Goal: Information Seeking & Learning: Learn about a topic

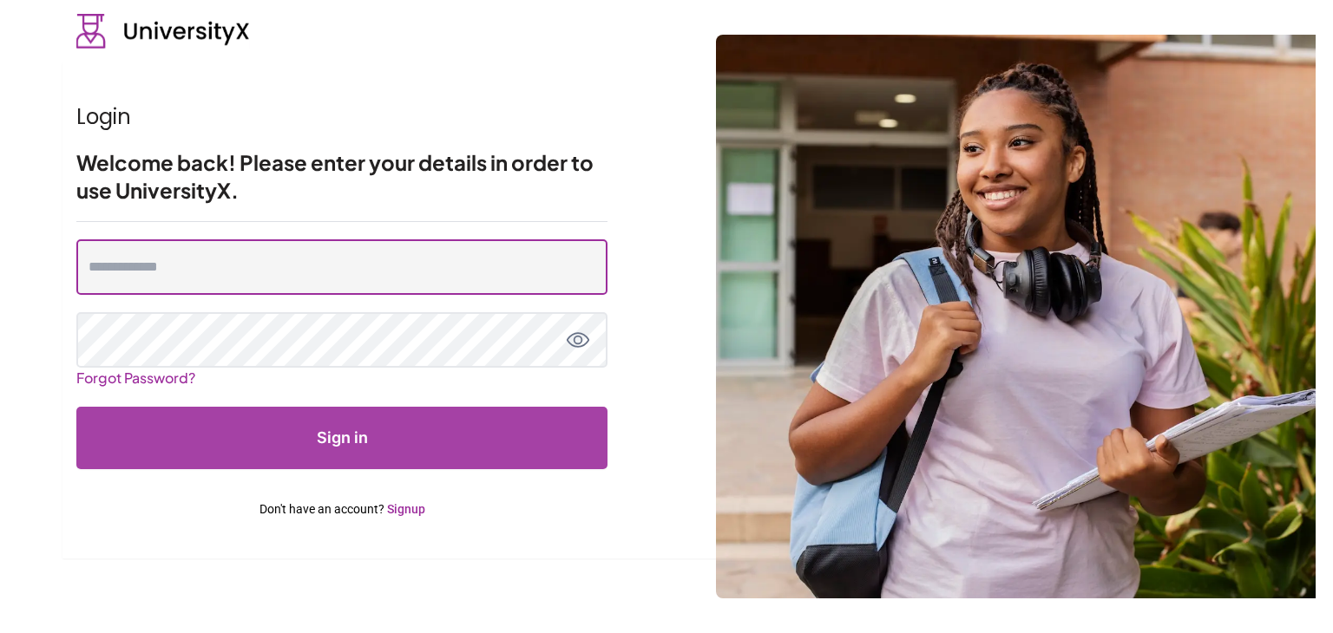
click at [460, 272] on input "email" at bounding box center [341, 267] width 531 height 56
type input "**********"
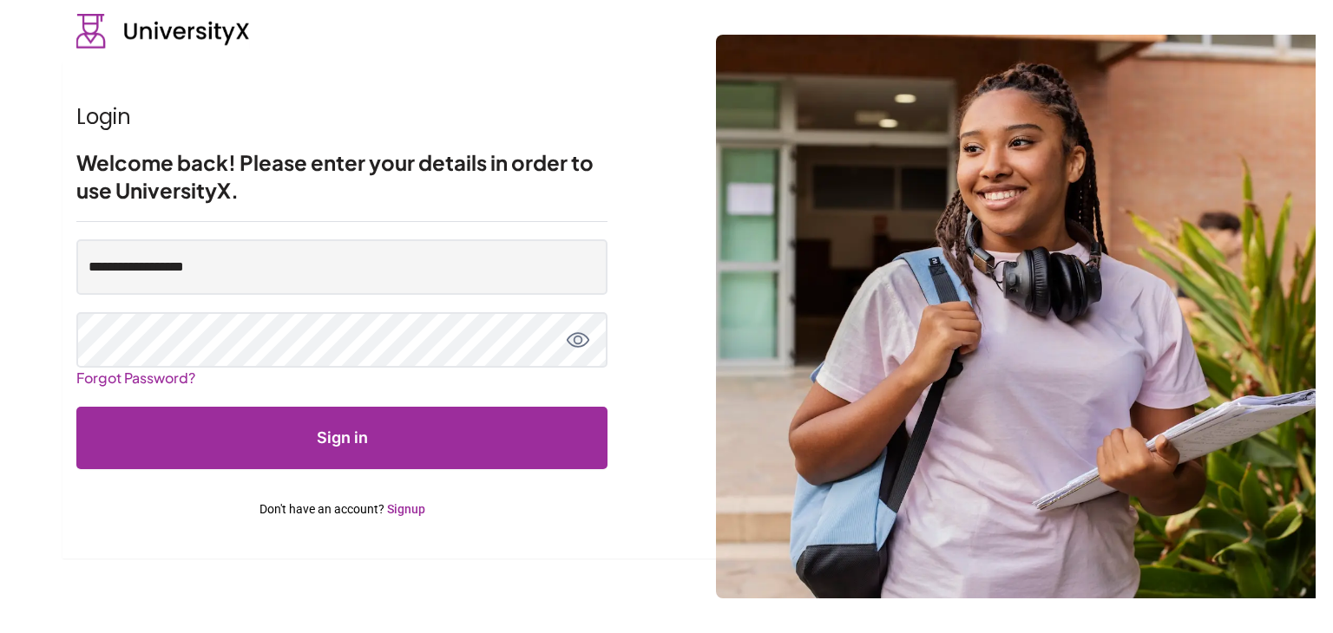
click at [497, 449] on button "Sign in" at bounding box center [341, 438] width 531 height 62
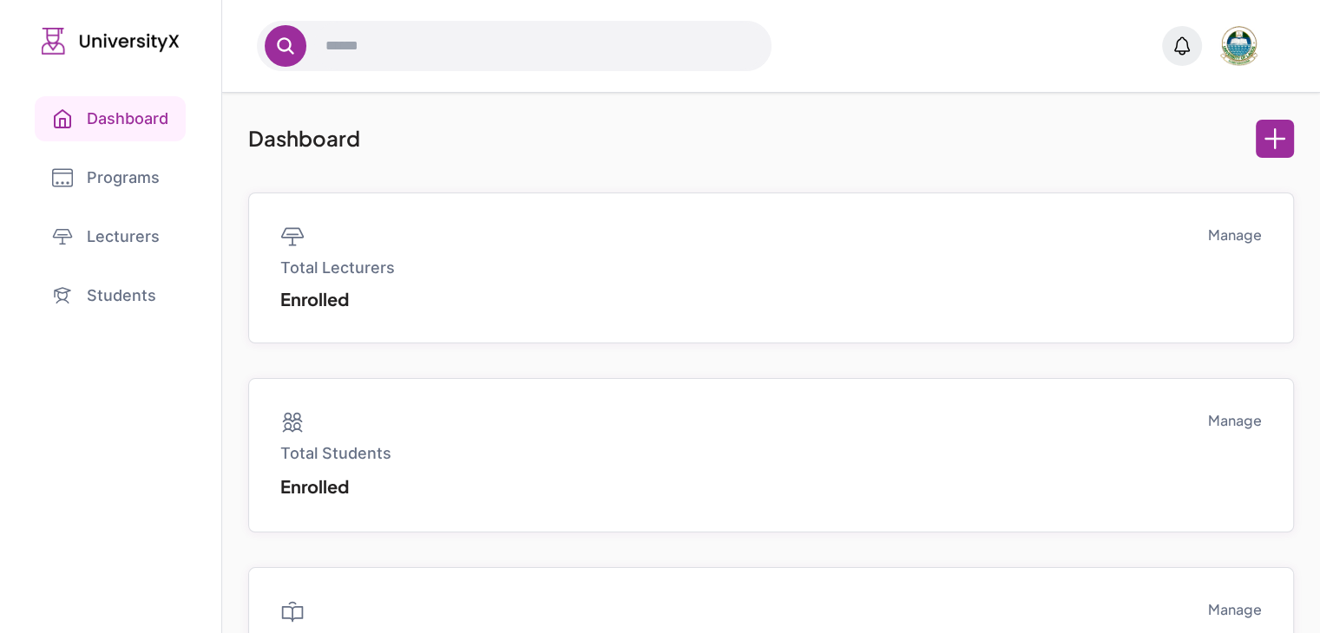
scroll to position [121, 0]
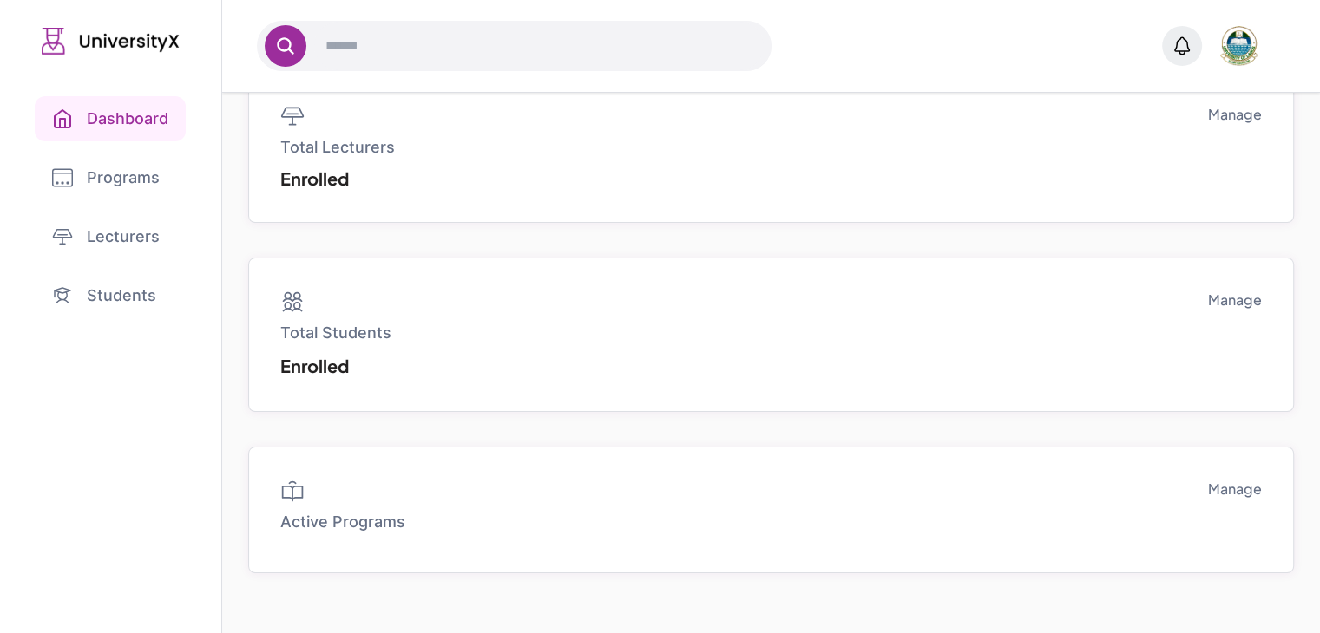
click at [87, 189] on link "Programs" at bounding box center [111, 177] width 152 height 45
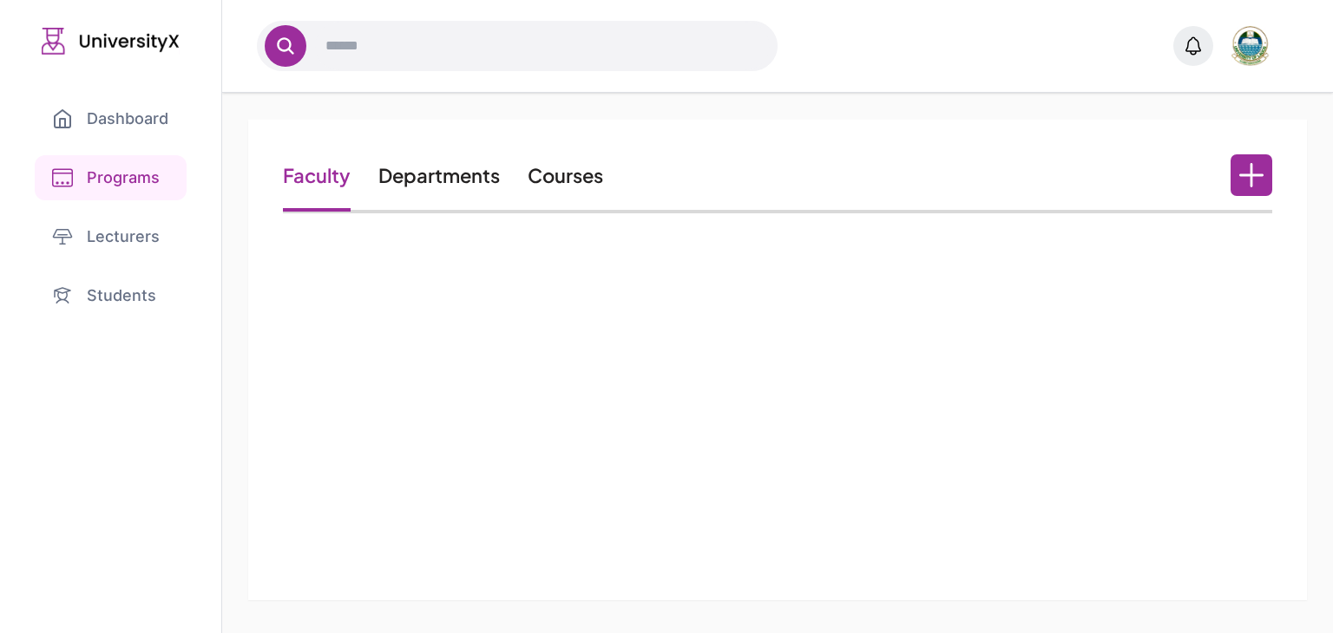
click at [87, 228] on link "Lecturers" at bounding box center [111, 236] width 152 height 45
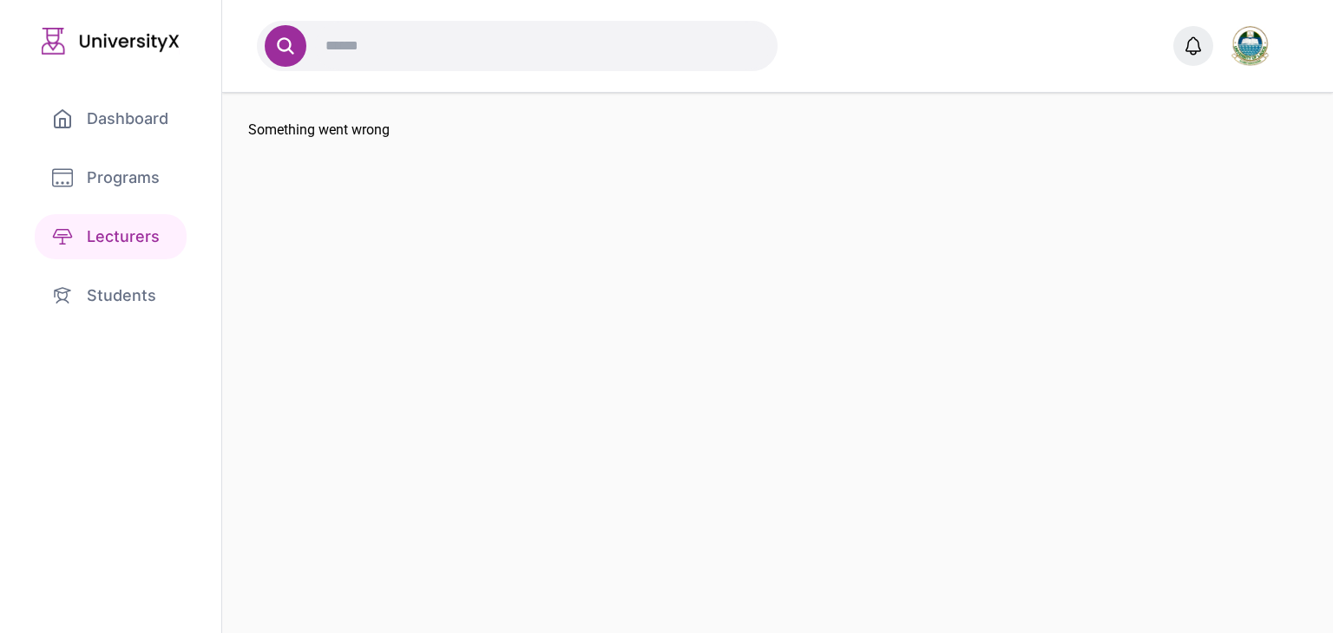
click at [74, 300] on link "Students" at bounding box center [111, 295] width 152 height 45
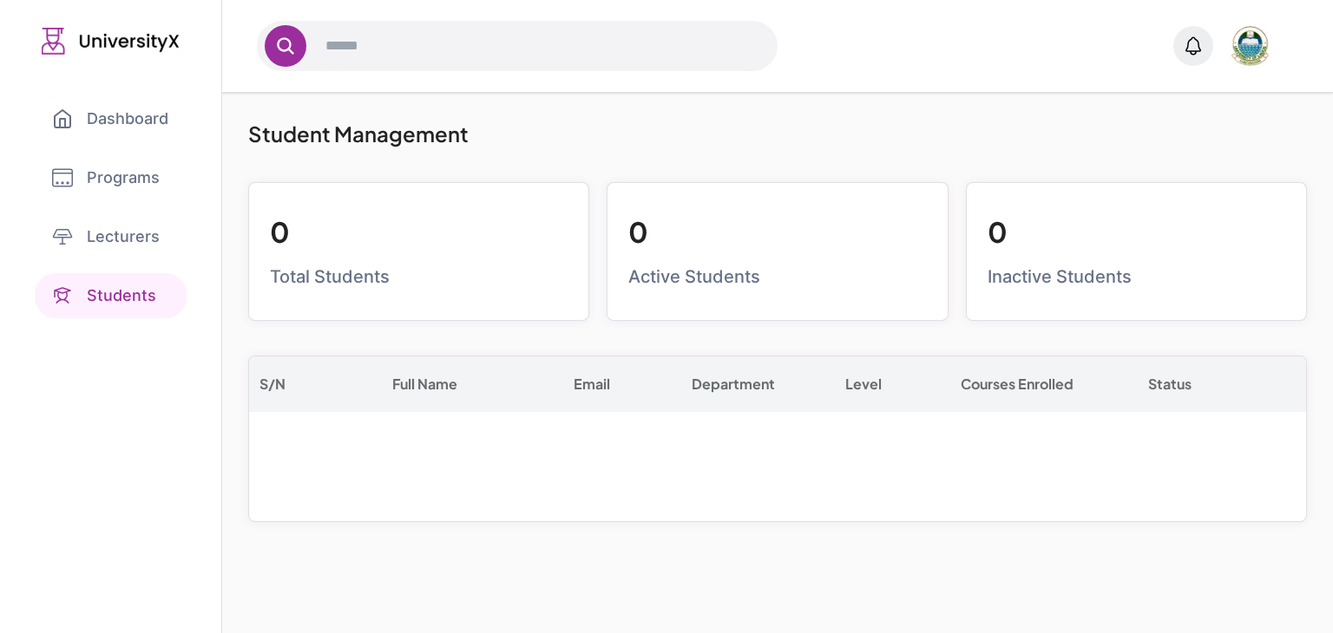
click at [69, 202] on ul "Dashboard Programs Lecturers Students" at bounding box center [110, 207] width 187 height 222
click at [104, 129] on link "Dashboard" at bounding box center [110, 118] width 151 height 45
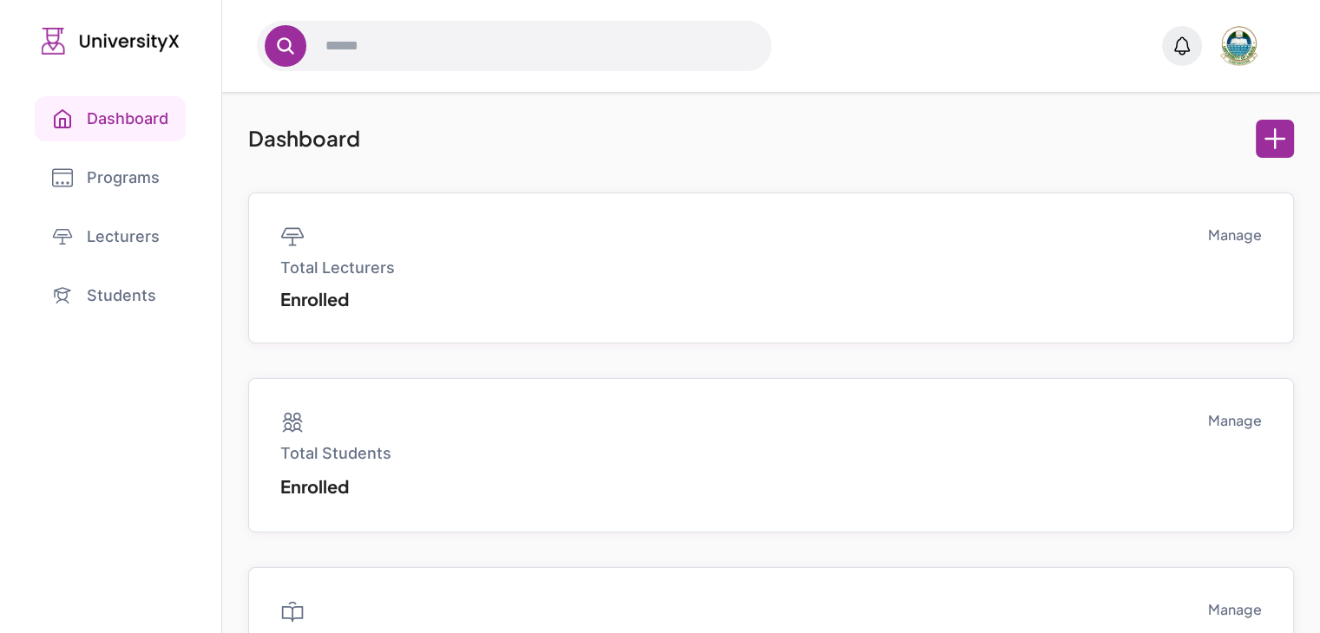
click at [1255, 160] on div "Dashboard Total Lecturers Enrolled Manage Total Students Enrolled Manage Active…" at bounding box center [770, 424] width 1045 height 609
click at [1261, 138] on button at bounding box center [1275, 139] width 38 height 38
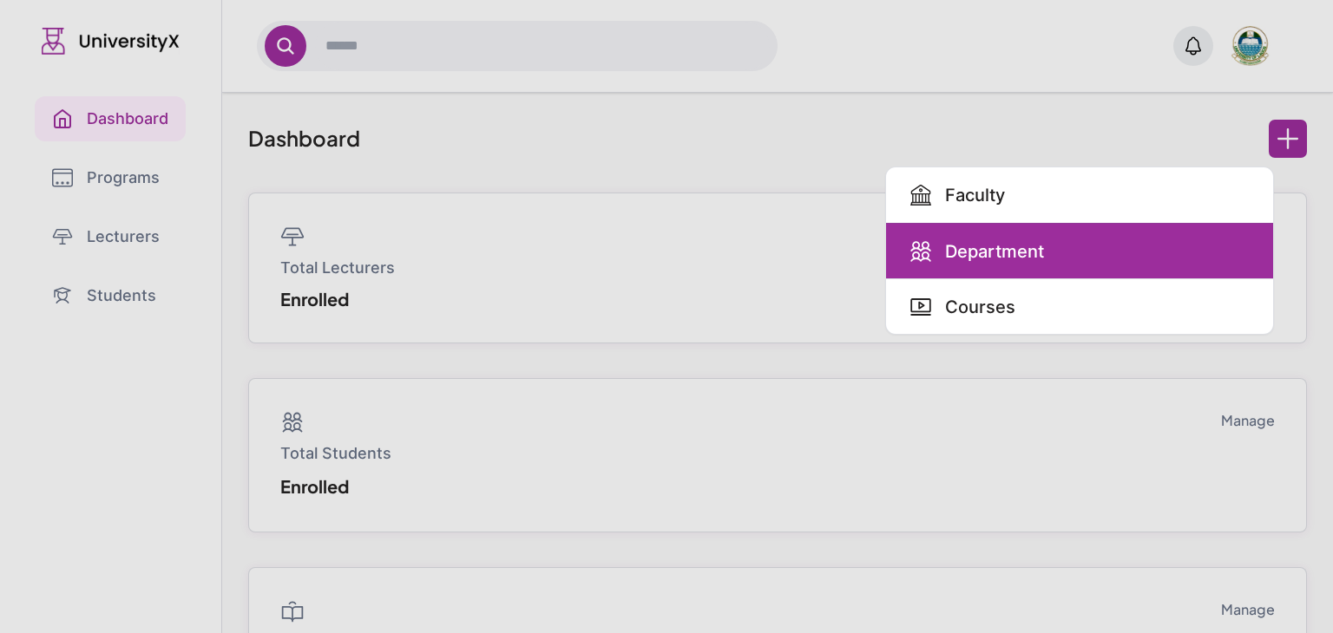
click at [1107, 252] on link "Department" at bounding box center [1079, 251] width 387 height 56
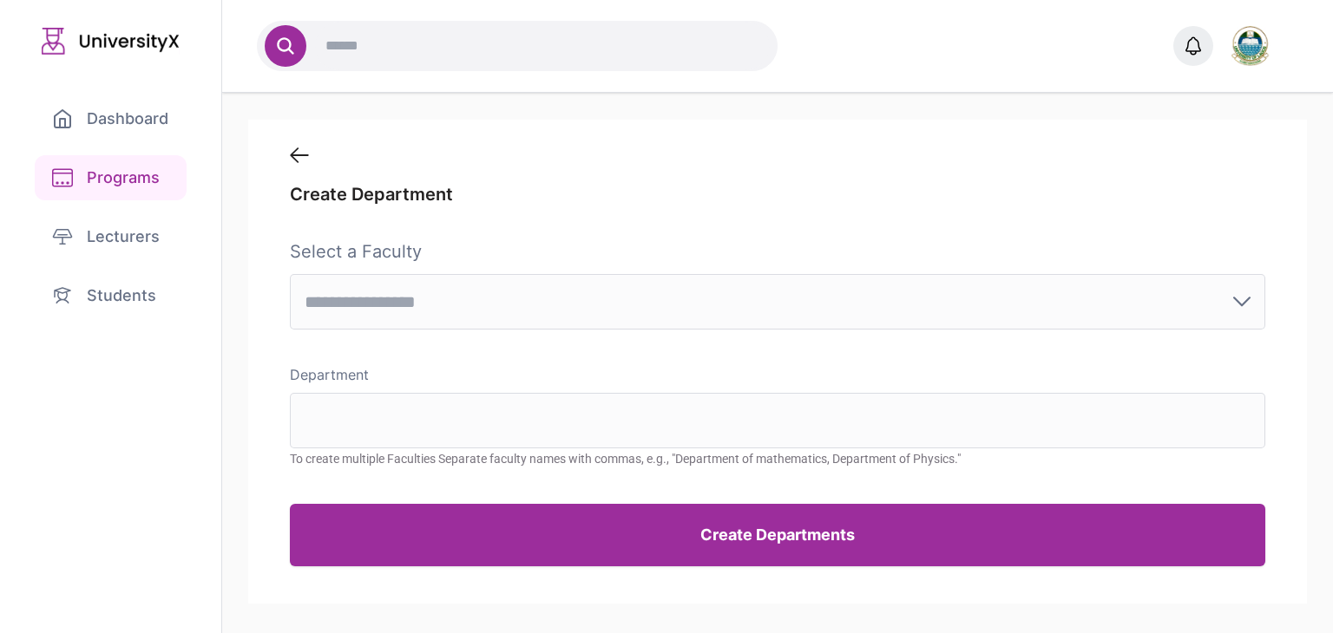
click at [731, 301] on input "text" at bounding box center [769, 301] width 928 height 19
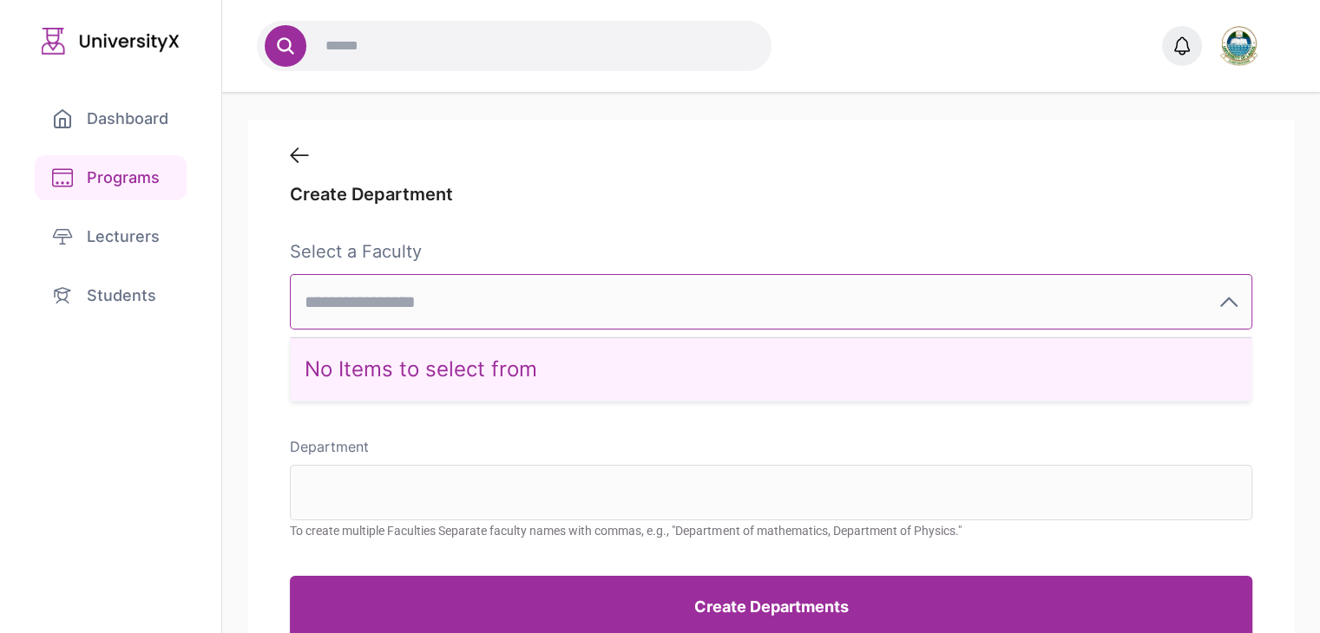
click at [659, 356] on div "No Items to select from" at bounding box center [771, 369] width 960 height 63
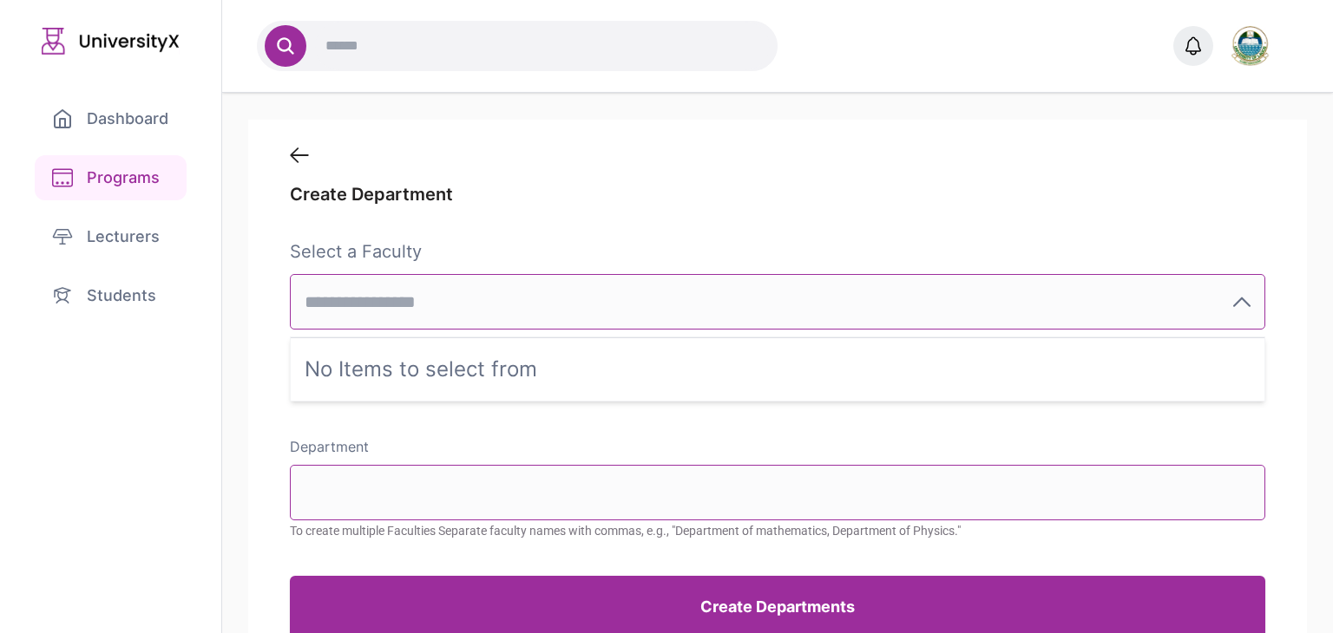
click at [498, 452] on div "Department To create multiple Faculties Separate faculty names with commas, e.g…" at bounding box center [777, 488] width 974 height 105
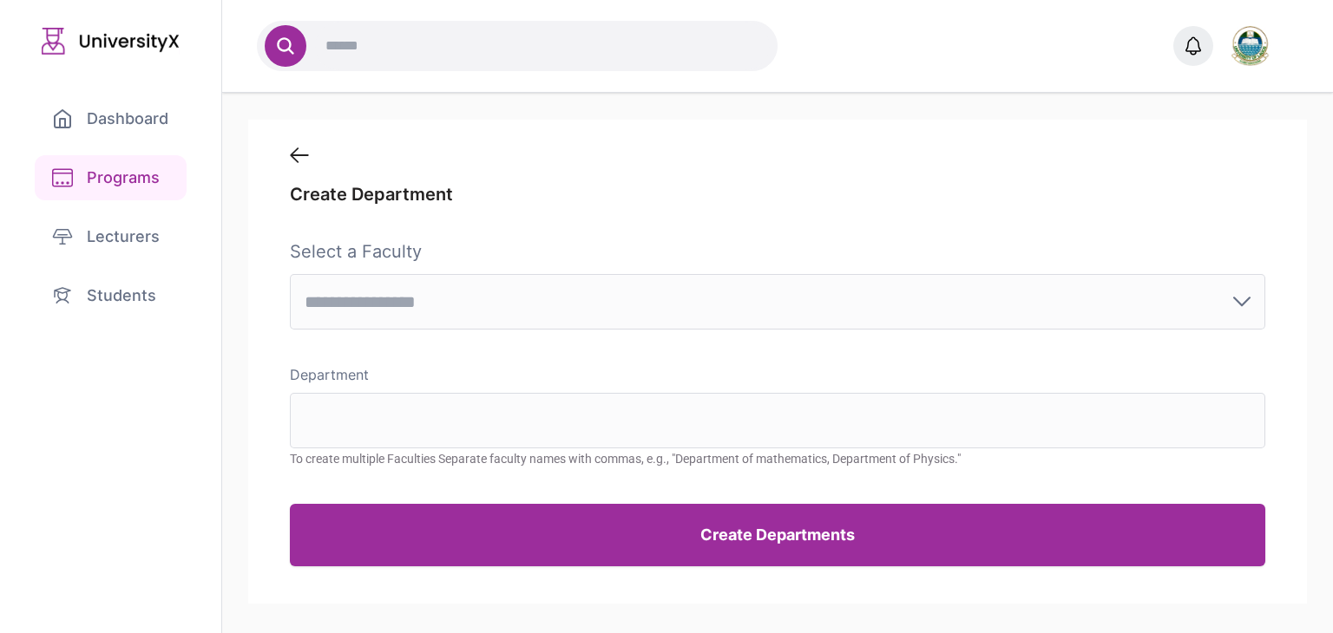
click at [508, 296] on input "text" at bounding box center [769, 301] width 928 height 19
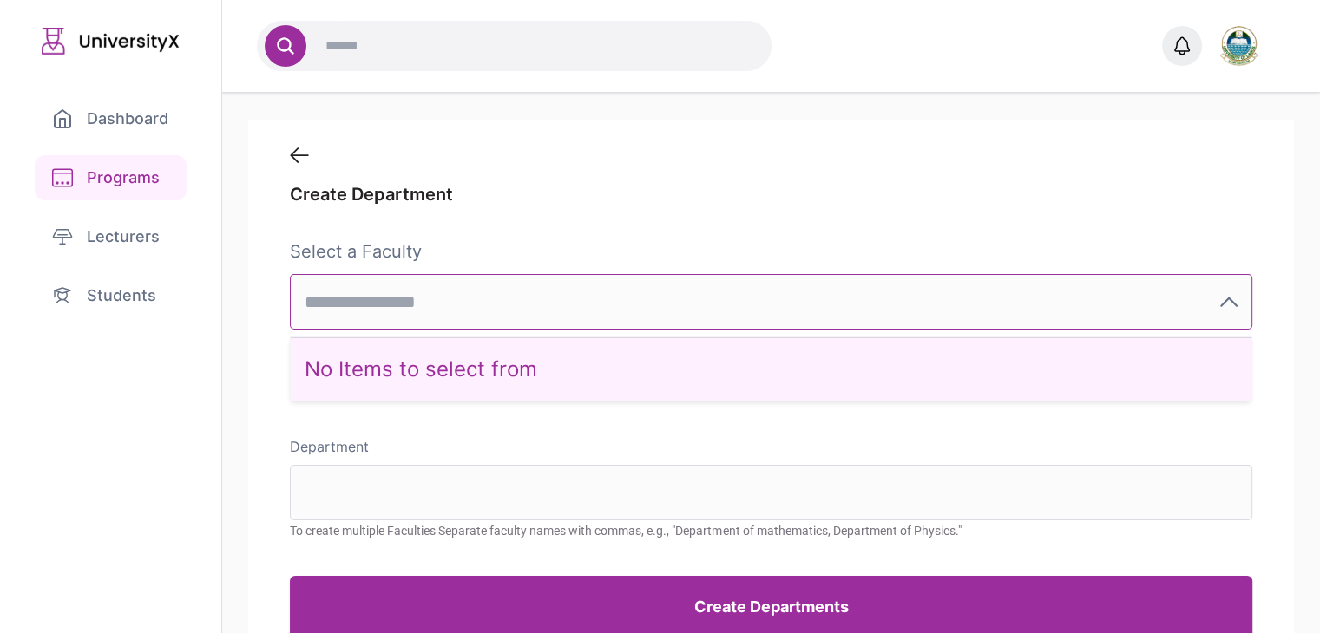
click at [453, 373] on div "No Items to select from" at bounding box center [771, 369] width 960 height 63
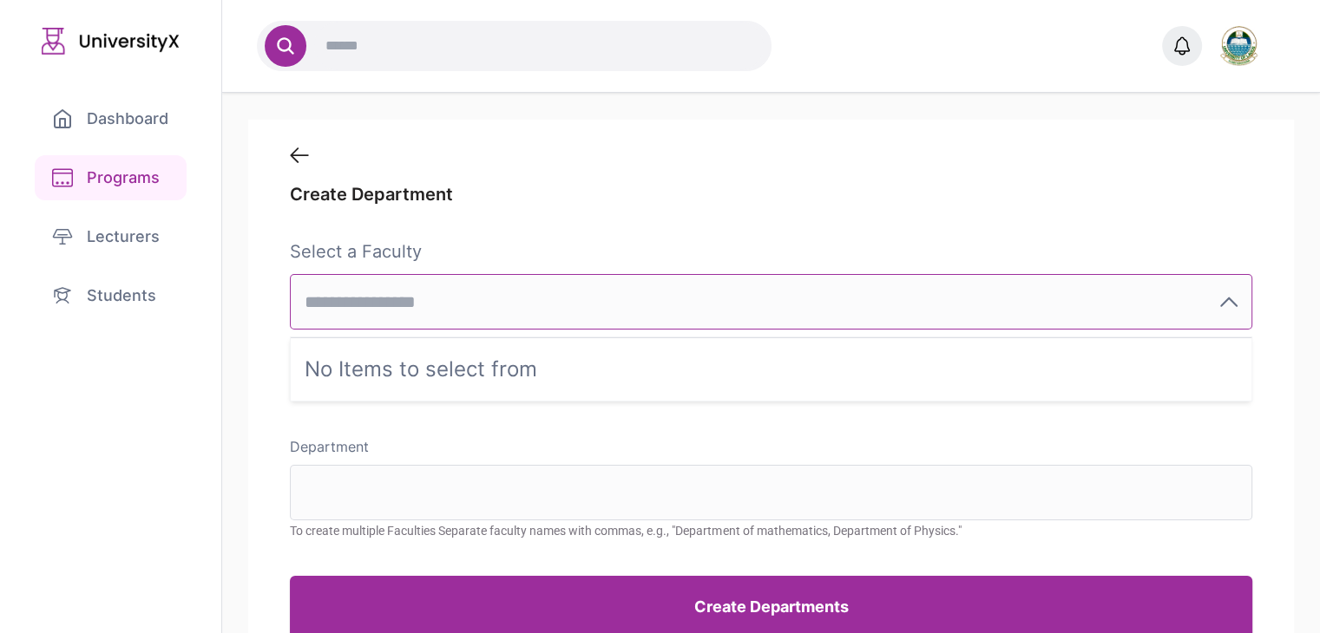
click at [462, 246] on p "Select a Faculty" at bounding box center [770, 251] width 961 height 24
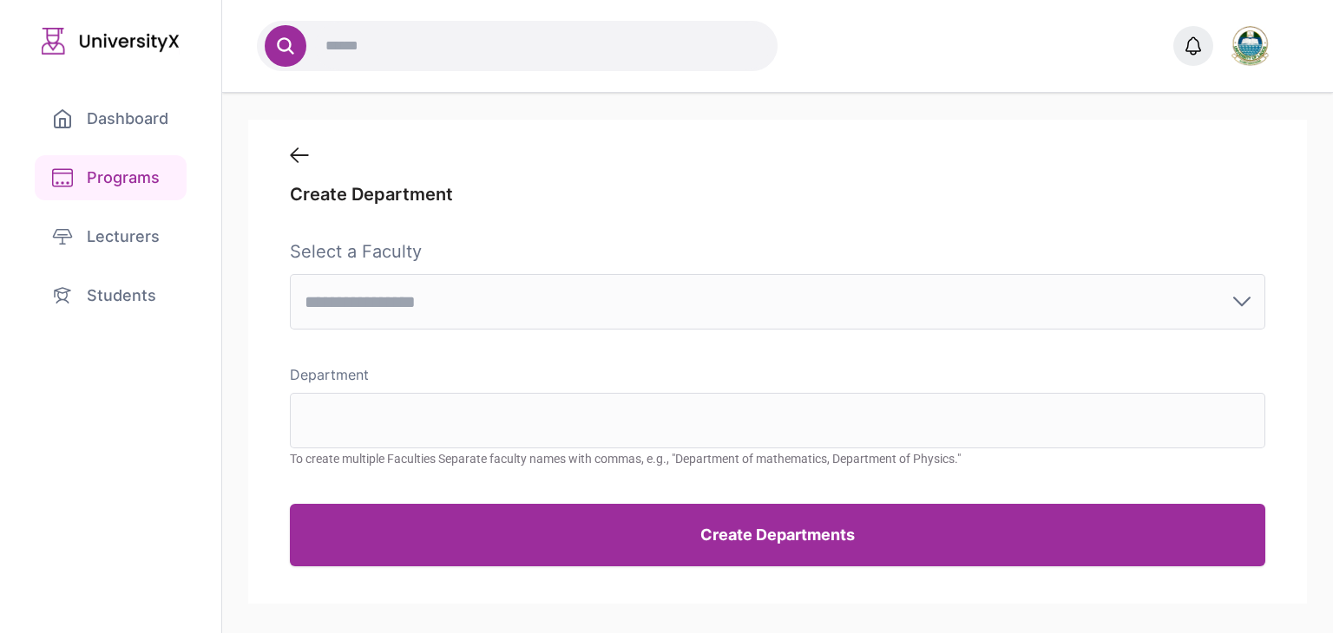
click at [312, 159] on button at bounding box center [777, 156] width 974 height 16
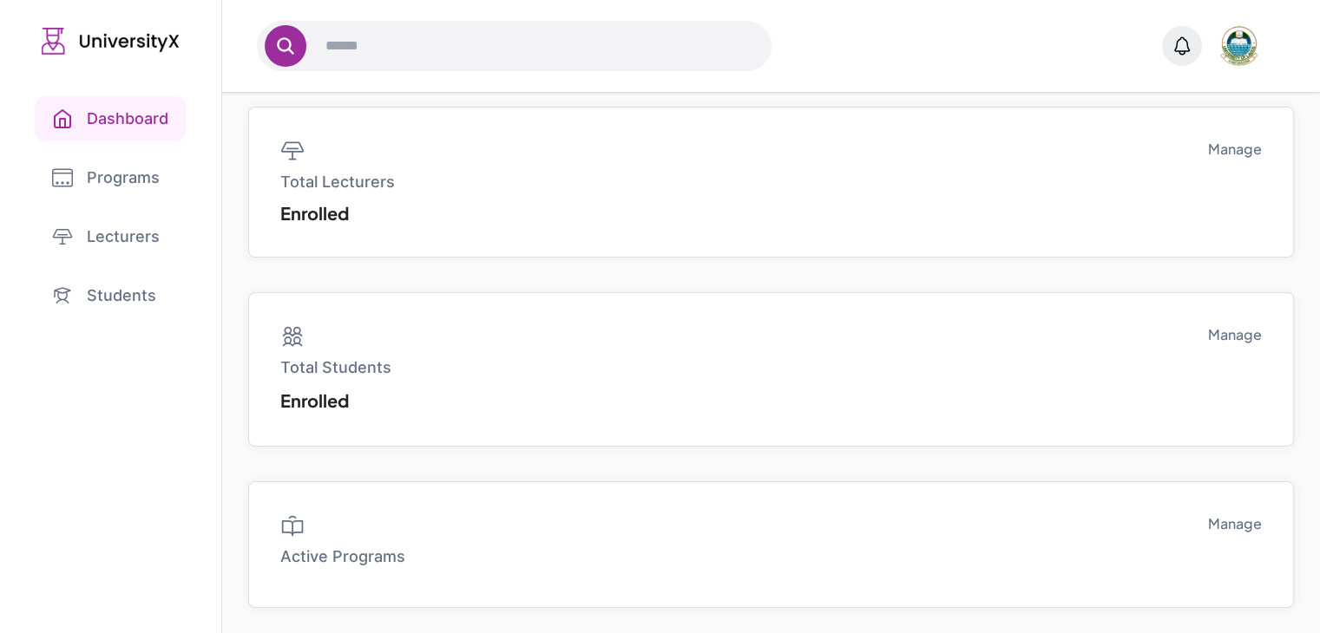
scroll to position [87, 0]
click at [1222, 343] on link "Manage" at bounding box center [1235, 334] width 54 height 21
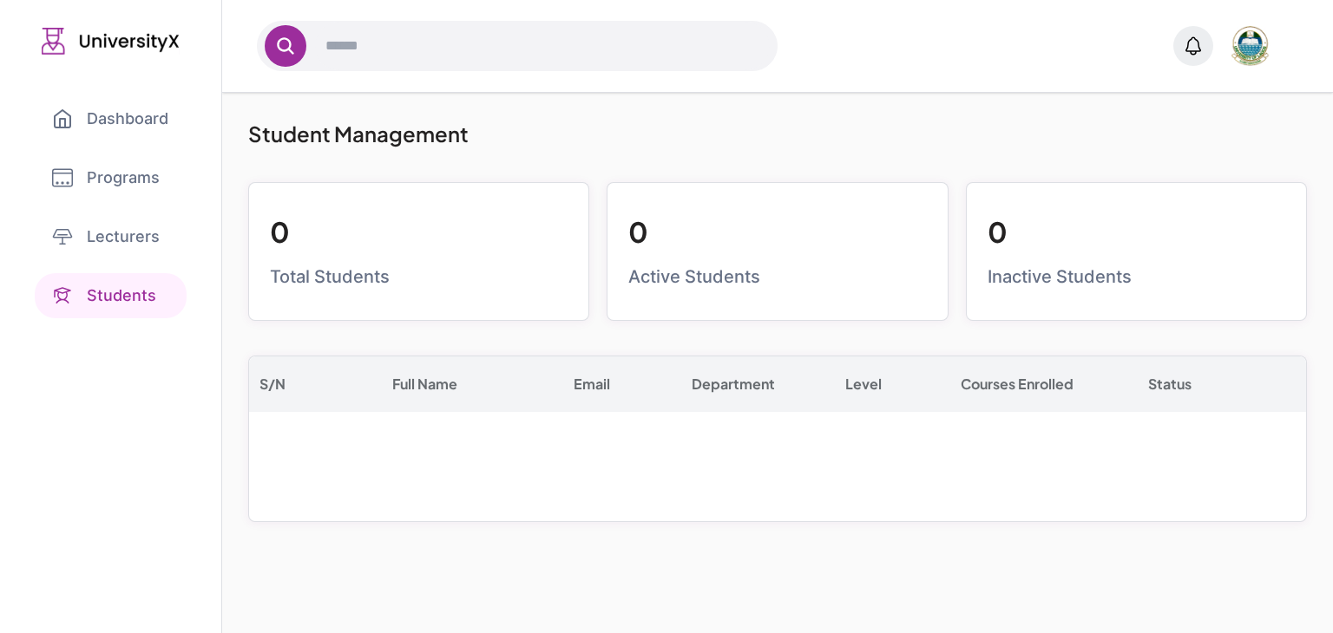
click at [88, 133] on link "Dashboard" at bounding box center [110, 118] width 151 height 45
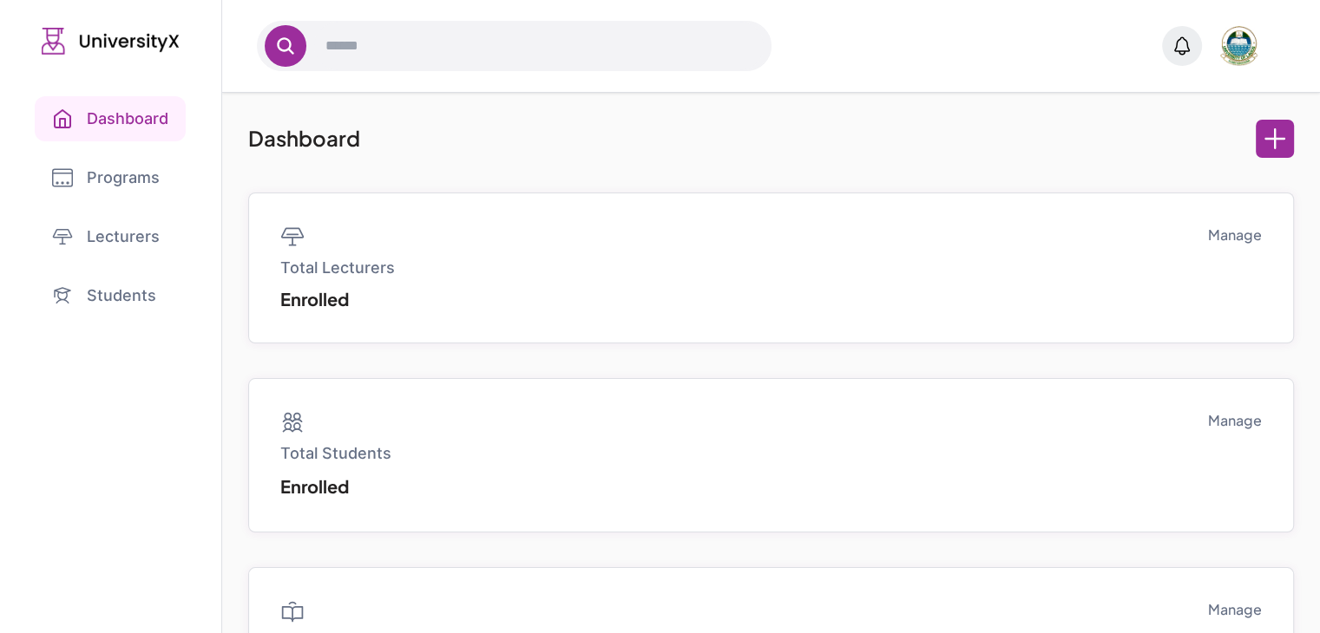
click at [127, 163] on link "Programs" at bounding box center [111, 177] width 152 height 45
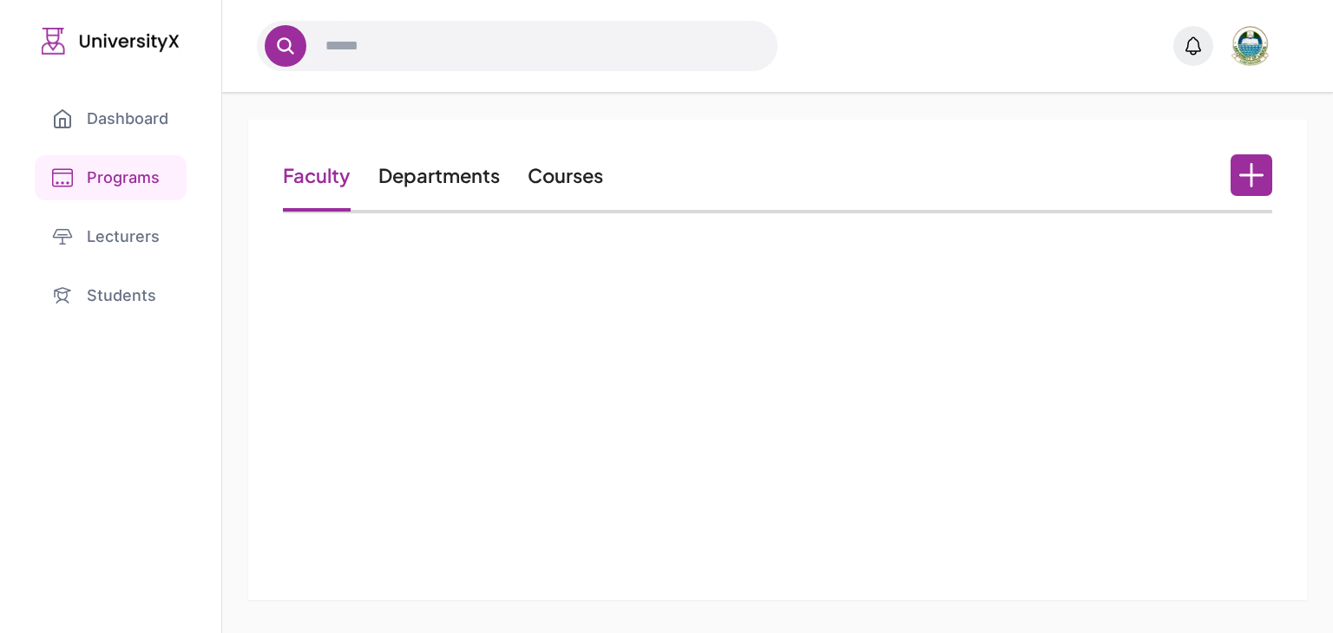
click at [121, 251] on link "Lecturers" at bounding box center [111, 236] width 152 height 45
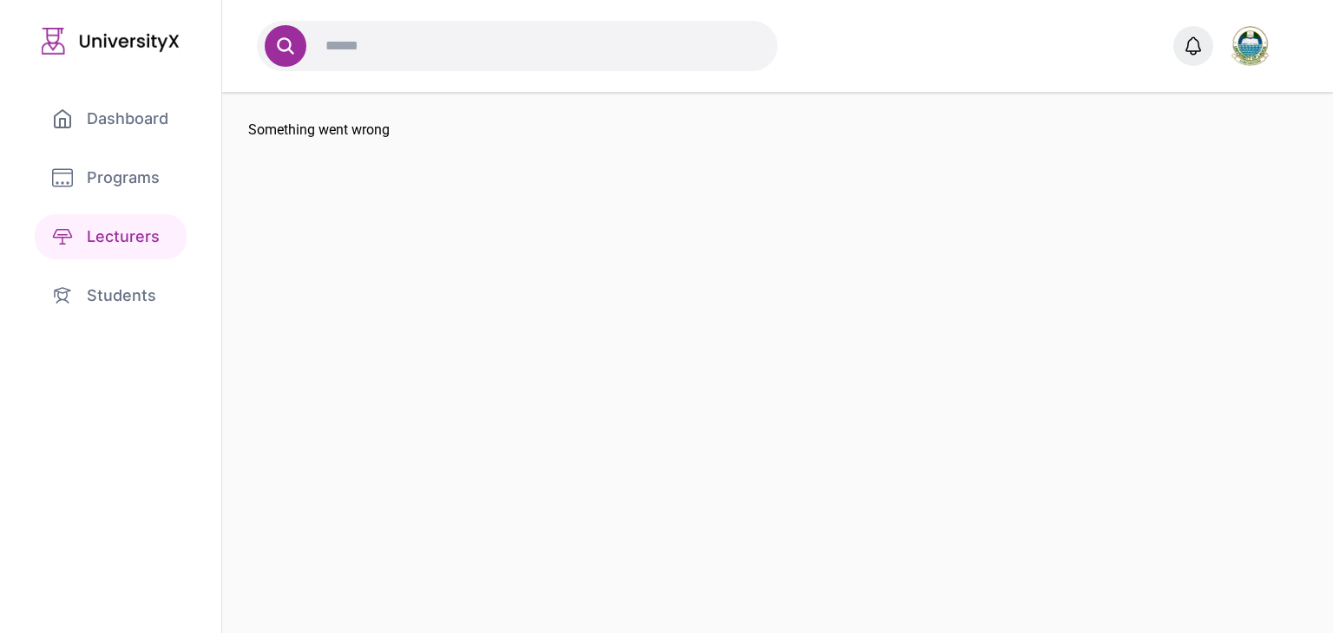
click at [85, 299] on link "Students" at bounding box center [111, 295] width 152 height 45
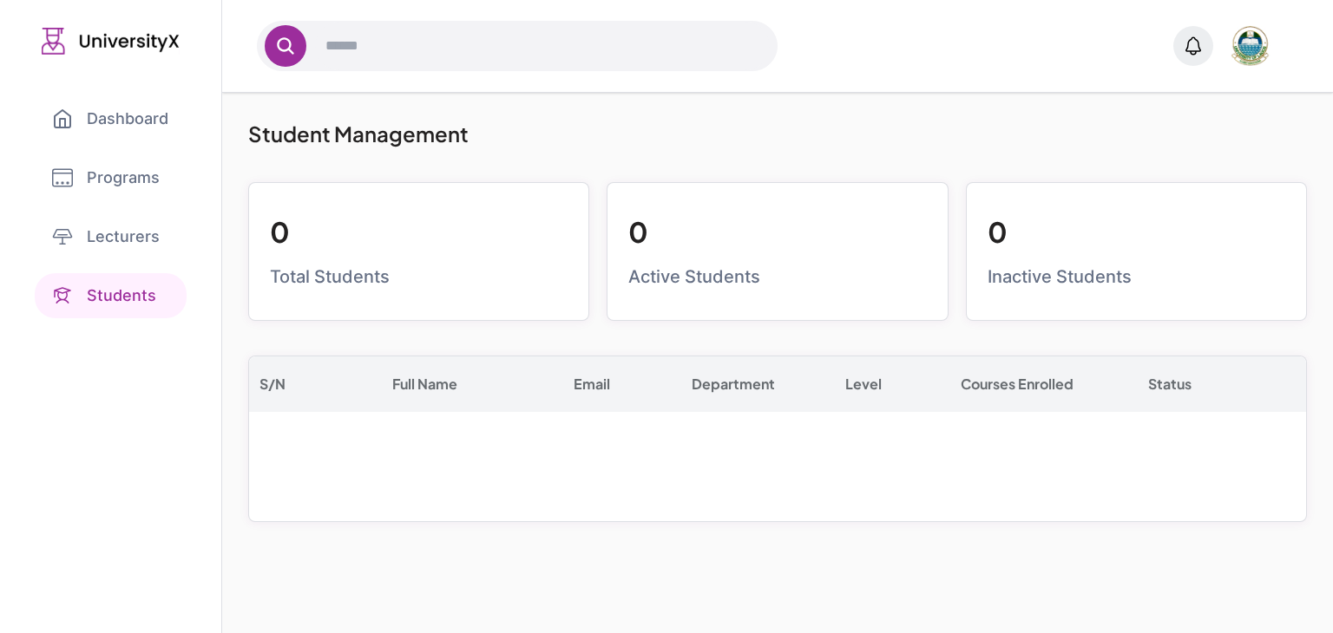
click at [85, 184] on link "Programs" at bounding box center [111, 177] width 152 height 45
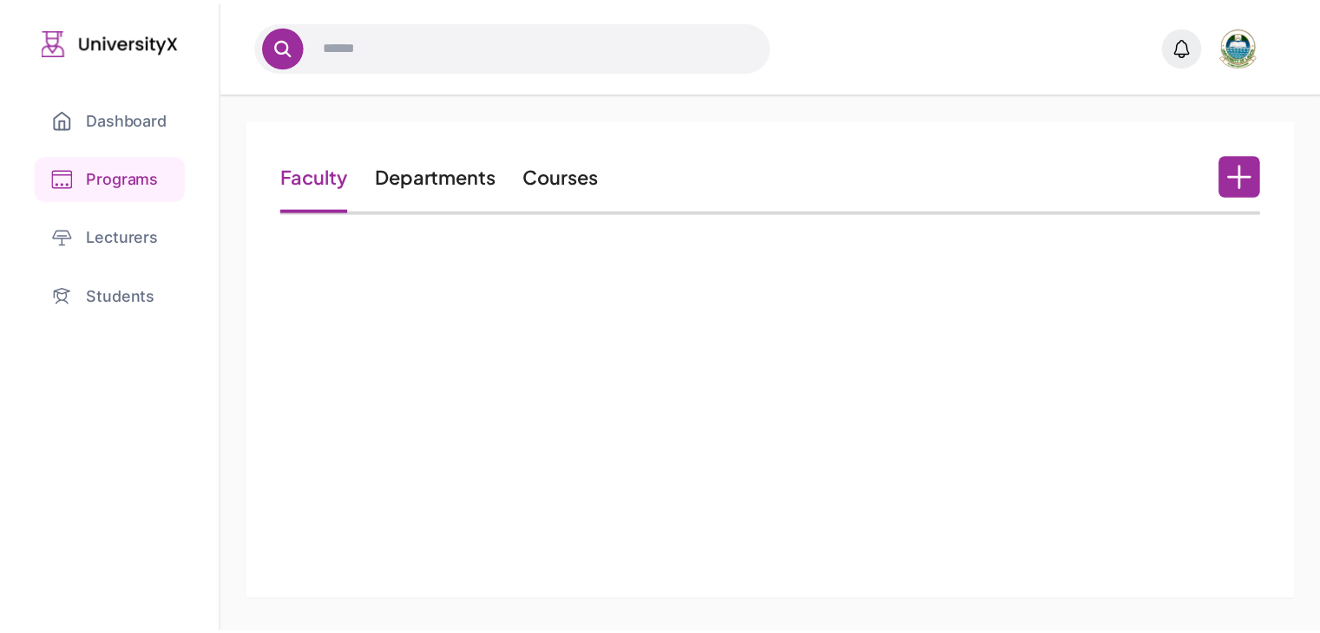
scroll to position [121, 0]
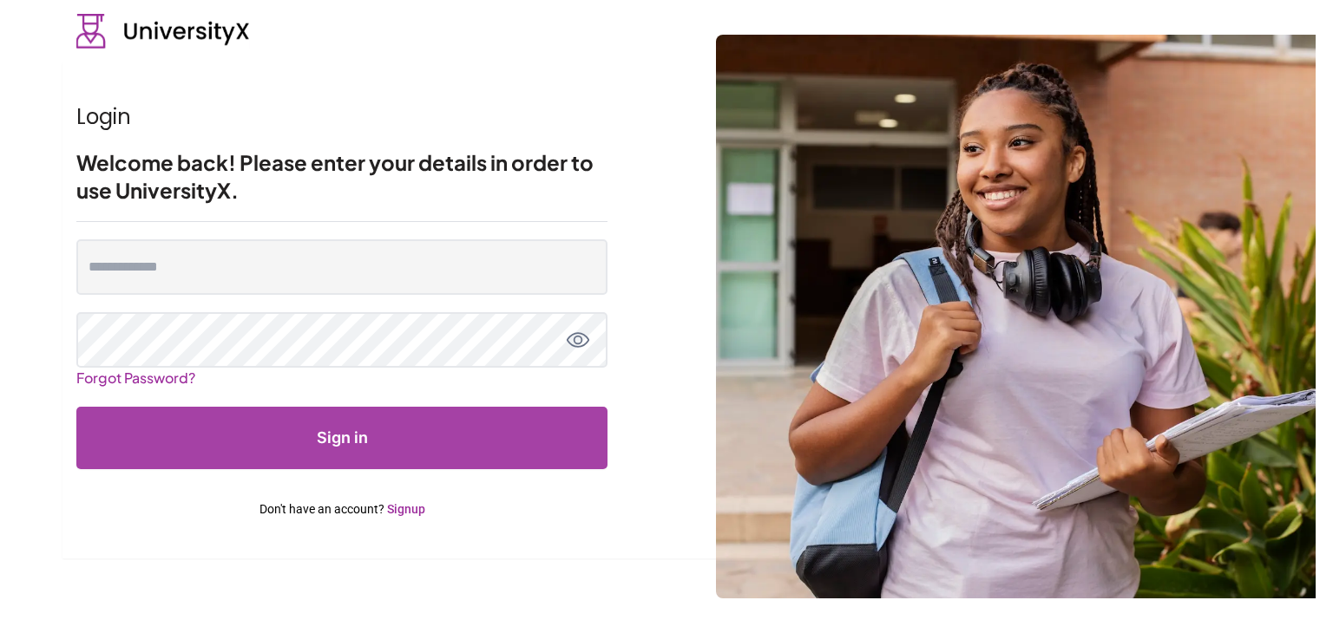
click at [384, 298] on form "Forgot Password? Sign in Don't have an account? Signup" at bounding box center [341, 378] width 531 height 313
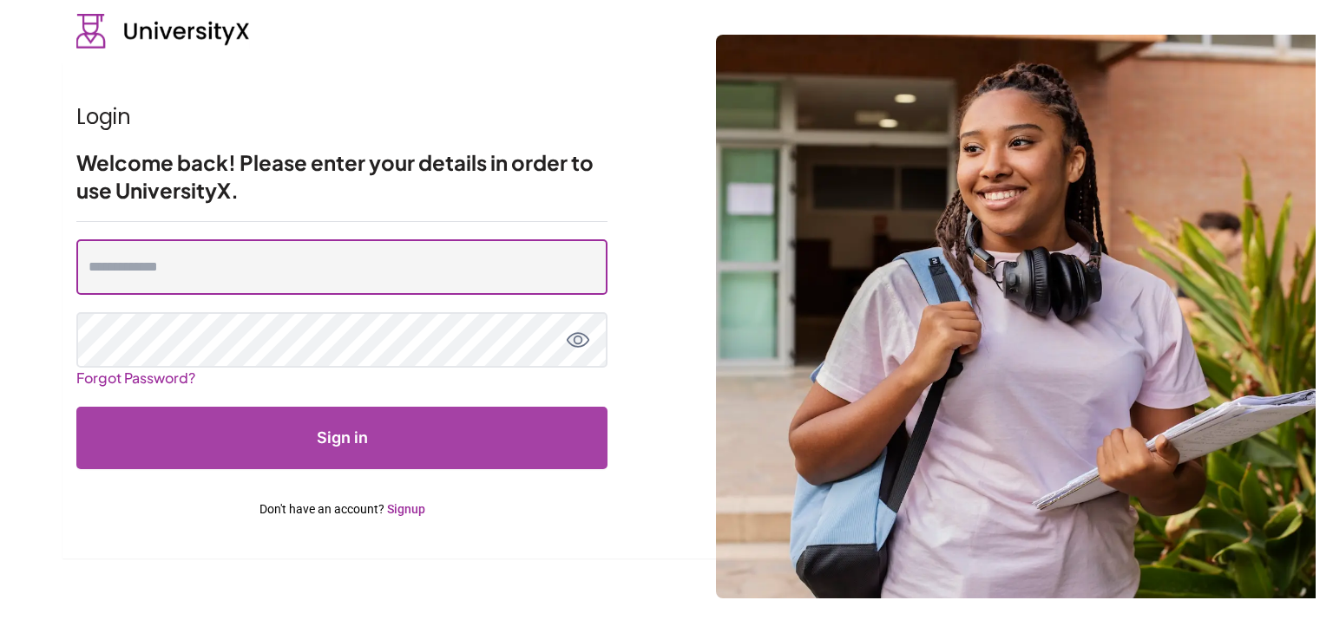
click at [376, 282] on input "email" at bounding box center [341, 267] width 531 height 56
type input "**********"
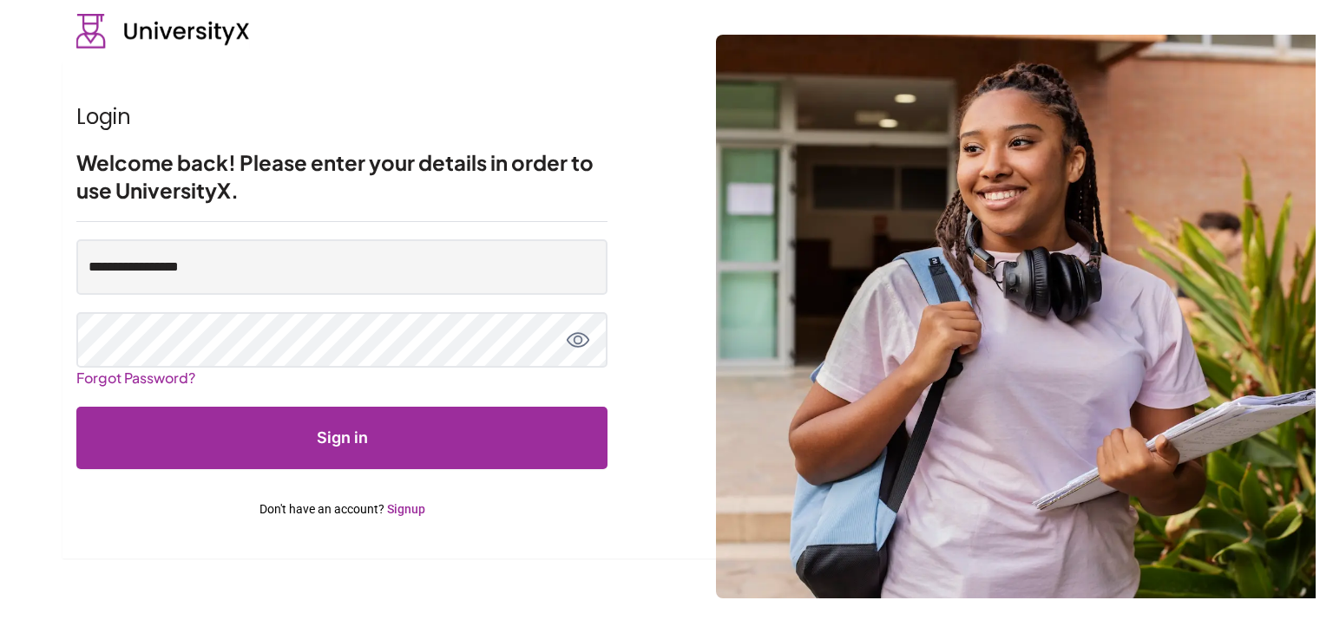
click at [355, 407] on button "Sign in" at bounding box center [341, 438] width 531 height 62
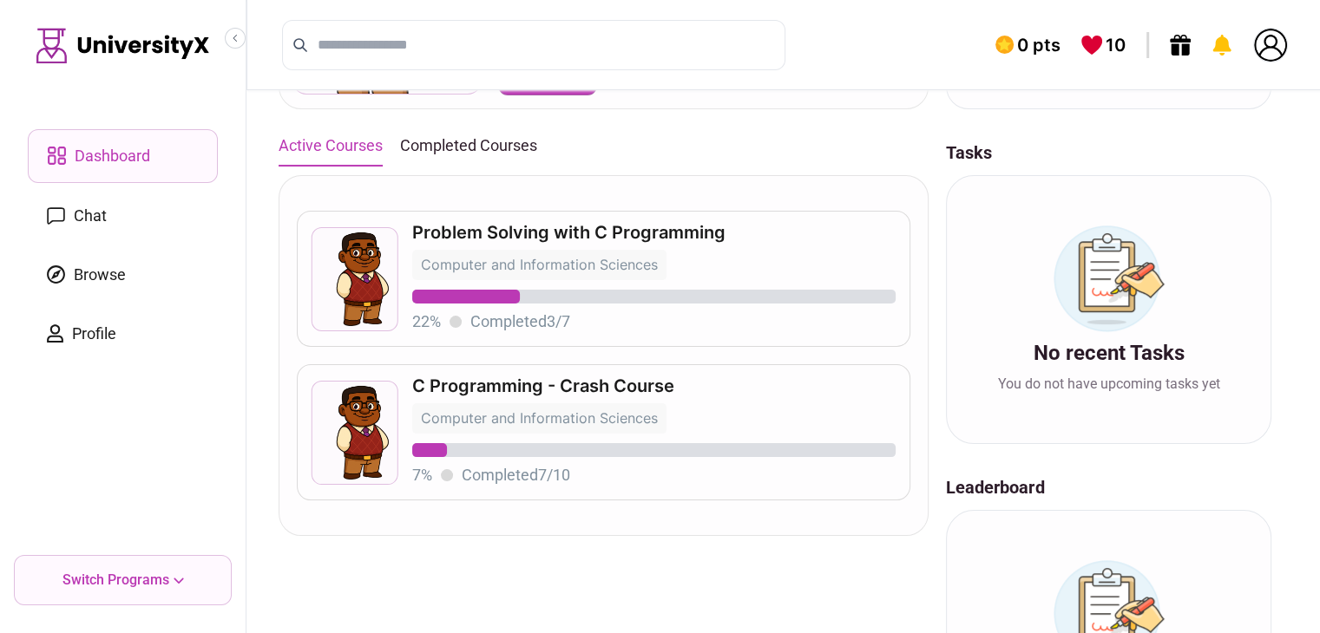
scroll to position [174, 0]
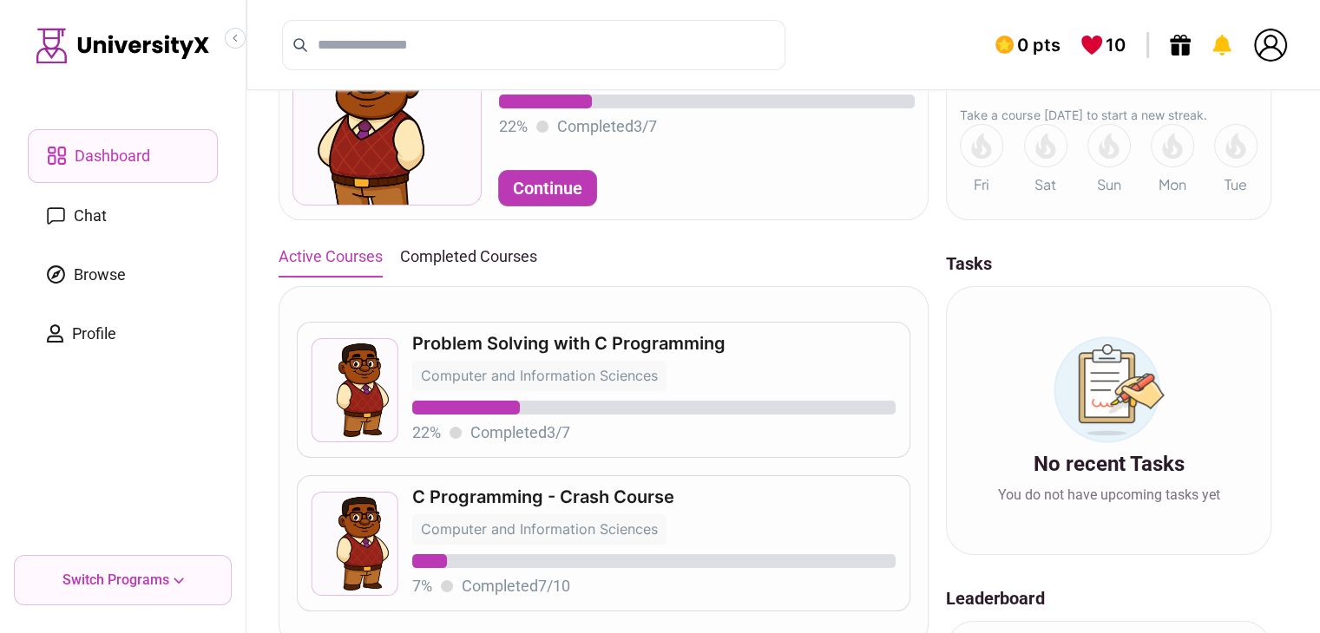
click at [471, 274] on button "Completed Courses" at bounding box center [468, 257] width 137 height 38
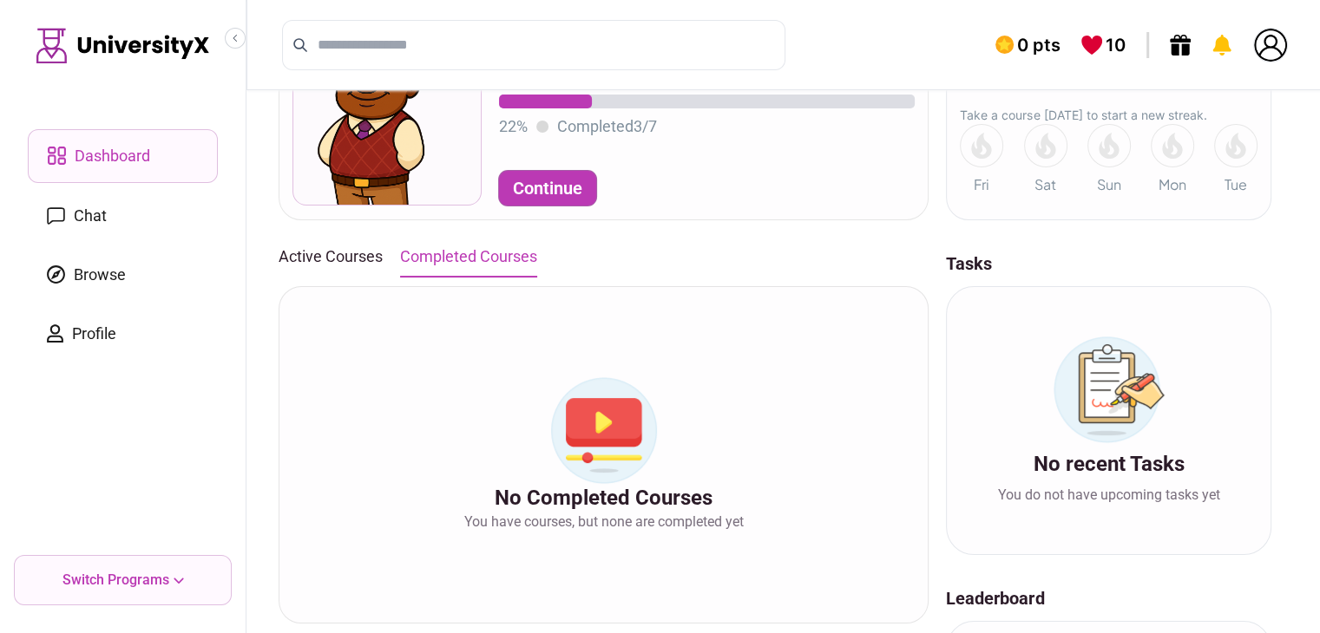
drag, startPoint x: 335, startPoint y: 253, endPoint x: 314, endPoint y: 244, distance: 22.9
click at [337, 253] on button "Active Courses" at bounding box center [331, 257] width 104 height 38
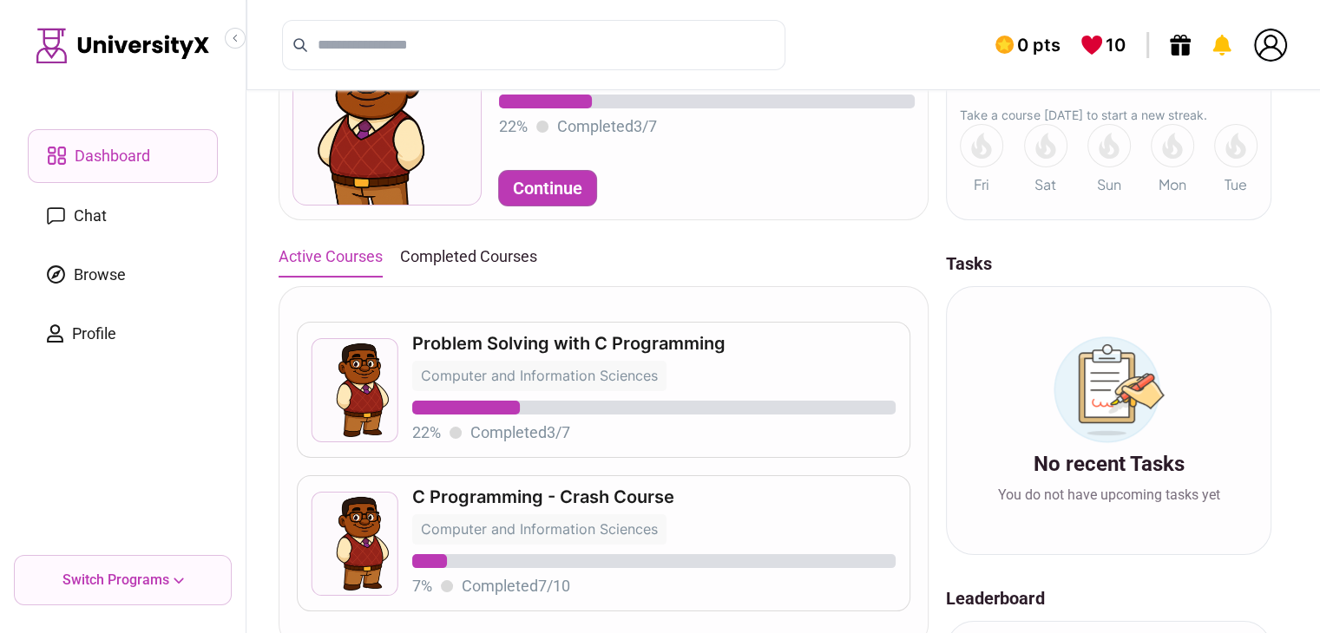
click at [185, 217] on link "Chat" at bounding box center [123, 216] width 190 height 52
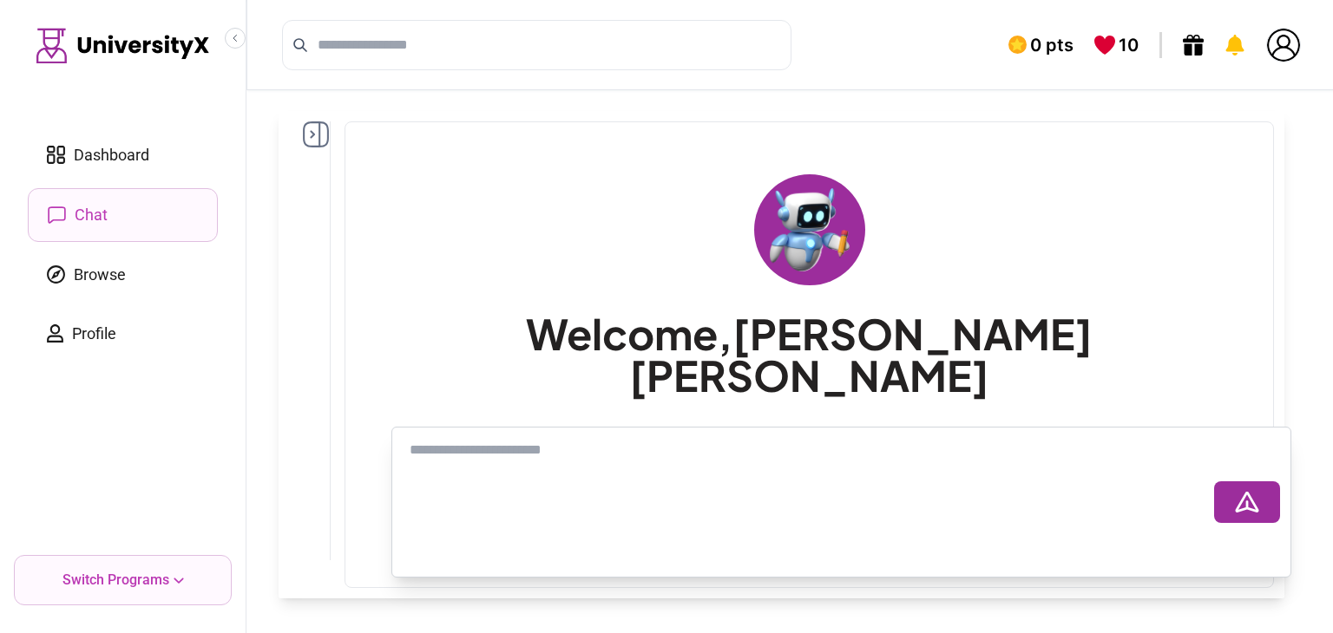
click at [313, 137] on icon at bounding box center [316, 134] width 26 height 26
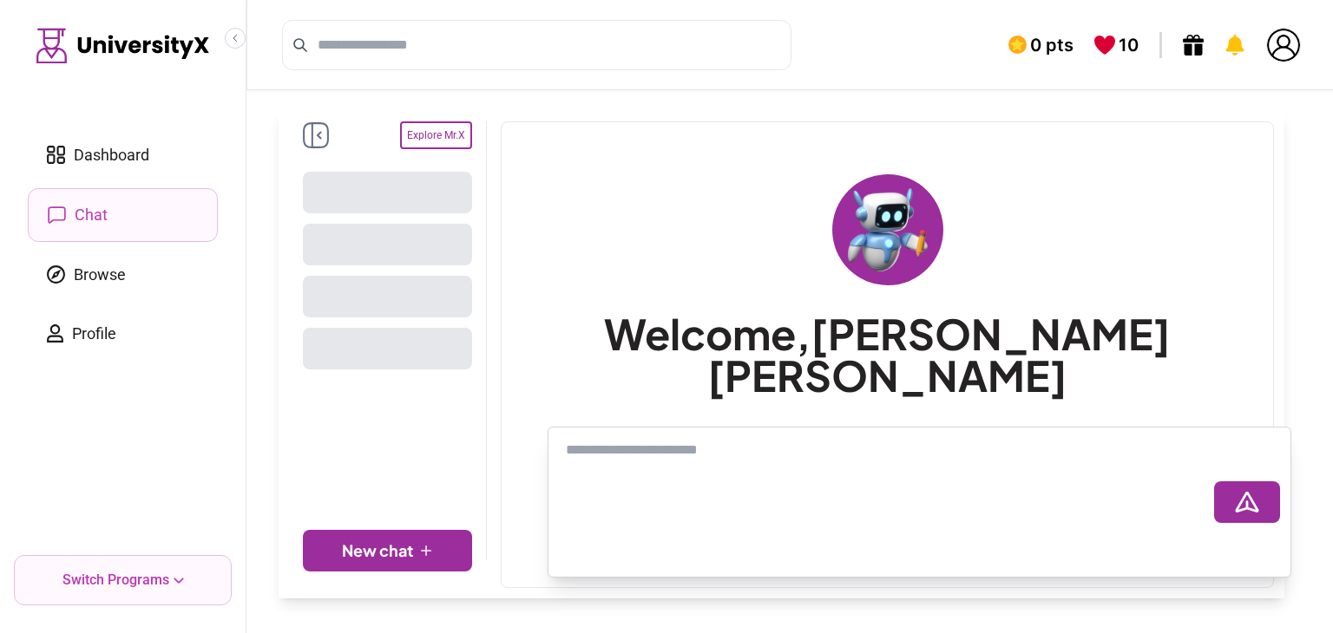
click at [319, 136] on icon at bounding box center [316, 135] width 26 height 26
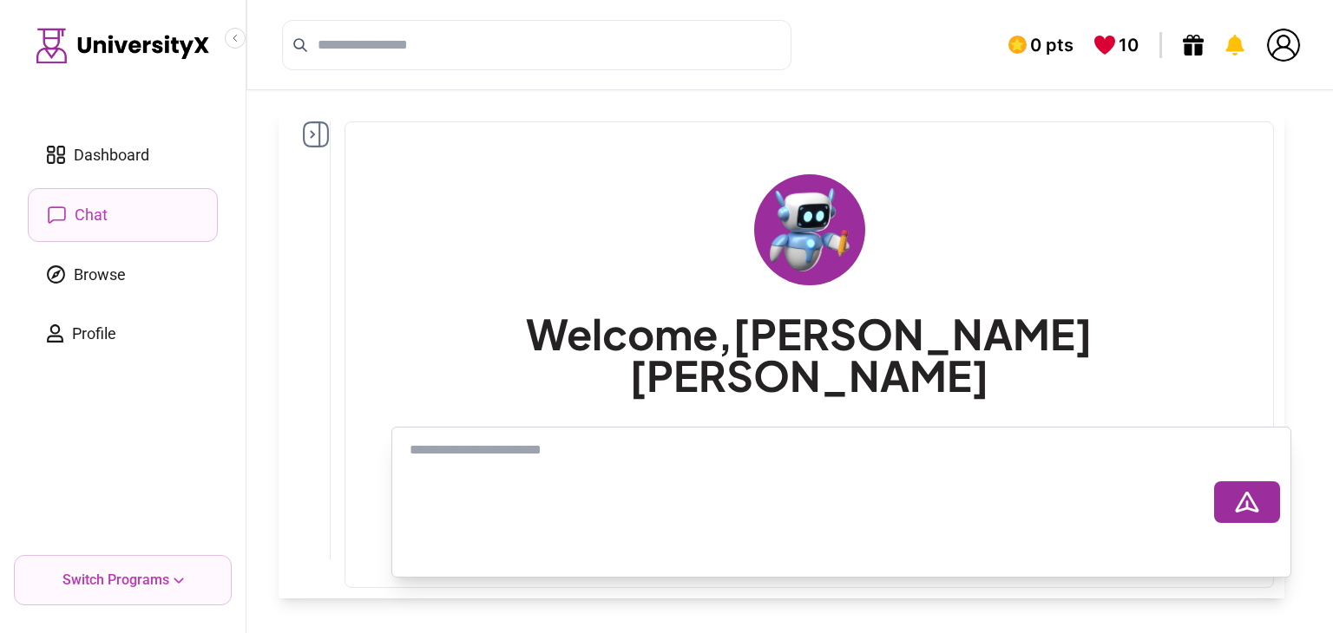
click at [138, 259] on link "Browse" at bounding box center [123, 275] width 190 height 52
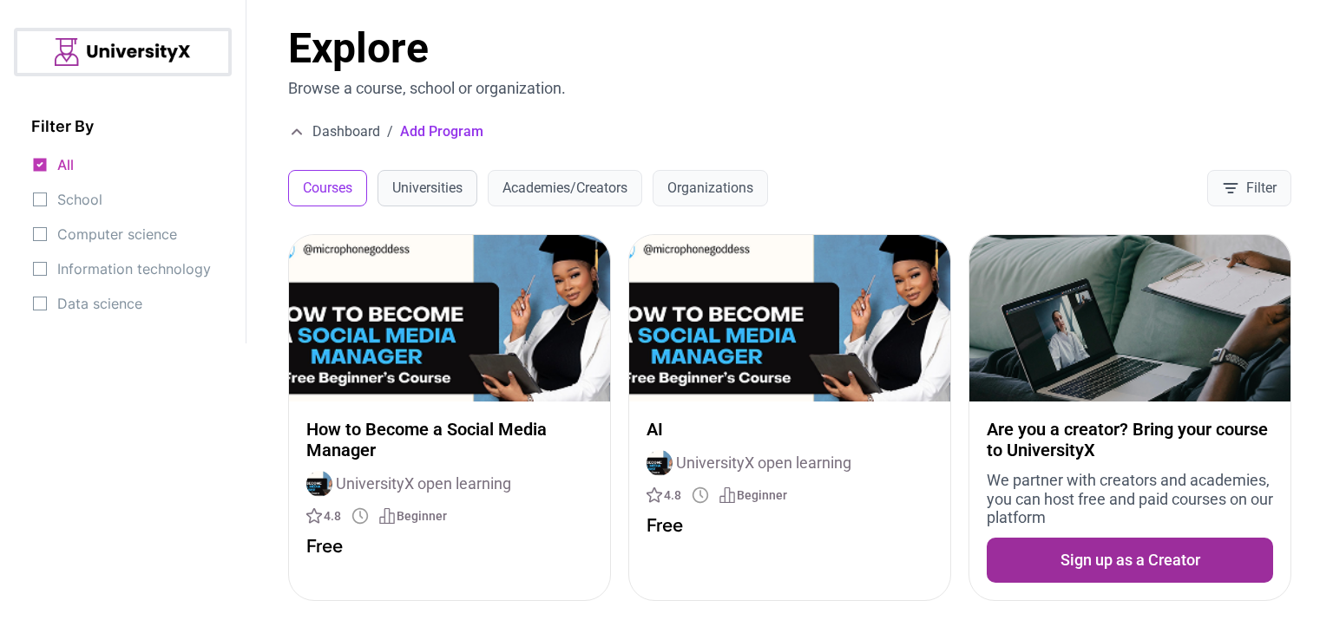
click at [418, 180] on button "Universities" at bounding box center [427, 188] width 100 height 36
click at [553, 193] on button "Academies/Creators" at bounding box center [565, 188] width 154 height 36
click at [688, 206] on div "Explore Browse a course, school or organization. Dashboard / Add Program Course…" at bounding box center [789, 117] width 1086 height 234
click at [84, 206] on span "School" at bounding box center [79, 199] width 45 height 24
click at [63, 237] on span "Computer science" at bounding box center [117, 234] width 120 height 24
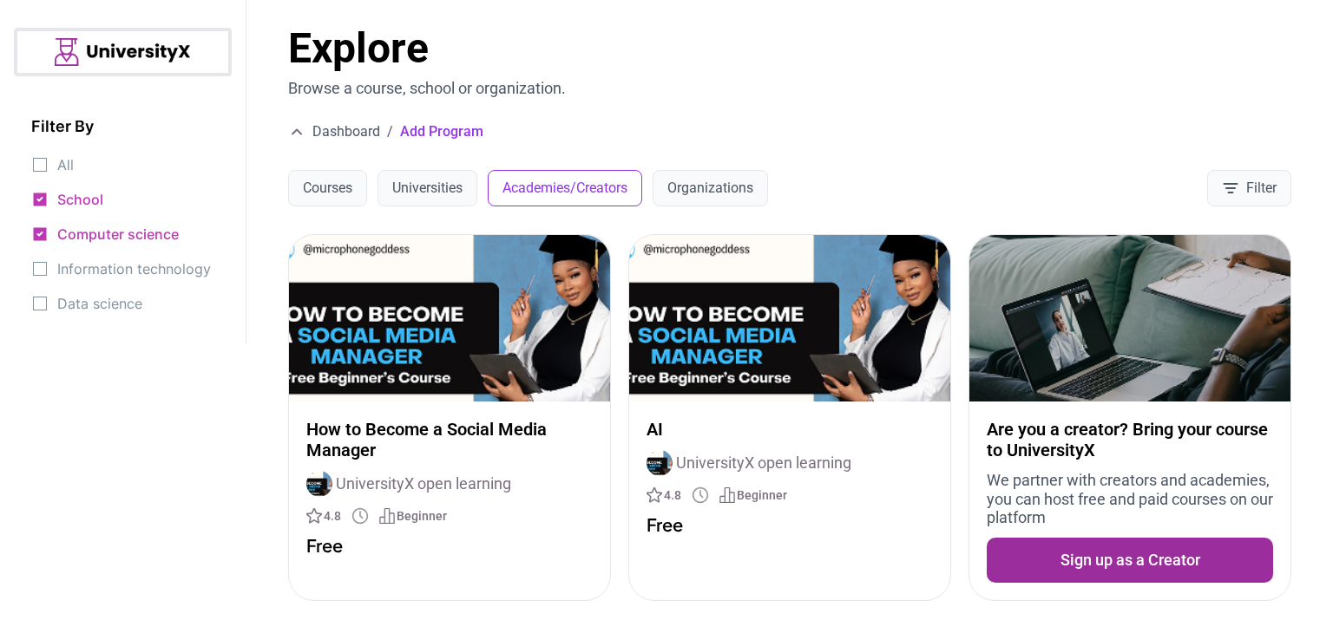
click at [68, 274] on span "Information technology" at bounding box center [134, 269] width 154 height 24
drag, startPoint x: 0, startPoint y: 379, endPoint x: 147, endPoint y: 198, distance: 233.2
click at [14, 369] on div "Filter By All School Computer science Information technology Data science" at bounding box center [123, 316] width 246 height 633
click at [336, 125] on span "Dashboard" at bounding box center [346, 131] width 68 height 21
click at [312, 202] on button "Courses" at bounding box center [327, 188] width 79 height 36
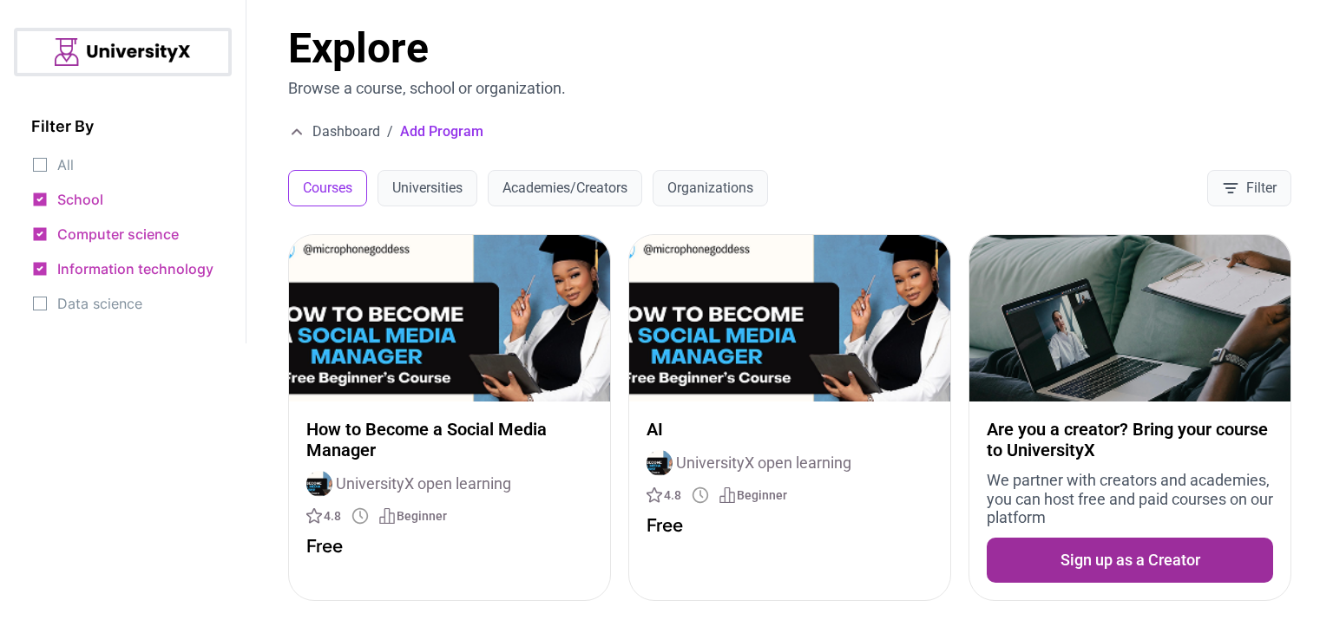
click at [326, 129] on span "Dashboard" at bounding box center [346, 131] width 68 height 21
click at [423, 187] on button "Universities" at bounding box center [427, 188] width 100 height 36
click at [354, 506] on div "How to Become a Social Media Manager UniversityX open learning 4.8 Beginner Free" at bounding box center [449, 488] width 321 height 172
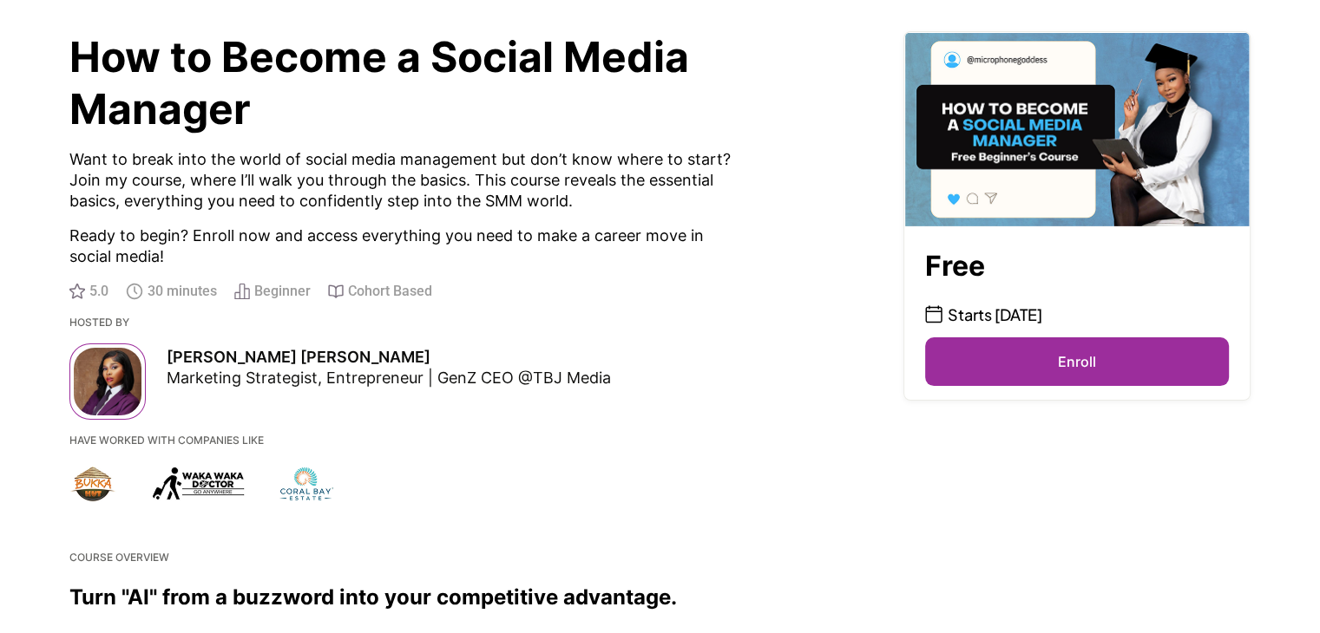
scroll to position [121, 0]
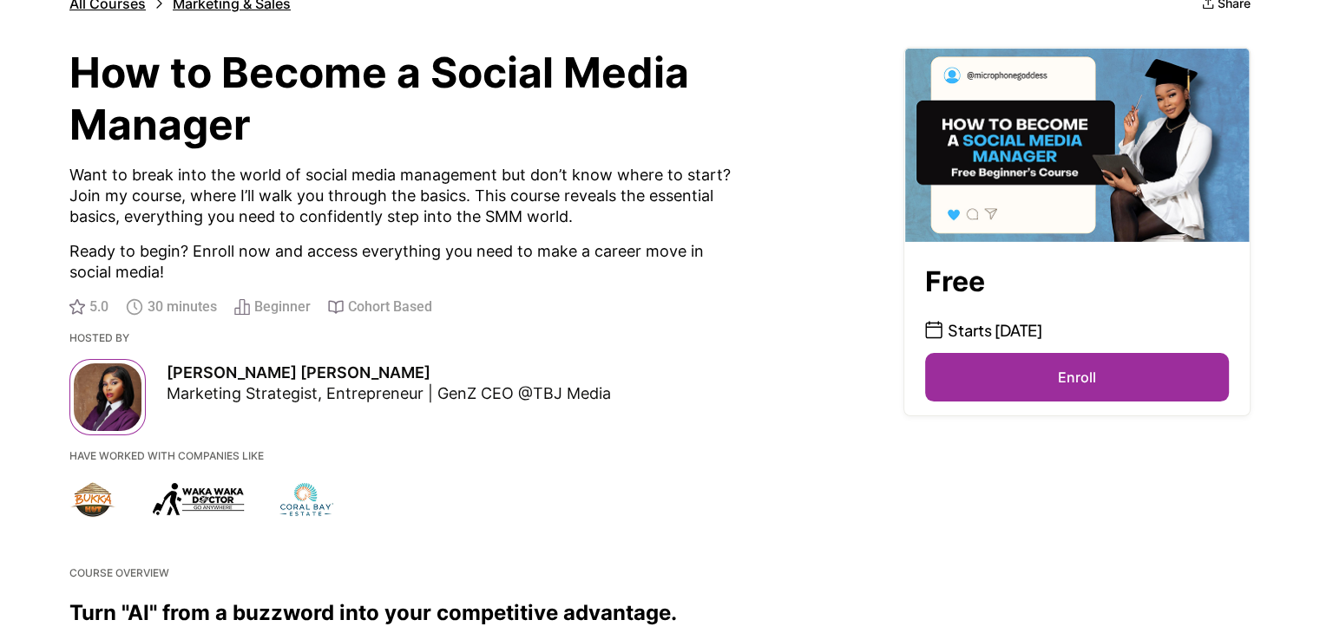
click at [1043, 372] on button "Enroll" at bounding box center [1077, 377] width 304 height 49
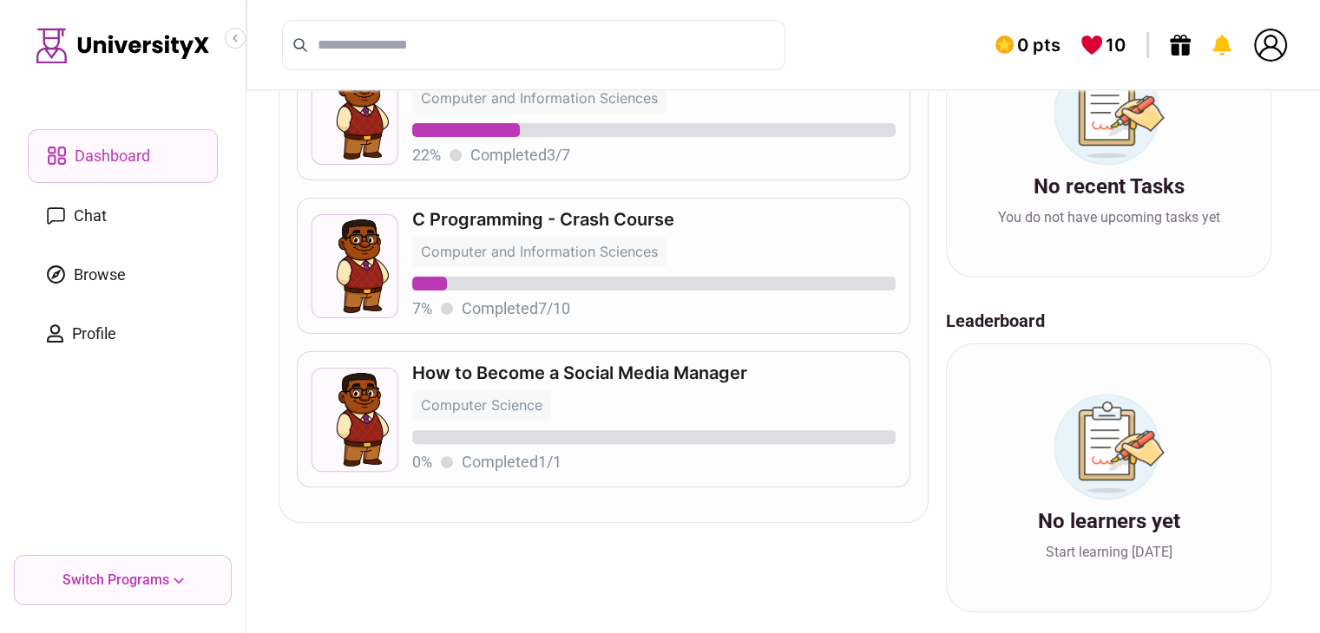
scroll to position [364, 0]
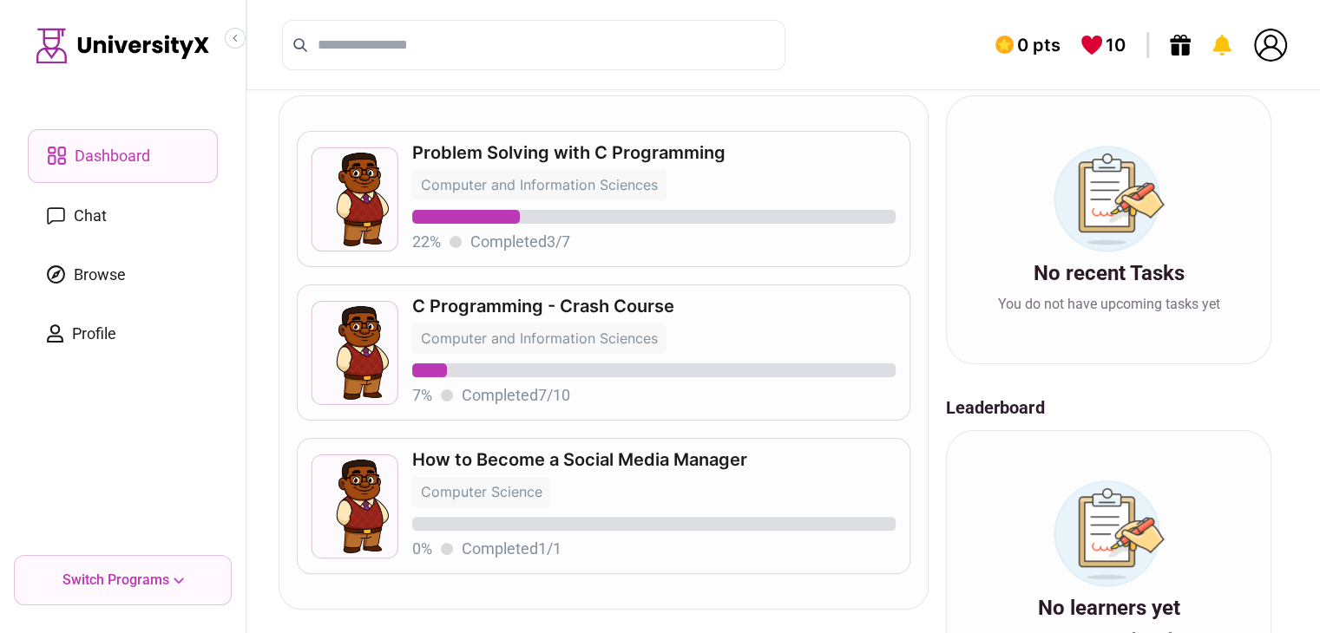
click at [681, 451] on p "How to Become a Social Media Manager" at bounding box center [654, 459] width 484 height 17
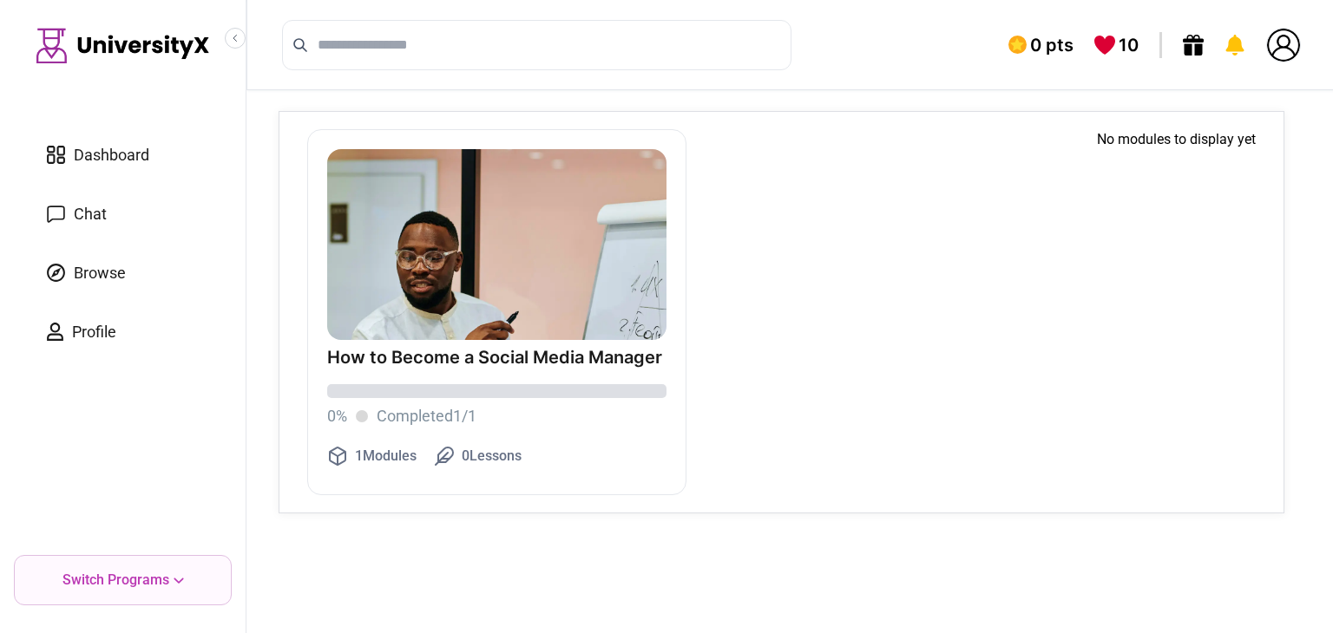
click at [504, 327] on img at bounding box center [496, 337] width 339 height 377
click at [511, 349] on p "How to Become a Social Media Manager" at bounding box center [496, 357] width 339 height 17
click at [532, 361] on p "How to Become a Social Media Manager" at bounding box center [496, 357] width 339 height 17
click at [68, 593] on div "Switch Programs" at bounding box center [123, 580] width 218 height 50
click at [68, 589] on p "Switch Programs" at bounding box center [115, 580] width 107 height 21
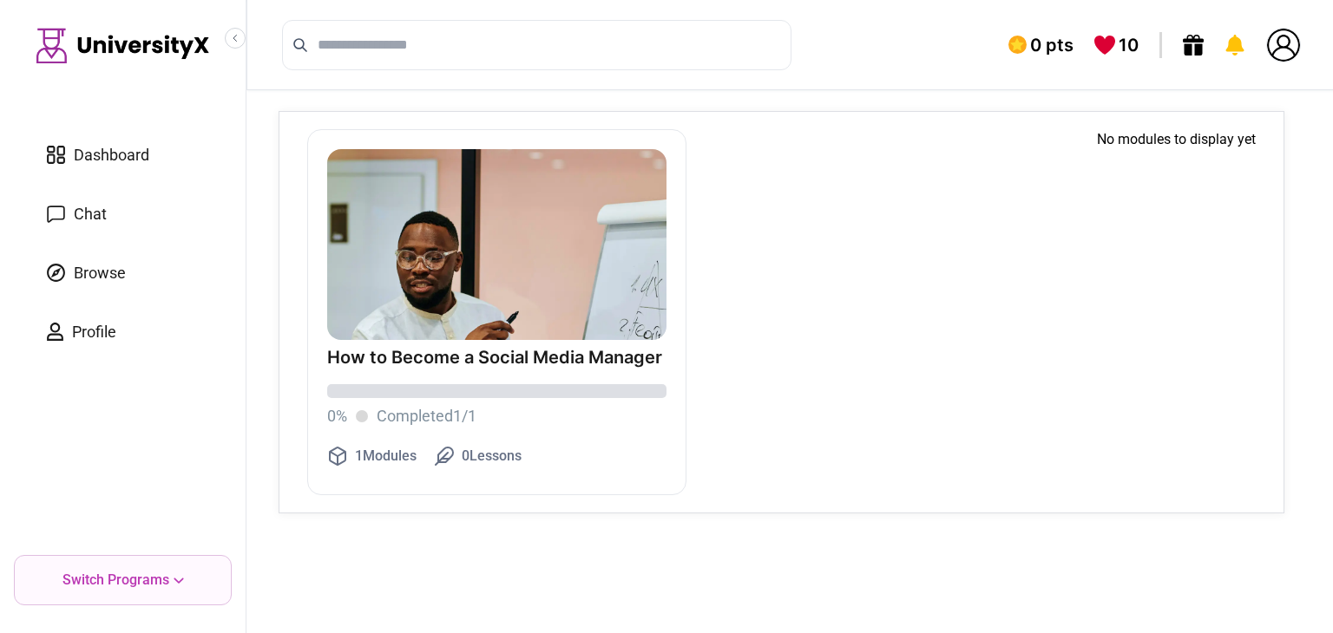
click at [159, 170] on link "Dashboard" at bounding box center [123, 155] width 190 height 52
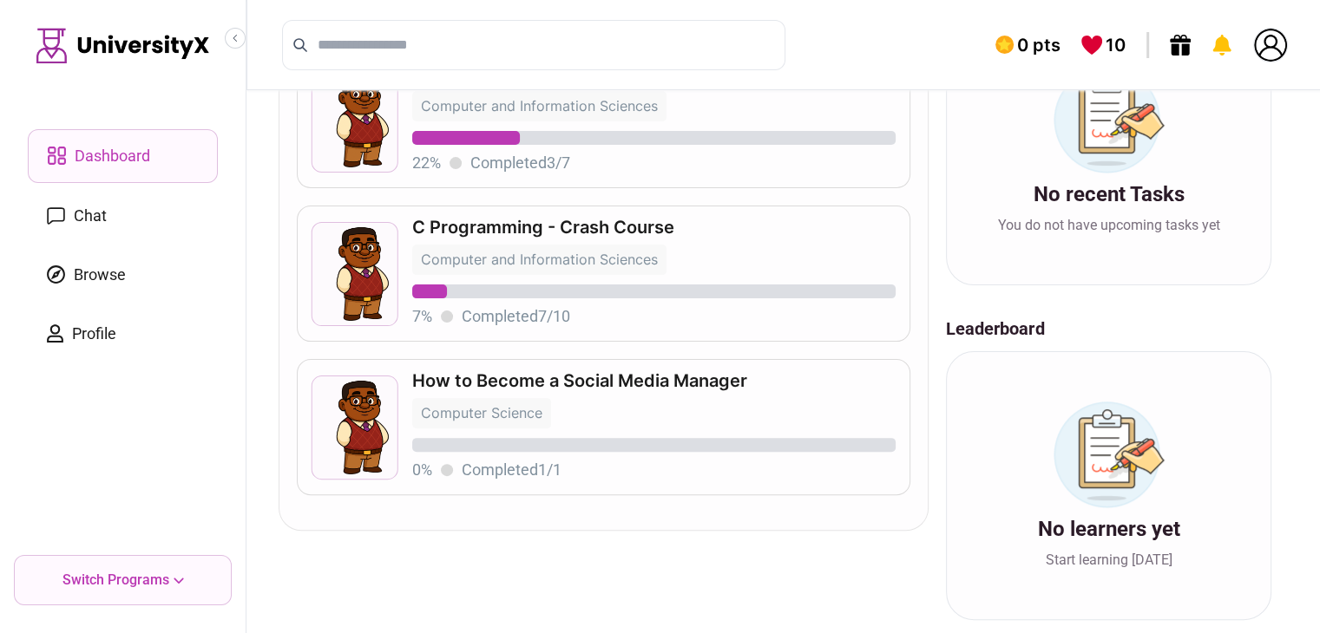
scroll to position [451, 0]
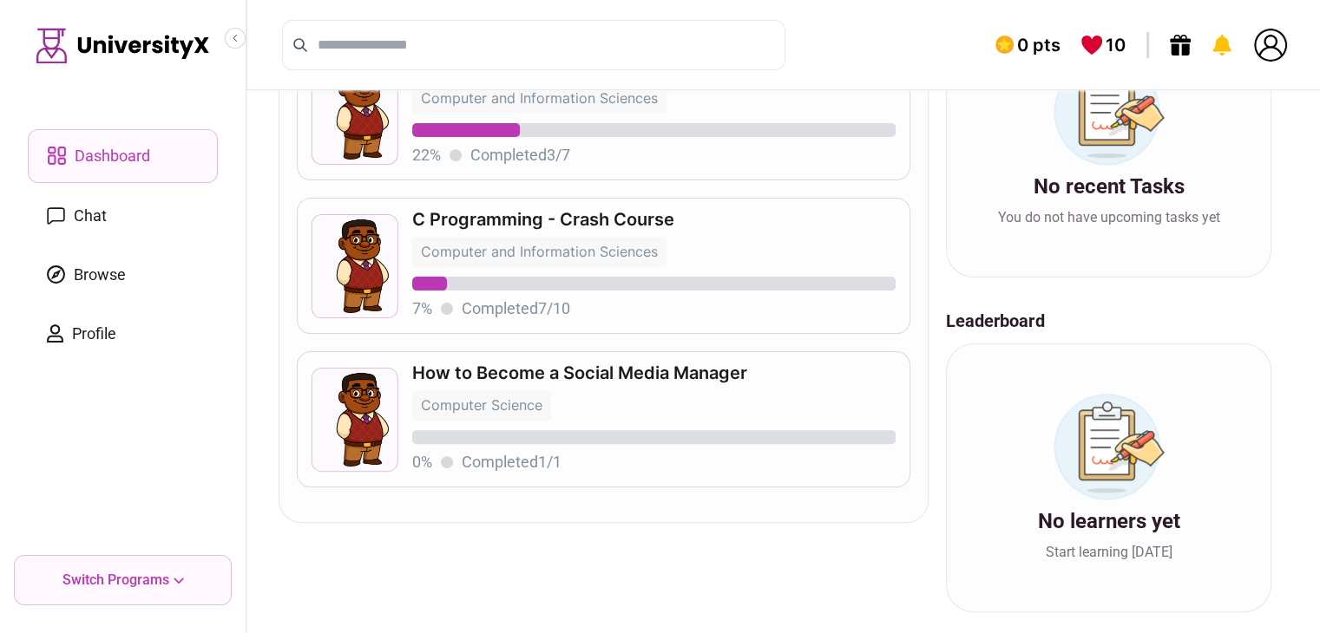
click at [226, 53] on div "Dashboard Chat Browse Profile Switch Programs" at bounding box center [123, 316] width 246 height 633
click at [243, 39] on button "Collapse sidebar" at bounding box center [235, 38] width 21 height 21
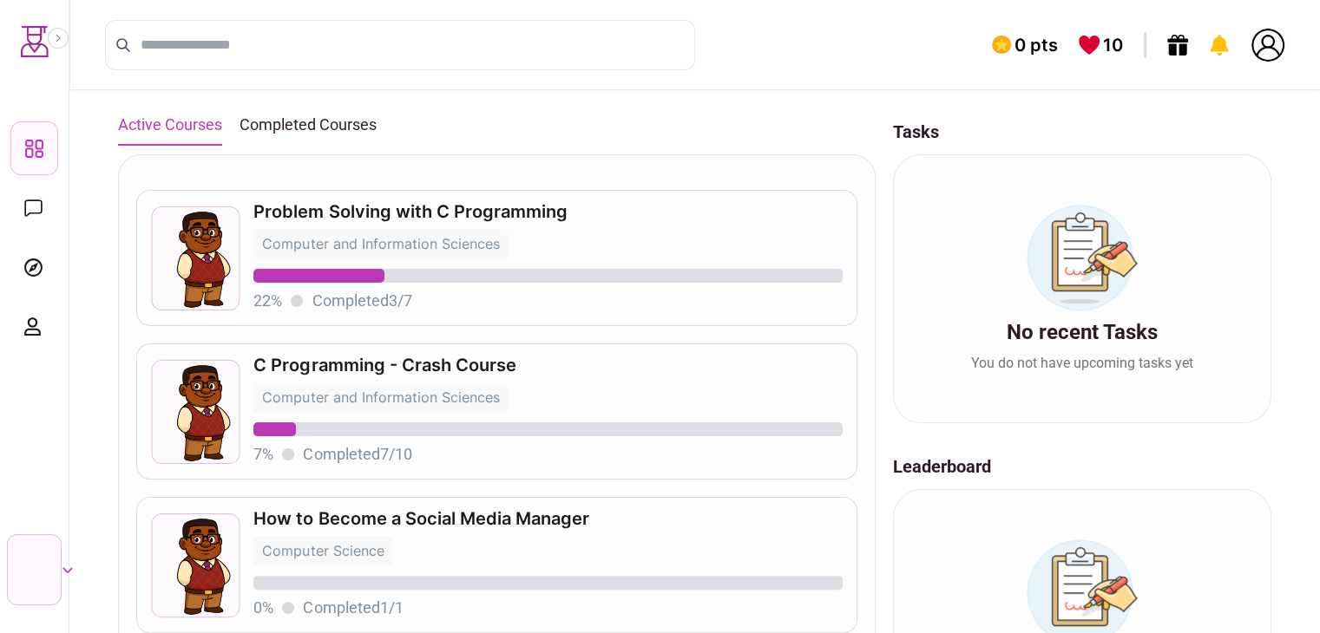
scroll to position [191, 0]
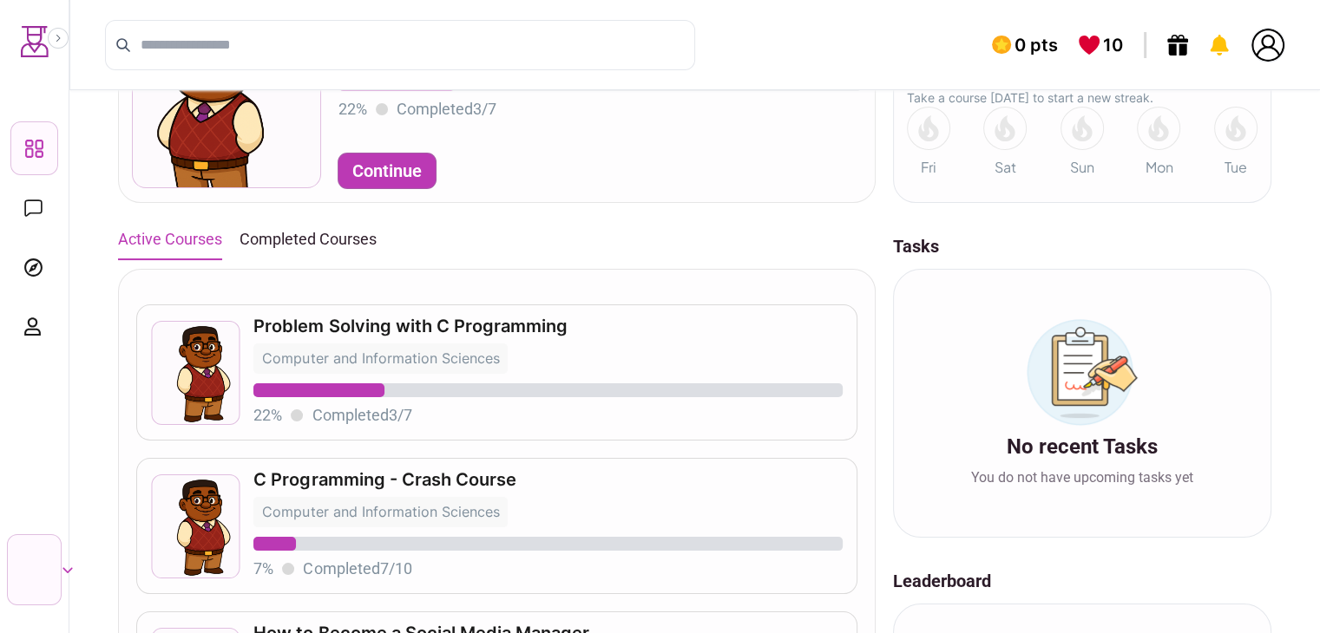
click at [323, 228] on button "Completed Courses" at bounding box center [307, 239] width 137 height 38
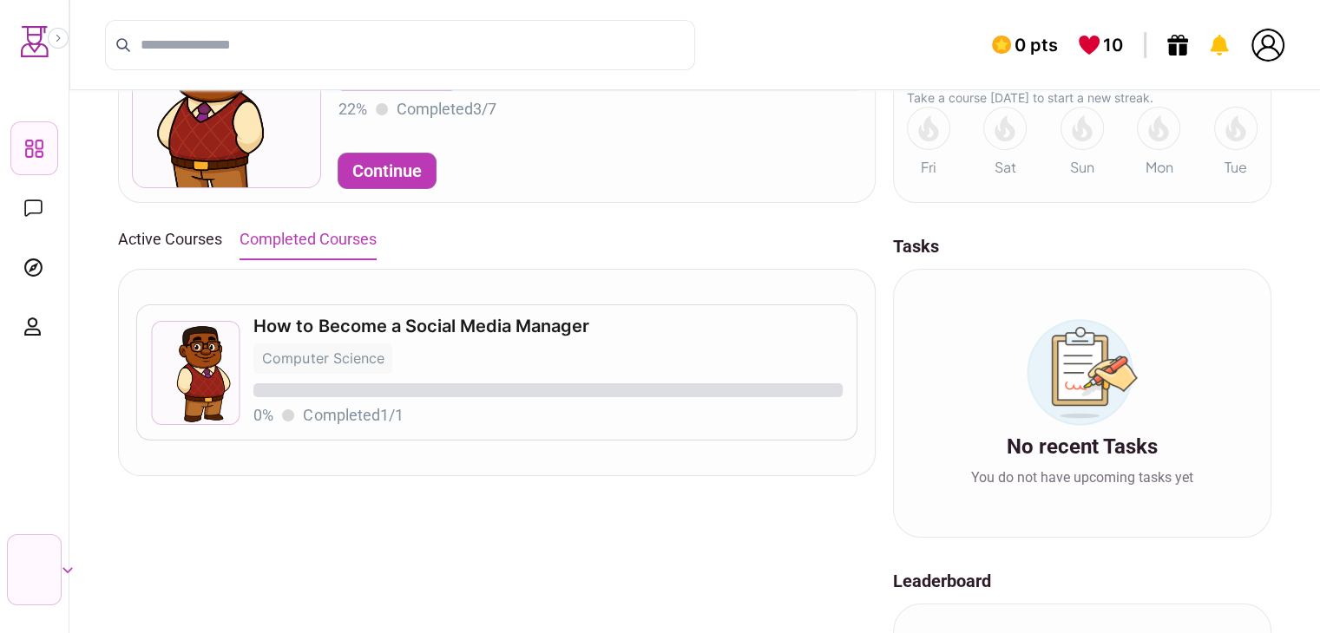
click at [231, 245] on div "Active Courses Completed Courses" at bounding box center [497, 239] width 758 height 38
click at [201, 236] on button "Active Courses" at bounding box center [170, 239] width 104 height 38
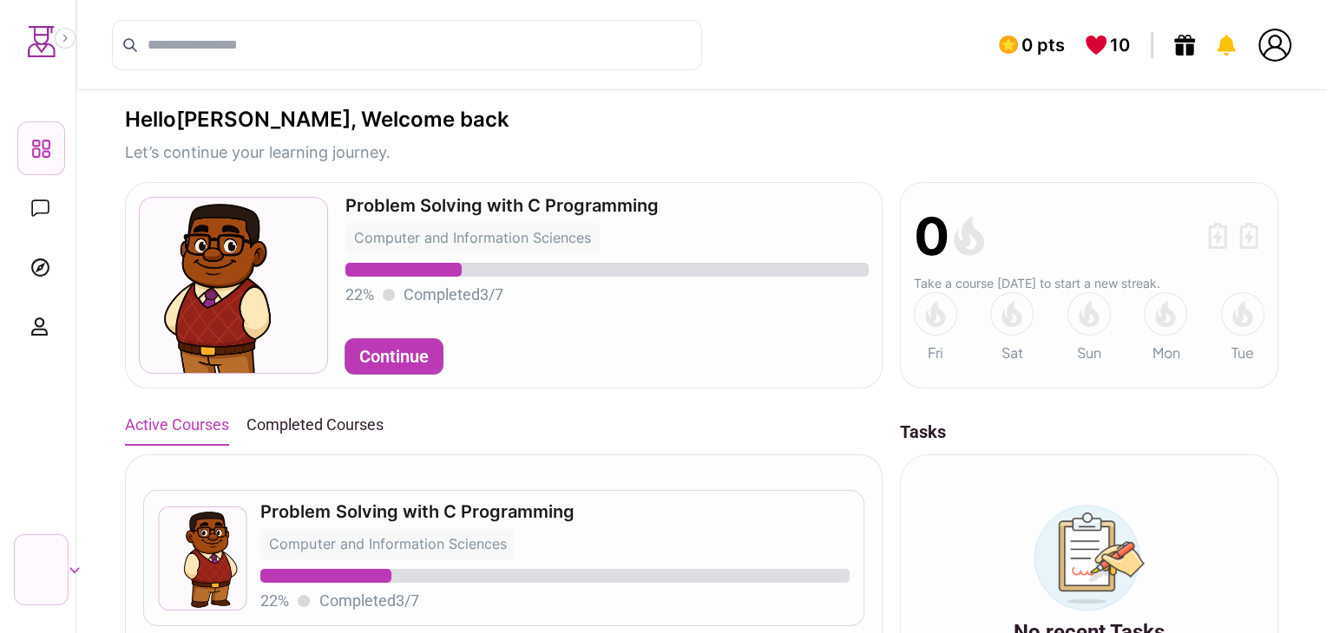
scroll to position [0, 0]
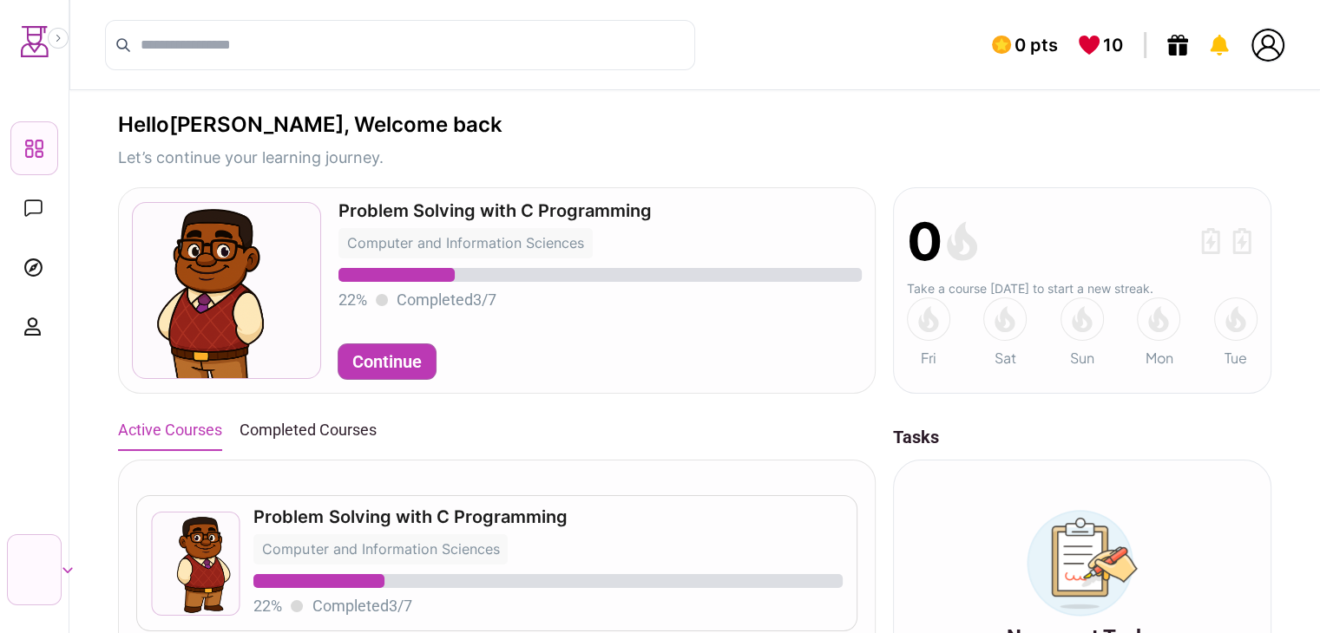
click at [8, 208] on nav "Dashboard Chat Browse Profile" at bounding box center [34, 236] width 55 height 231
click at [35, 202] on icon at bounding box center [33, 208] width 18 height 17
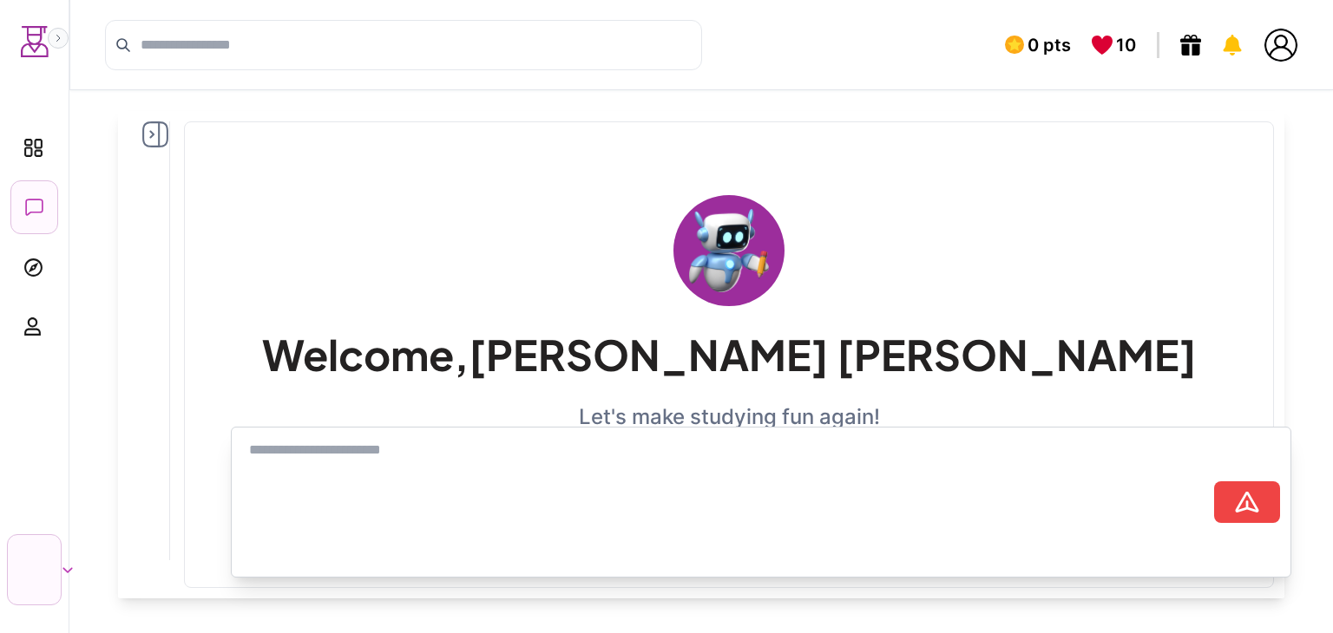
click at [52, 35] on button "Expand sidebar" at bounding box center [58, 38] width 21 height 21
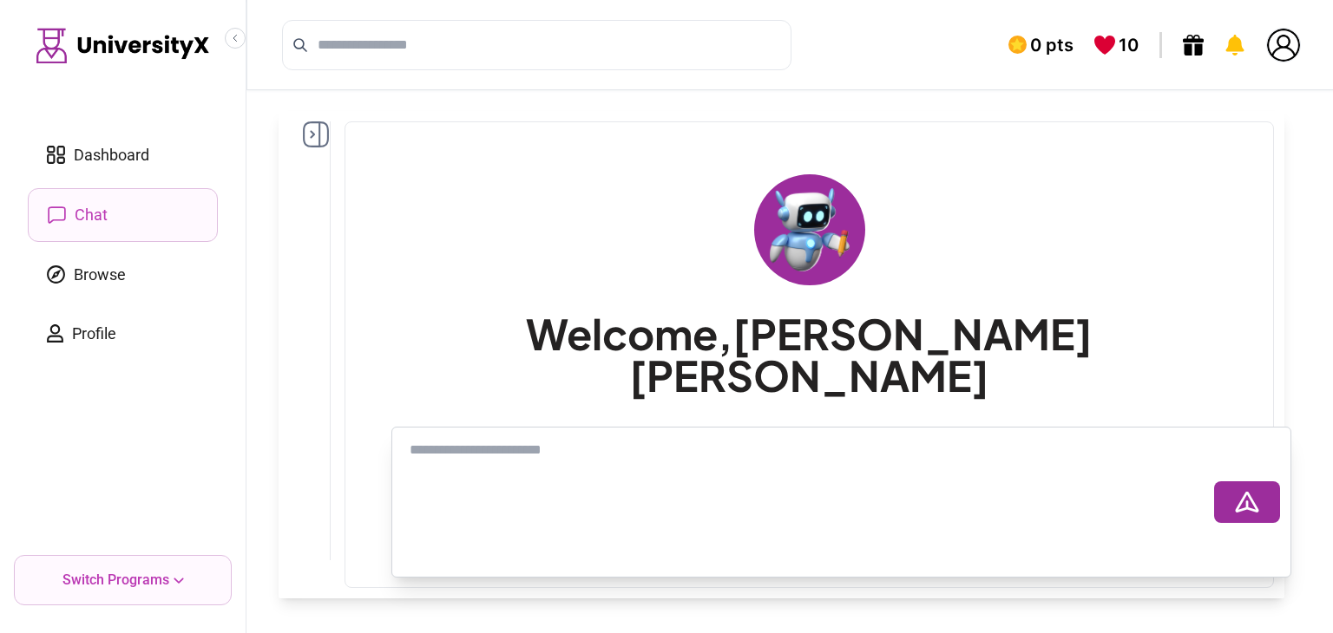
drag, startPoint x: 495, startPoint y: 390, endPoint x: 484, endPoint y: 404, distance: 17.4
click at [489, 399] on div "Welcome, Solomon Ajayi Let's make studying fun again!" at bounding box center [809, 313] width 900 height 354
click at [137, 285] on link "Browse" at bounding box center [123, 275] width 190 height 52
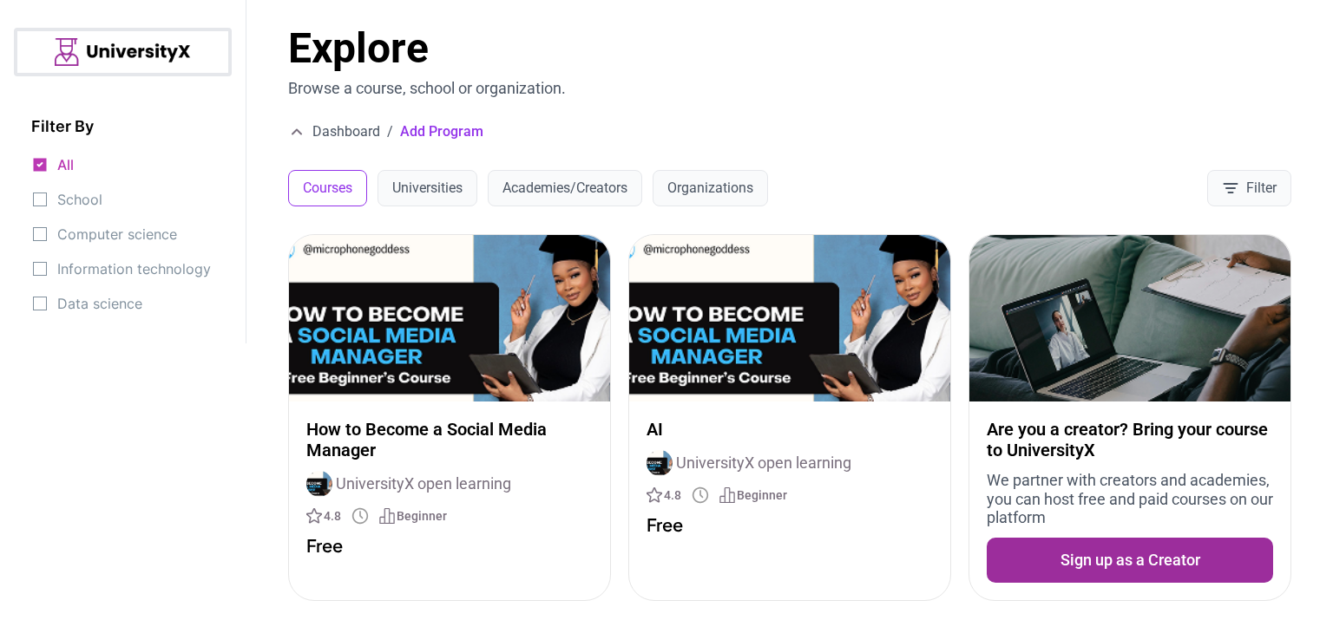
click at [87, 197] on span "School" at bounding box center [79, 199] width 45 height 24
click at [143, 250] on div "All School Computer science Information technology Data science" at bounding box center [123, 234] width 184 height 163
drag, startPoint x: 142, startPoint y: 279, endPoint x: 239, endPoint y: 194, distance: 128.5
click at [144, 275] on span "Information technology" at bounding box center [134, 269] width 154 height 24
click at [295, 132] on icon at bounding box center [296, 131] width 17 height 17
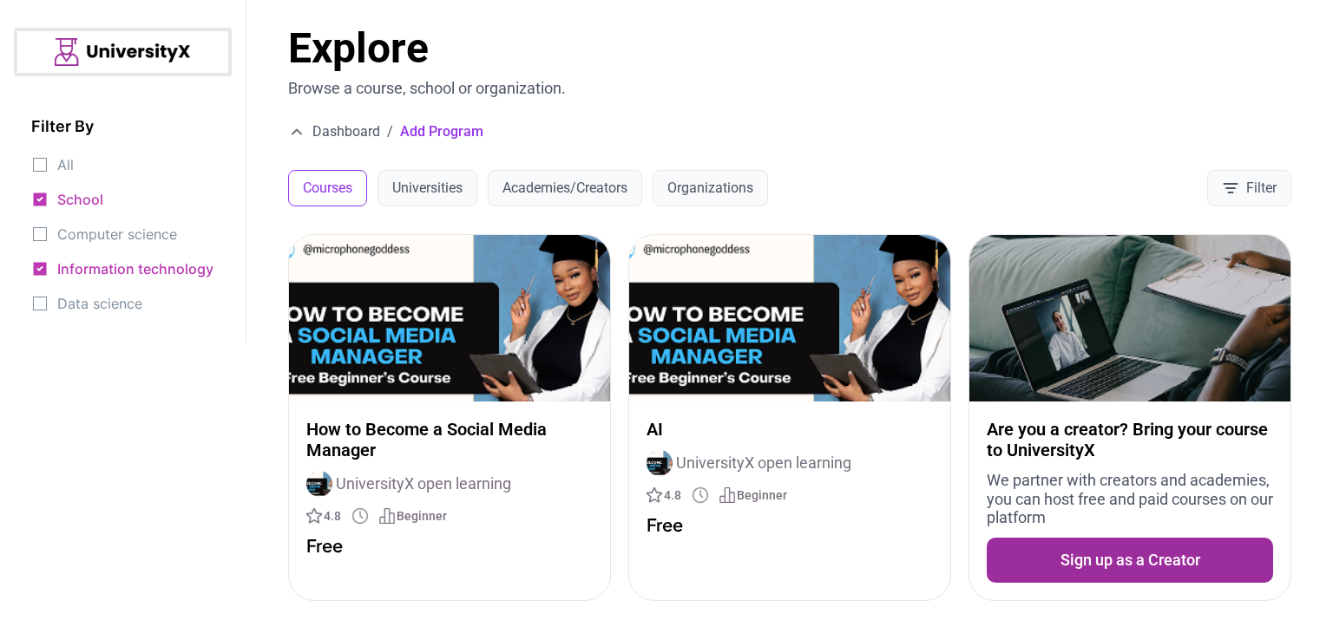
click at [173, 56] on img at bounding box center [123, 52] width 136 height 28
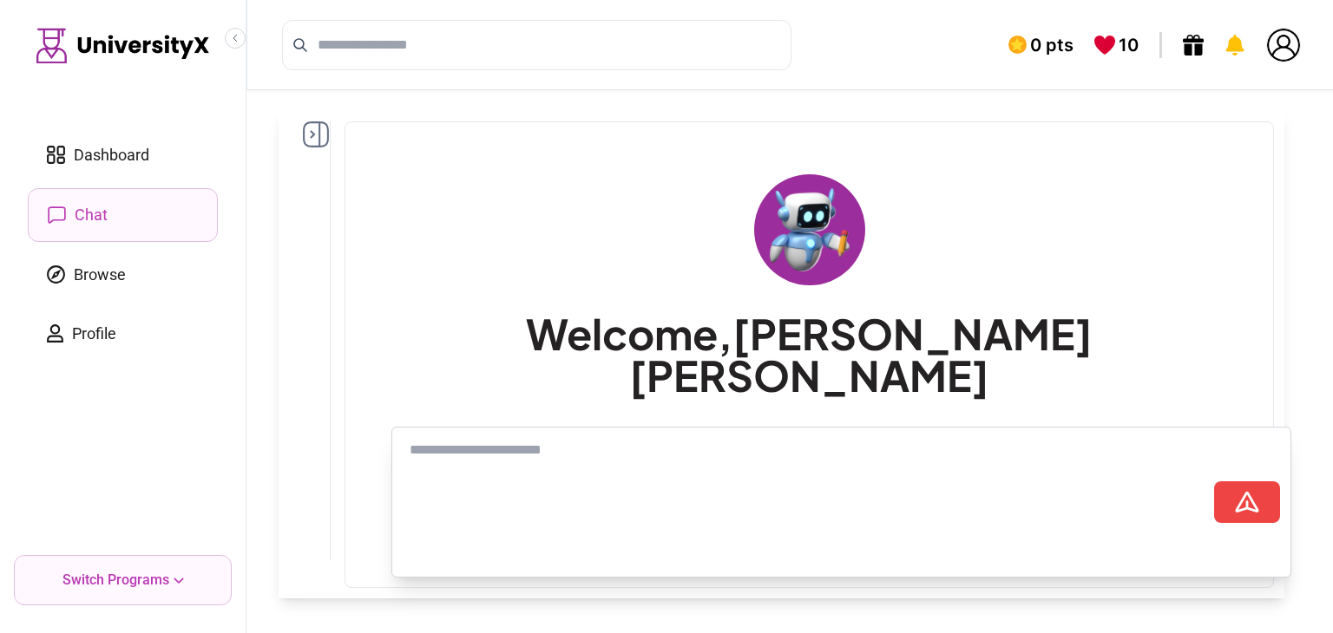
click at [243, 45] on div "Dashboard Chat Browse Profile Switch Programs" at bounding box center [123, 316] width 246 height 633
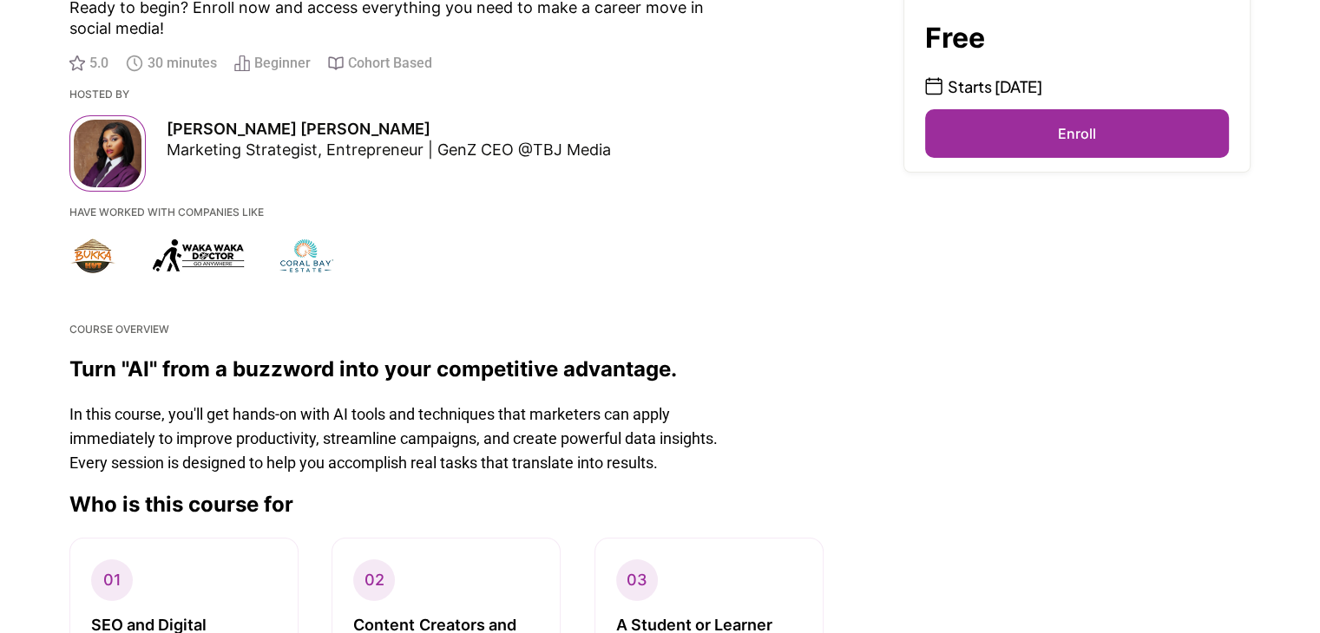
scroll to position [121, 0]
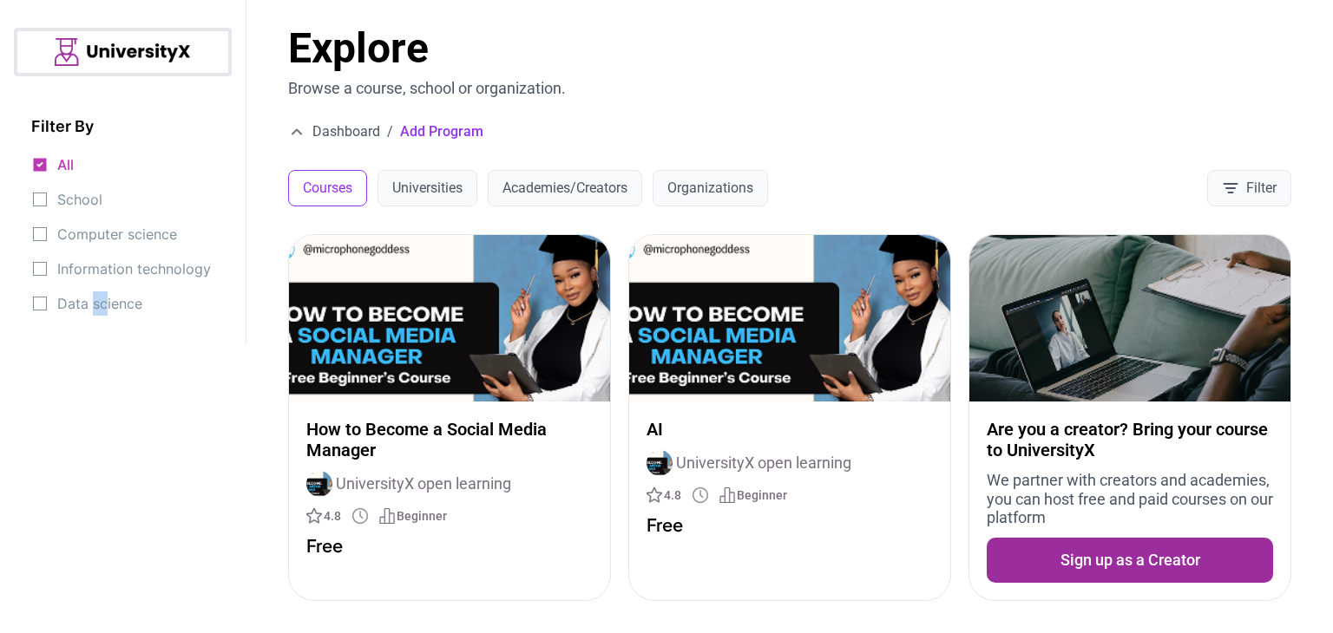
drag, startPoint x: 90, startPoint y: 311, endPoint x: 108, endPoint y: 303, distance: 19.0
click at [108, 303] on span "Data science" at bounding box center [99, 304] width 85 height 24
click at [45, 60] on div at bounding box center [123, 52] width 218 height 49
click at [1273, 180] on button "Filter" at bounding box center [1249, 188] width 84 height 36
click at [1258, 188] on button "Filter" at bounding box center [1249, 188] width 84 height 36
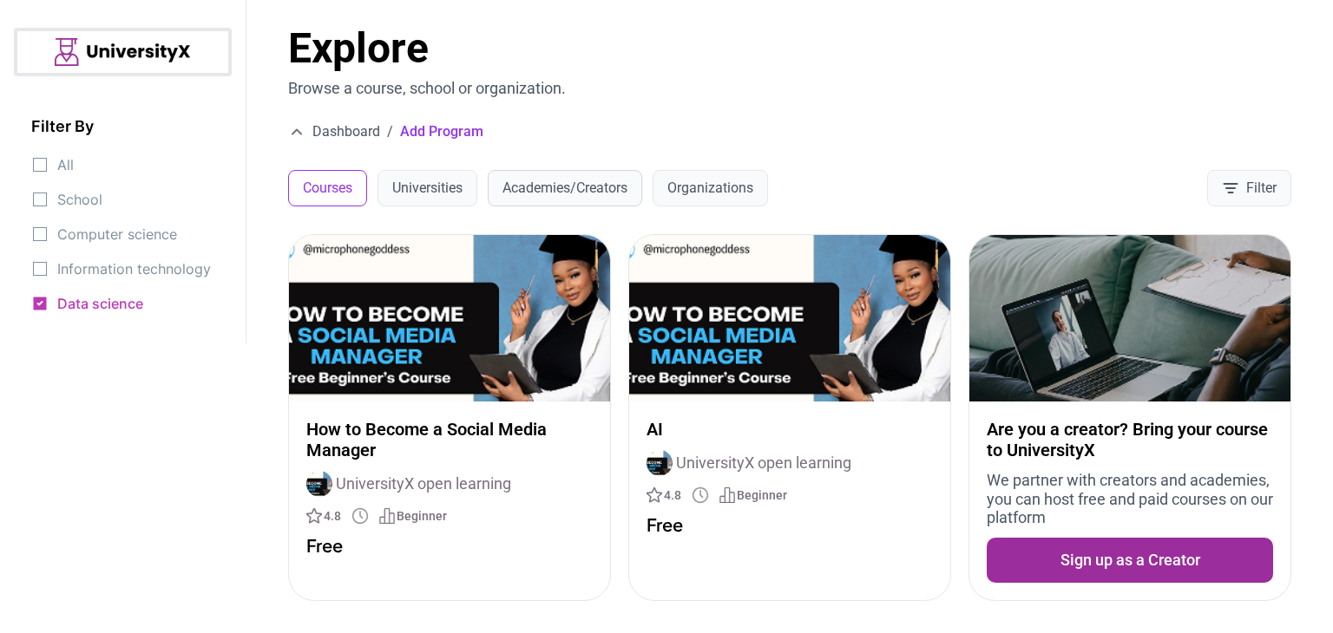
click at [608, 176] on button "Academies/Creators" at bounding box center [565, 188] width 154 height 36
click at [208, 43] on div at bounding box center [123, 52] width 218 height 49
click at [321, 141] on div "Explore Browse a course, school or organization. Dashboard / Add Program Course…" at bounding box center [789, 117] width 1086 height 234
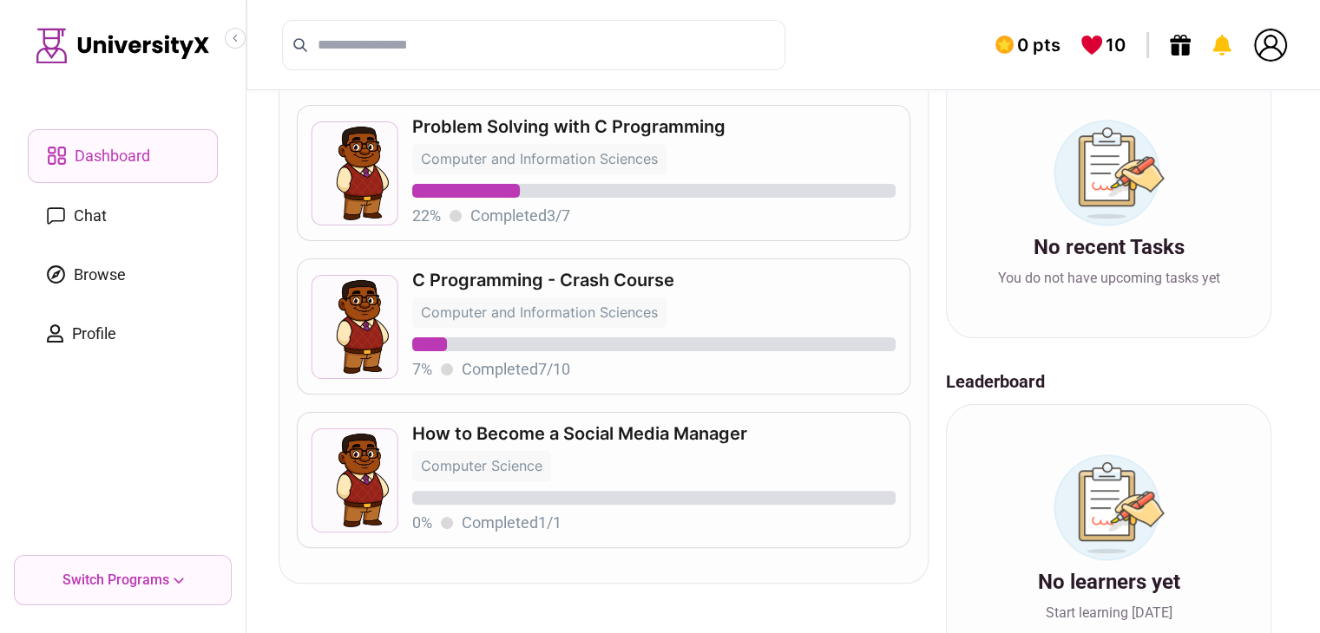
scroll to position [451, 0]
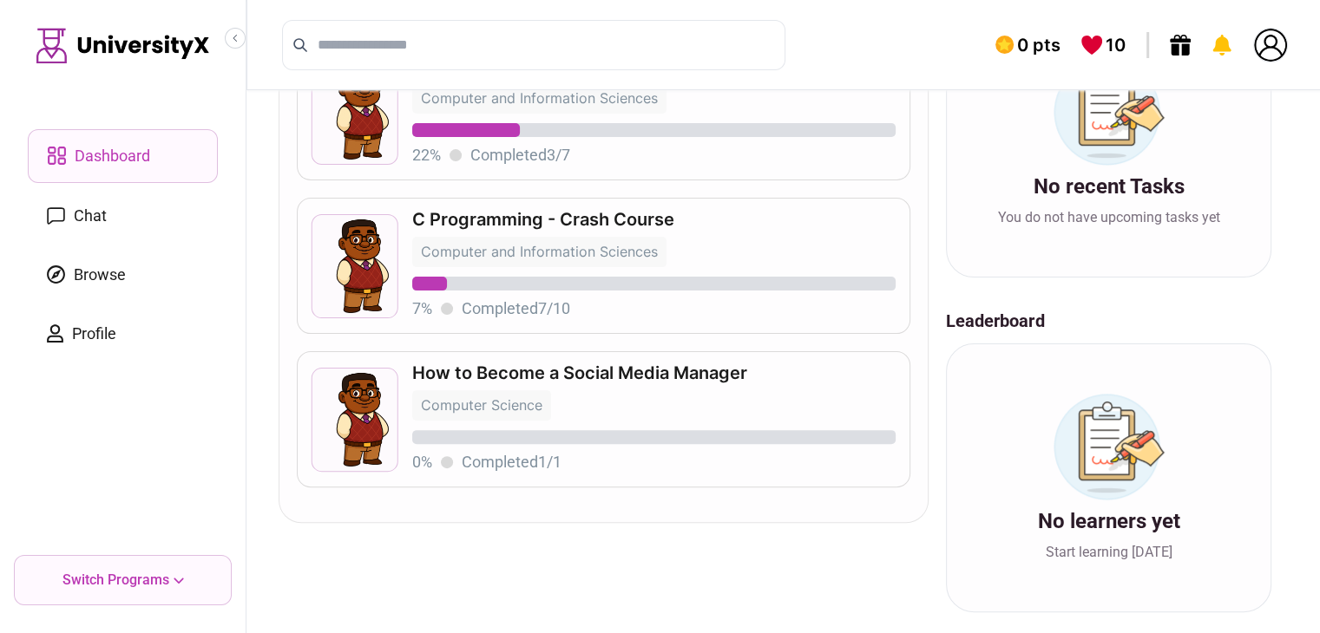
click at [502, 374] on p "How to Become a Social Media Manager" at bounding box center [654, 372] width 484 height 17
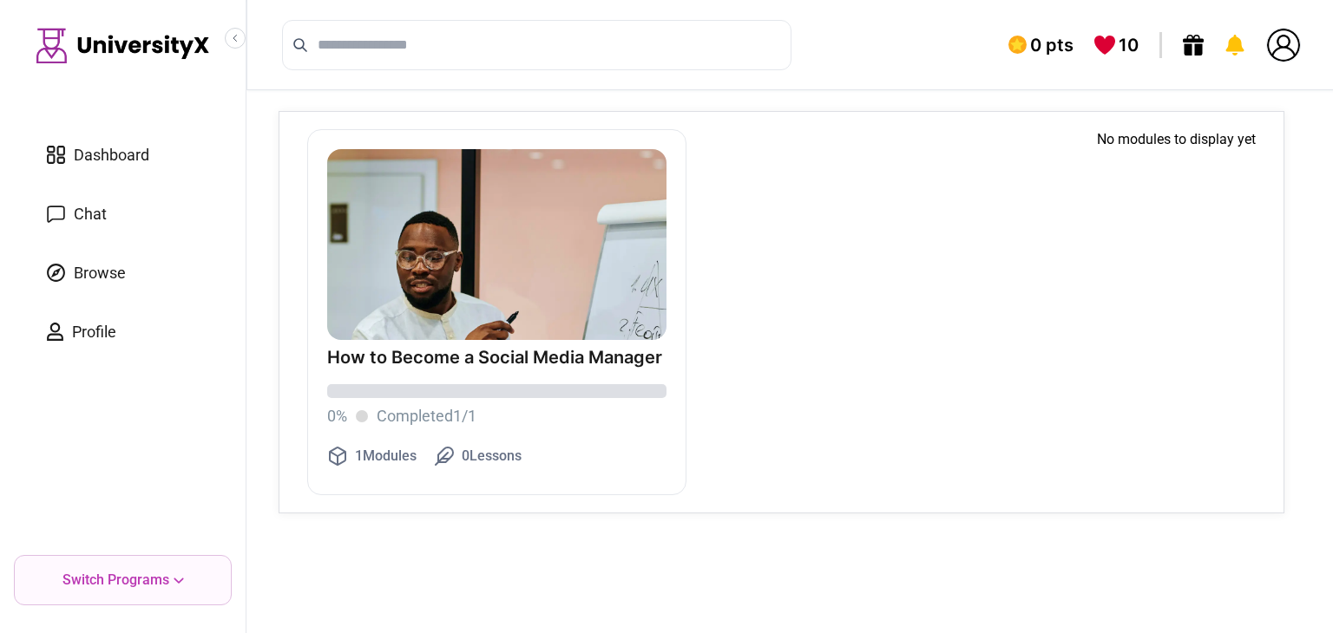
click at [478, 372] on div "How to Become a Social Media Manager 0 % Completed 1 / 1" at bounding box center [496, 389] width 339 height 80
click at [482, 463] on span "0 Lessons" at bounding box center [492, 456] width 60 height 21
click at [156, 160] on link "Dashboard" at bounding box center [123, 155] width 190 height 52
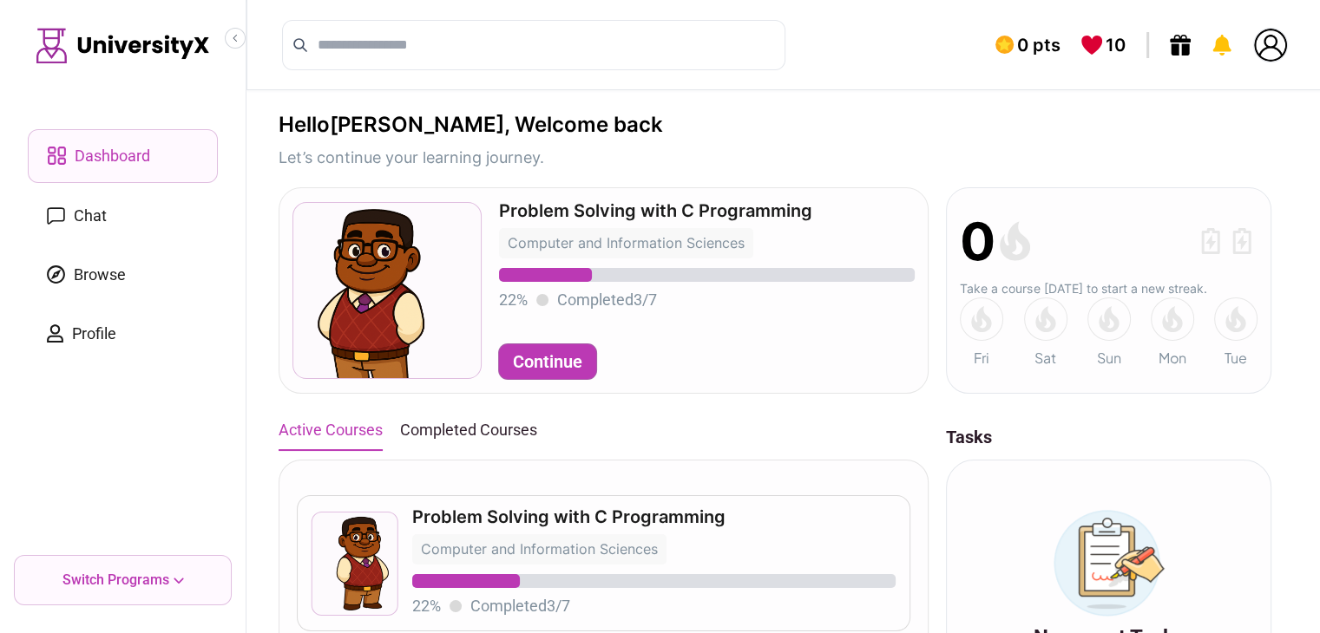
click at [153, 160] on link "Dashboard" at bounding box center [123, 156] width 190 height 54
click at [1045, 39] on span "0 pts" at bounding box center [1038, 45] width 43 height 24
drag, startPoint x: 1101, startPoint y: 34, endPoint x: 1111, endPoint y: 39, distance: 10.9
click at [1103, 34] on div "10" at bounding box center [1103, 45] width 44 height 24
click at [1178, 43] on icon at bounding box center [1180, 45] width 21 height 21
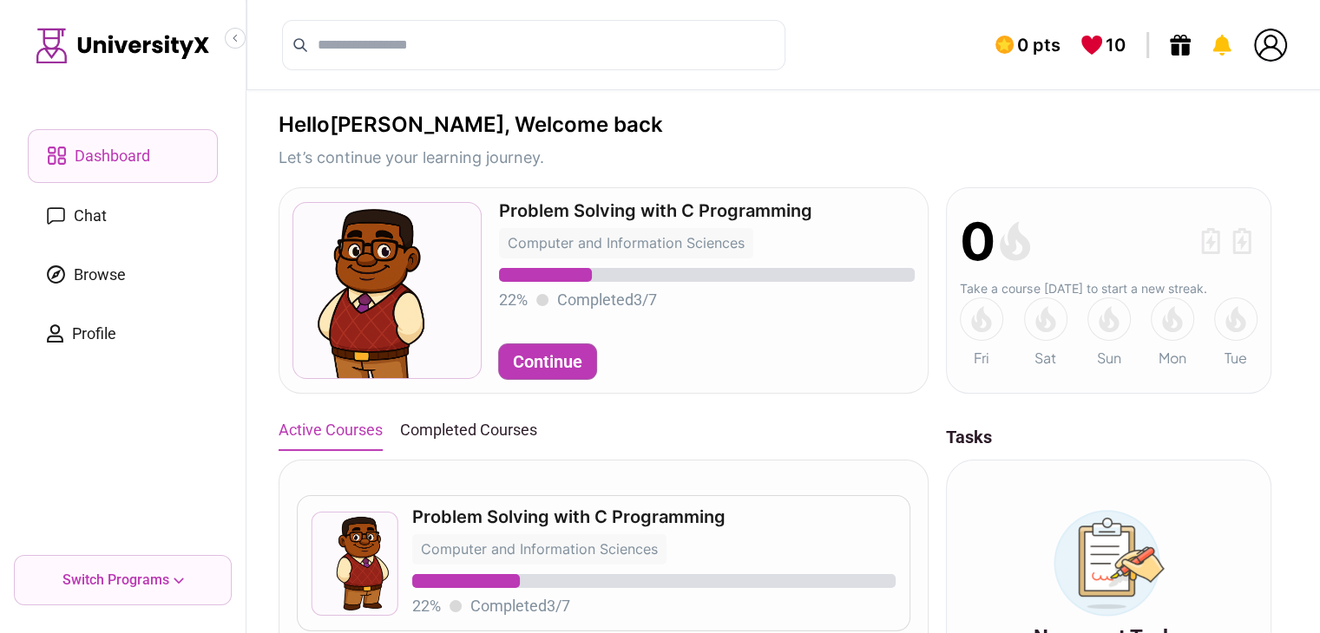
click at [1208, 34] on div "0 pts 10" at bounding box center [1141, 45] width 293 height 35
click at [1232, 23] on div "0 pts 10" at bounding box center [784, 45] width 1076 height 90
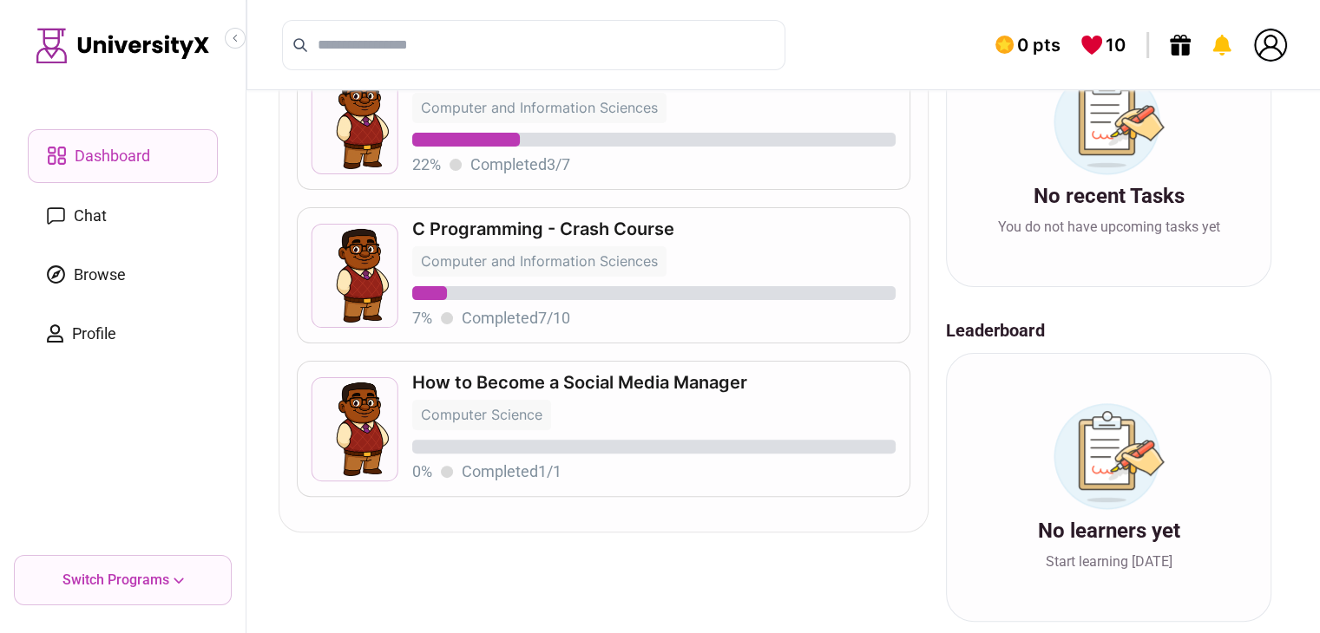
scroll to position [451, 0]
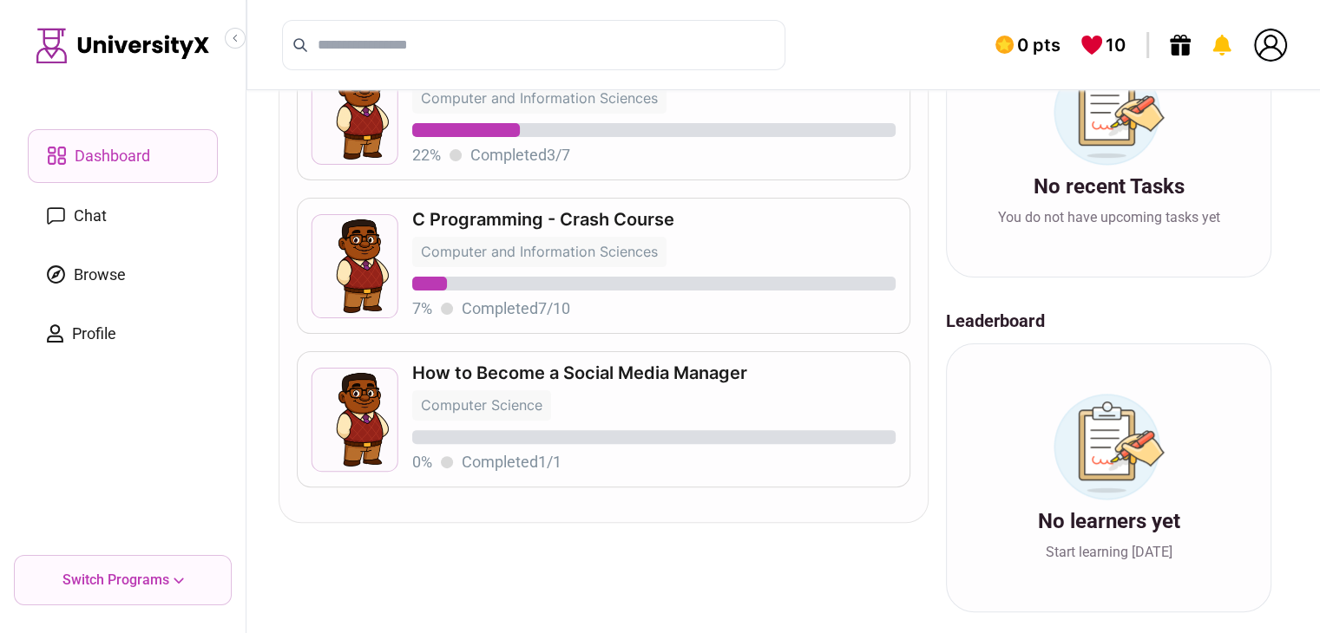
click at [621, 211] on p "C Programming - Crash Course" at bounding box center [654, 219] width 484 height 17
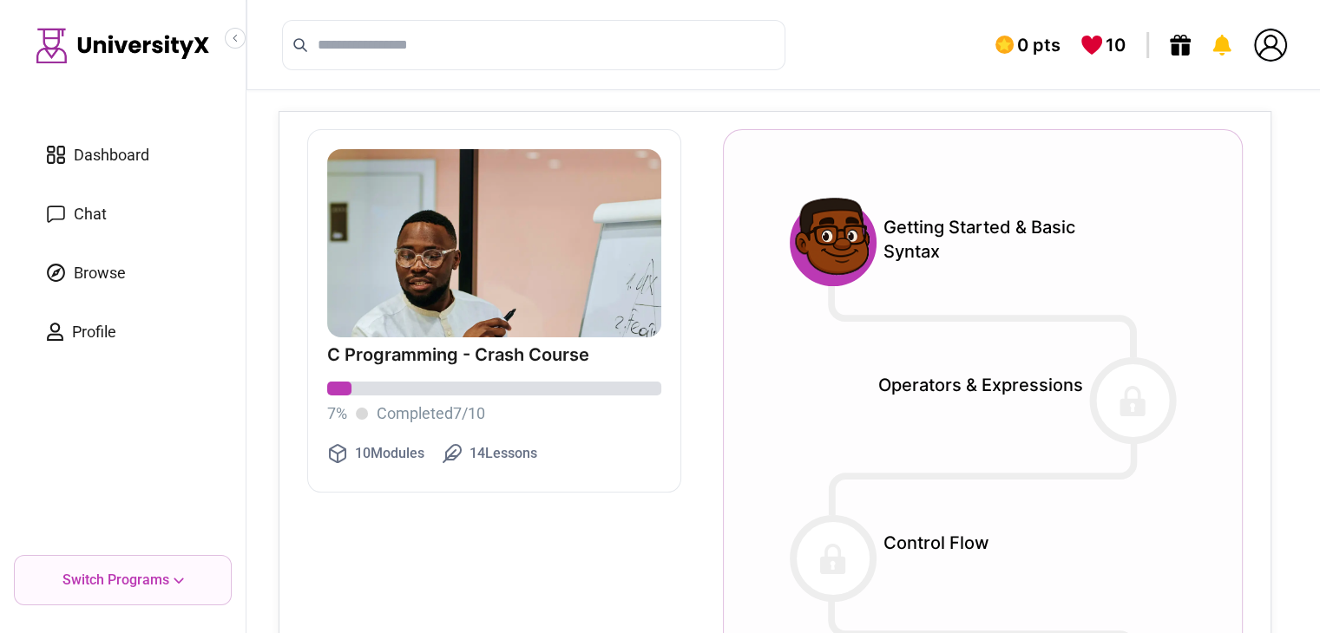
click at [1079, 356] on icon at bounding box center [982, 321] width 309 height 73
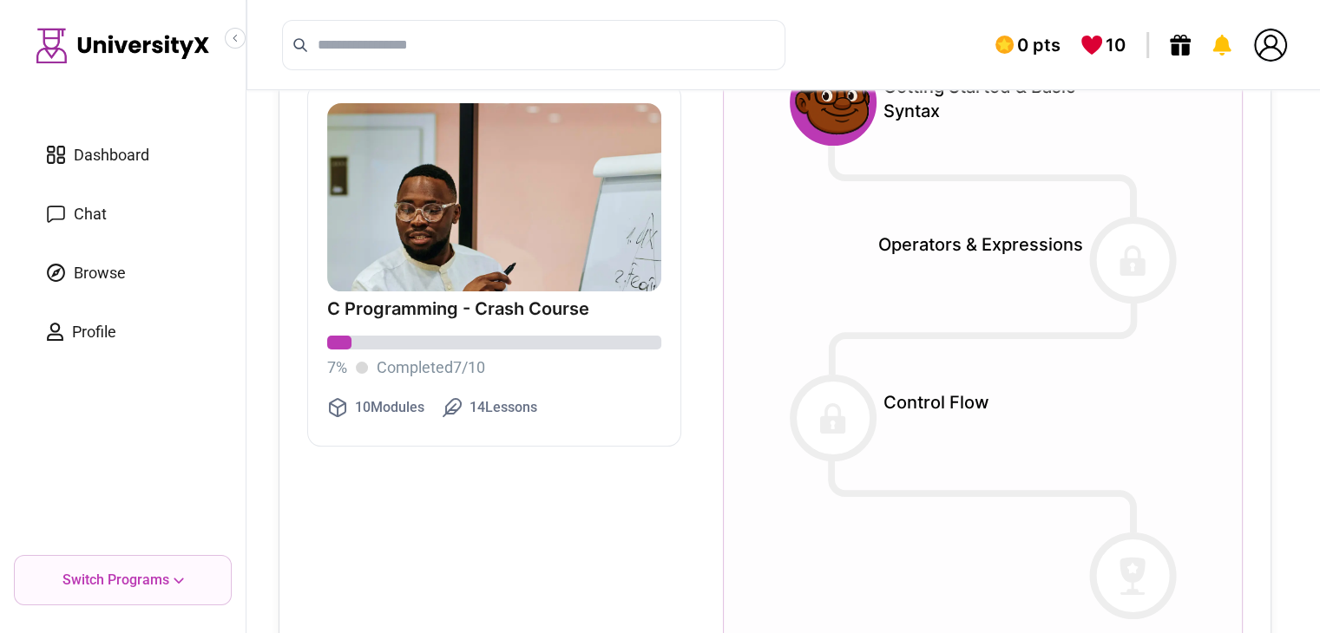
scroll to position [47, 0]
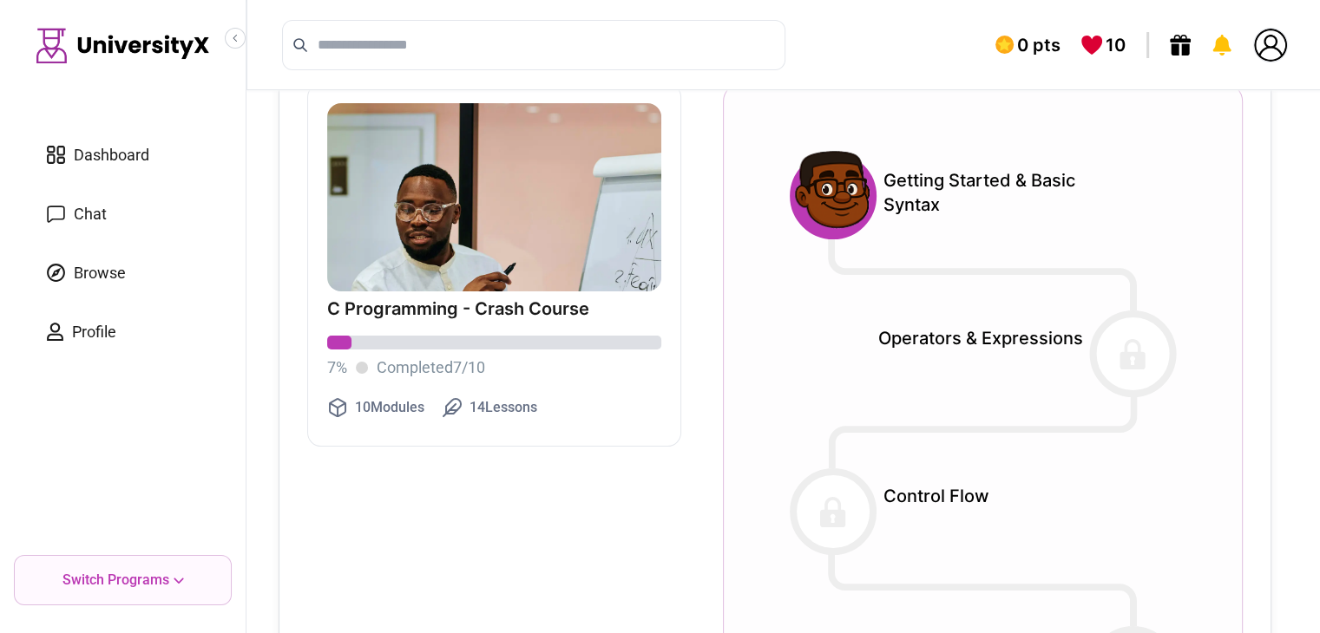
click at [80, 139] on link "Dashboard" at bounding box center [123, 155] width 190 height 52
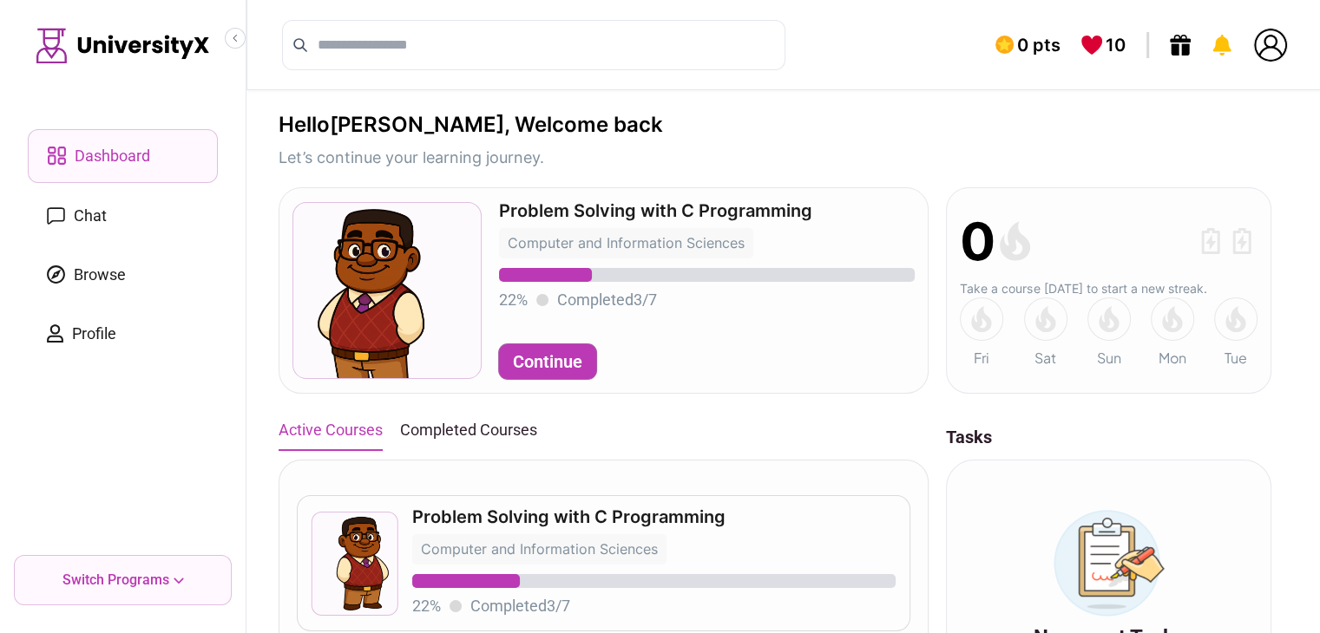
click at [560, 372] on button "Continue" at bounding box center [547, 361] width 97 height 35
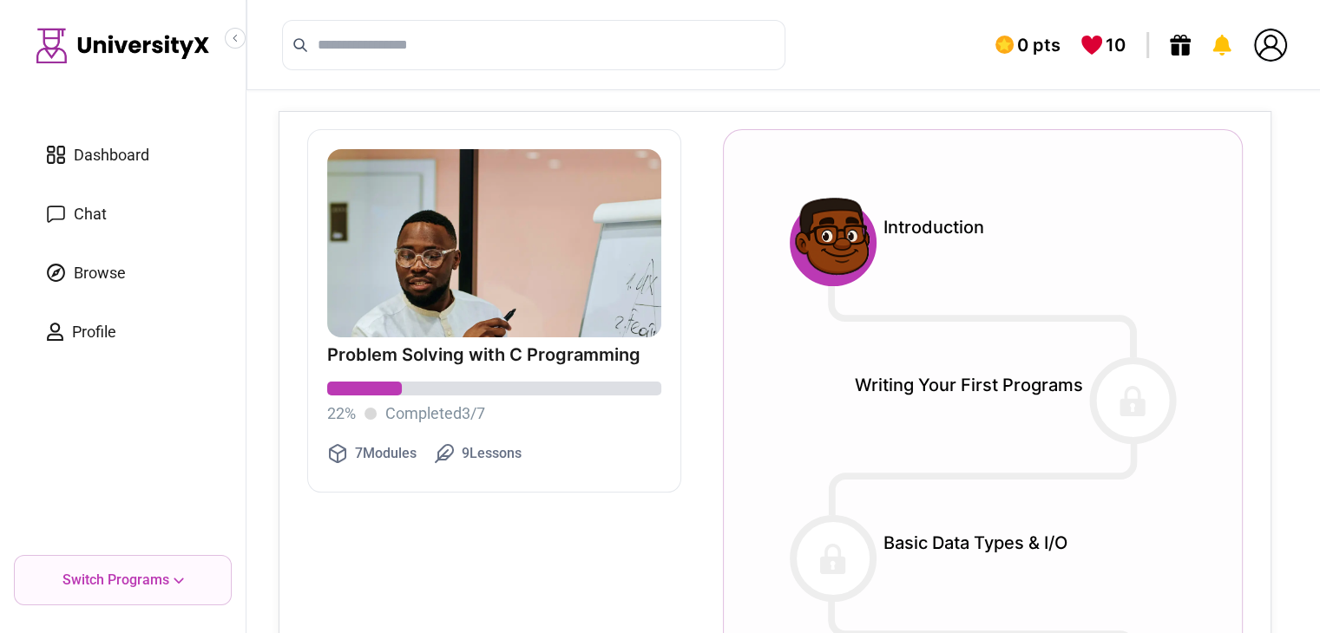
drag, startPoint x: 1152, startPoint y: 407, endPoint x: 896, endPoint y: 351, distance: 262.8
click at [1150, 408] on div at bounding box center [1132, 401] width 87 height 87
click at [73, 185] on ul "Dashboard Chat Browse Profile" at bounding box center [123, 243] width 190 height 229
click at [75, 215] on span "Chat" at bounding box center [90, 214] width 33 height 24
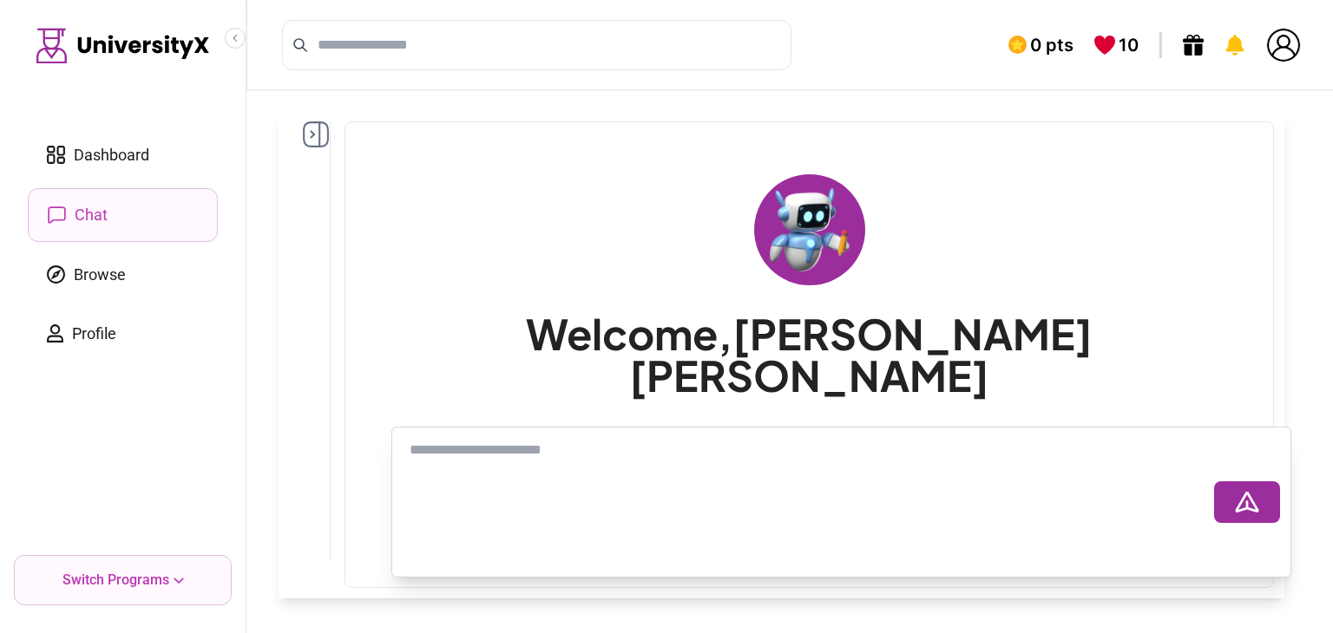
click at [132, 285] on link "Browse" at bounding box center [123, 275] width 190 height 52
click at [298, 141] on div "New chat" at bounding box center [310, 340] width 42 height 439
click at [311, 133] on icon at bounding box center [316, 134] width 26 height 26
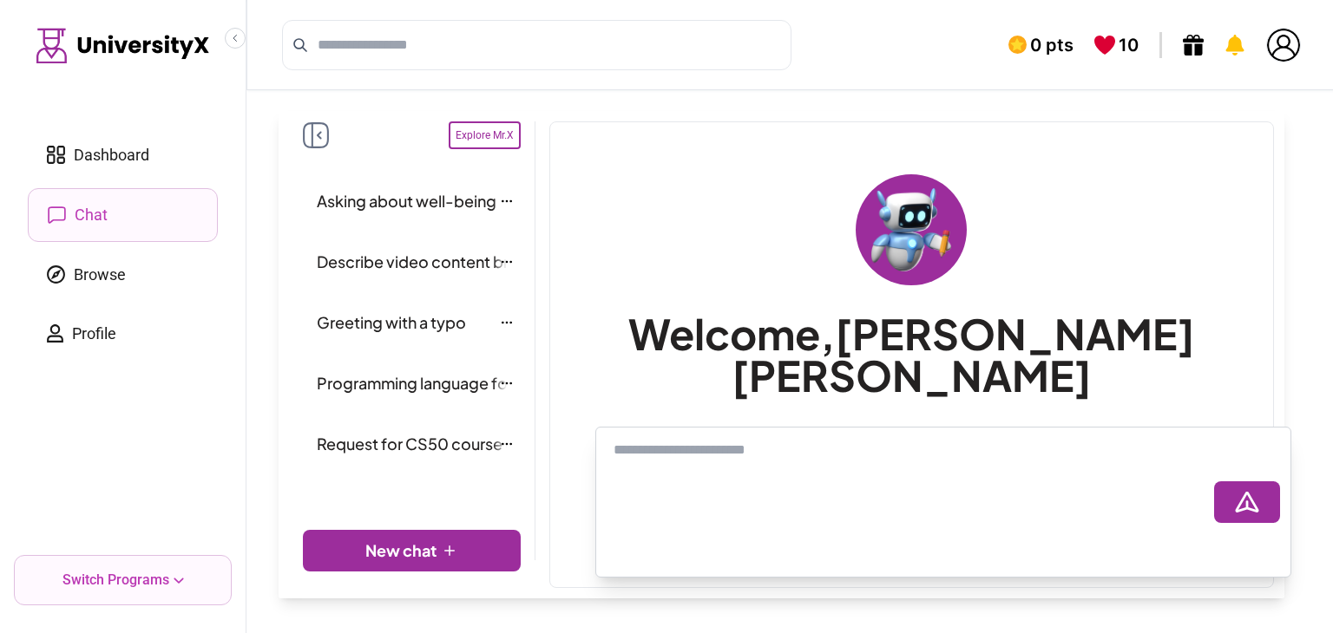
click at [433, 550] on button "New chat" at bounding box center [412, 551] width 218 height 42
drag, startPoint x: 432, startPoint y: 487, endPoint x: 429, endPoint y: 462, distance: 25.4
click at [428, 474] on div "Asking about well-being Describe video content briefly Greeting with a typo Pro…" at bounding box center [412, 342] width 218 height 340
click at [430, 460] on link "Request for CS50 course overview" at bounding box center [412, 444] width 204 height 42
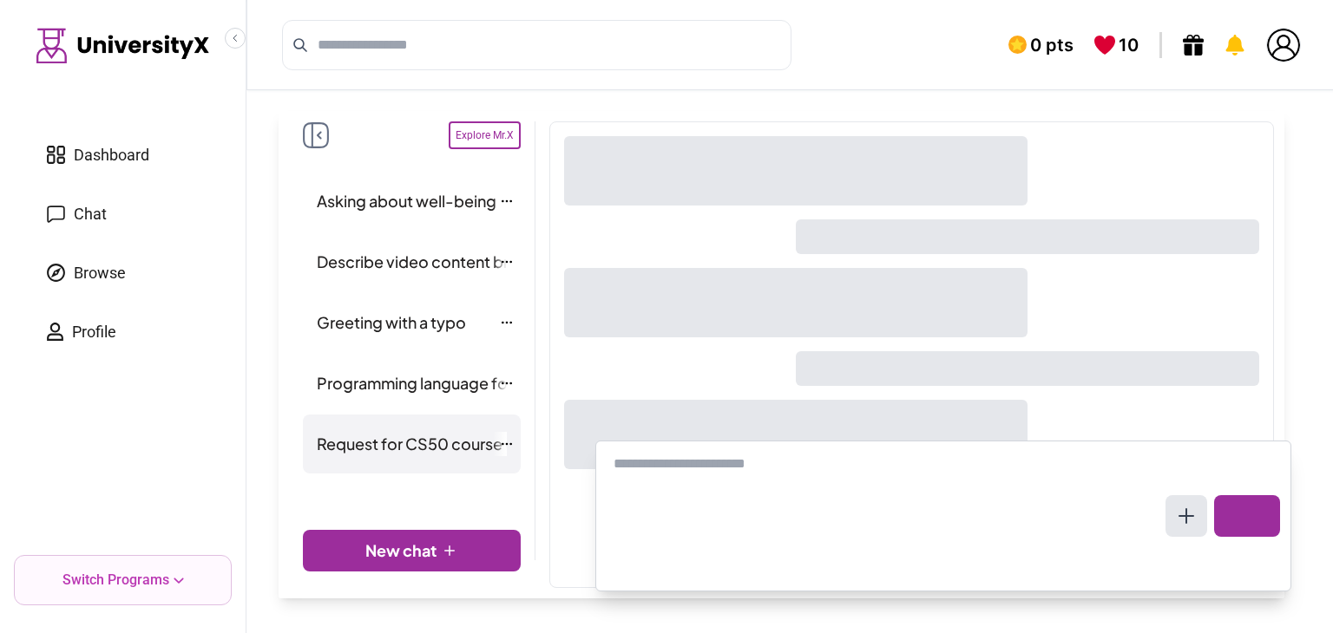
click at [423, 456] on link "Request for CS50 course overview" at bounding box center [412, 444] width 204 height 42
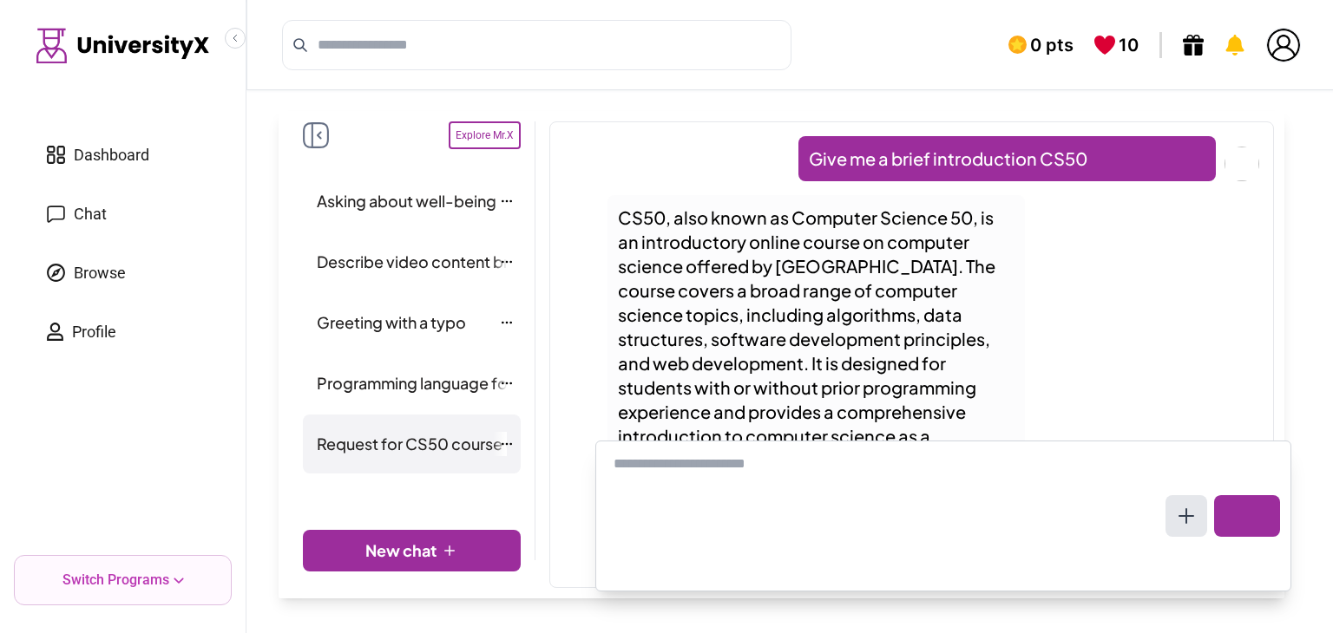
scroll to position [127, 0]
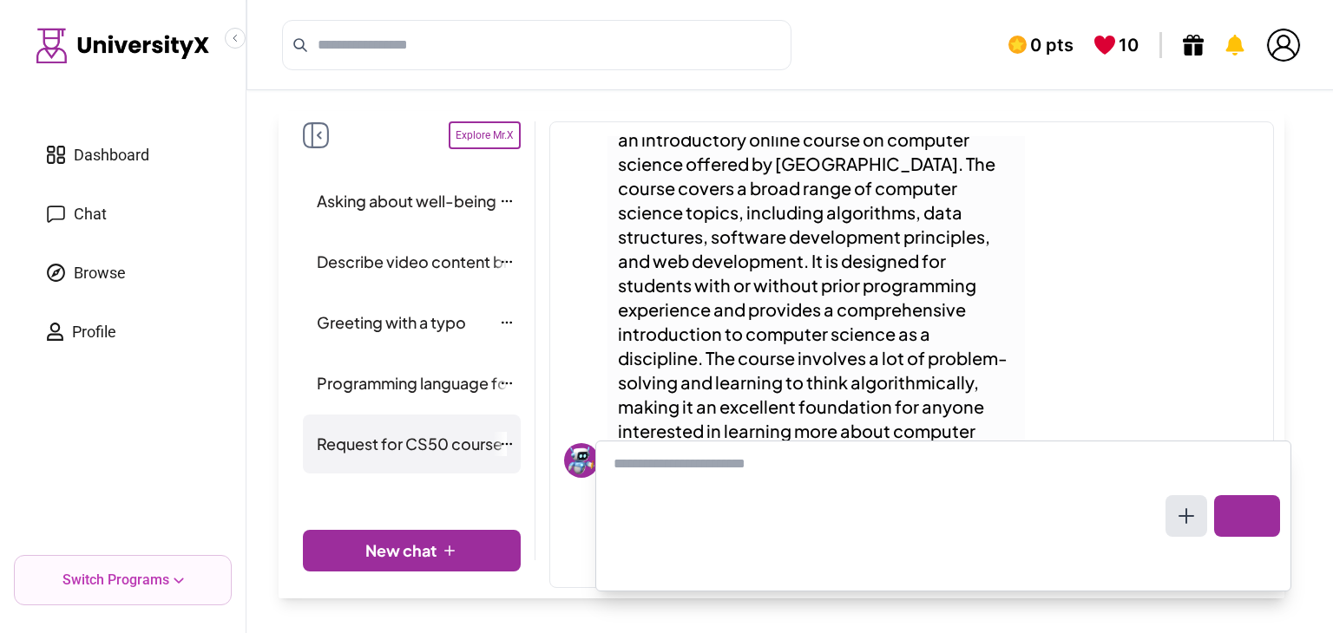
click at [466, 329] on span "Greeting with a typo" at bounding box center [391, 323] width 149 height 24
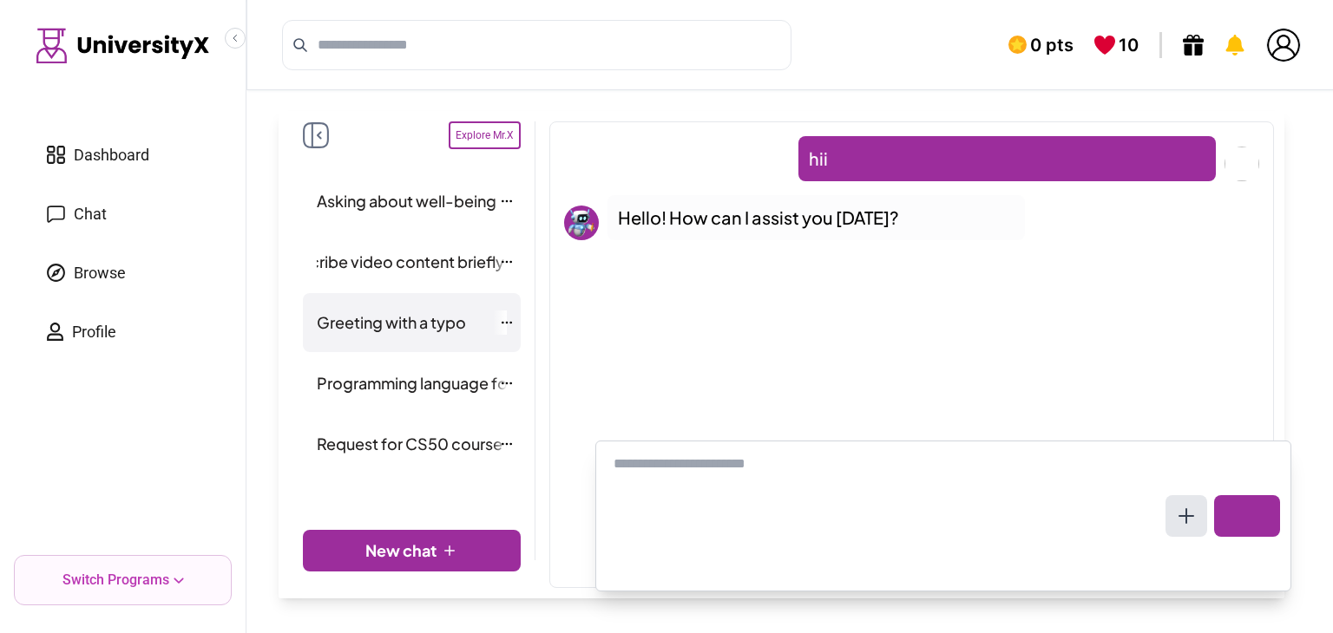
click at [441, 267] on span "Describe video content briefly" at bounding box center [392, 262] width 223 height 24
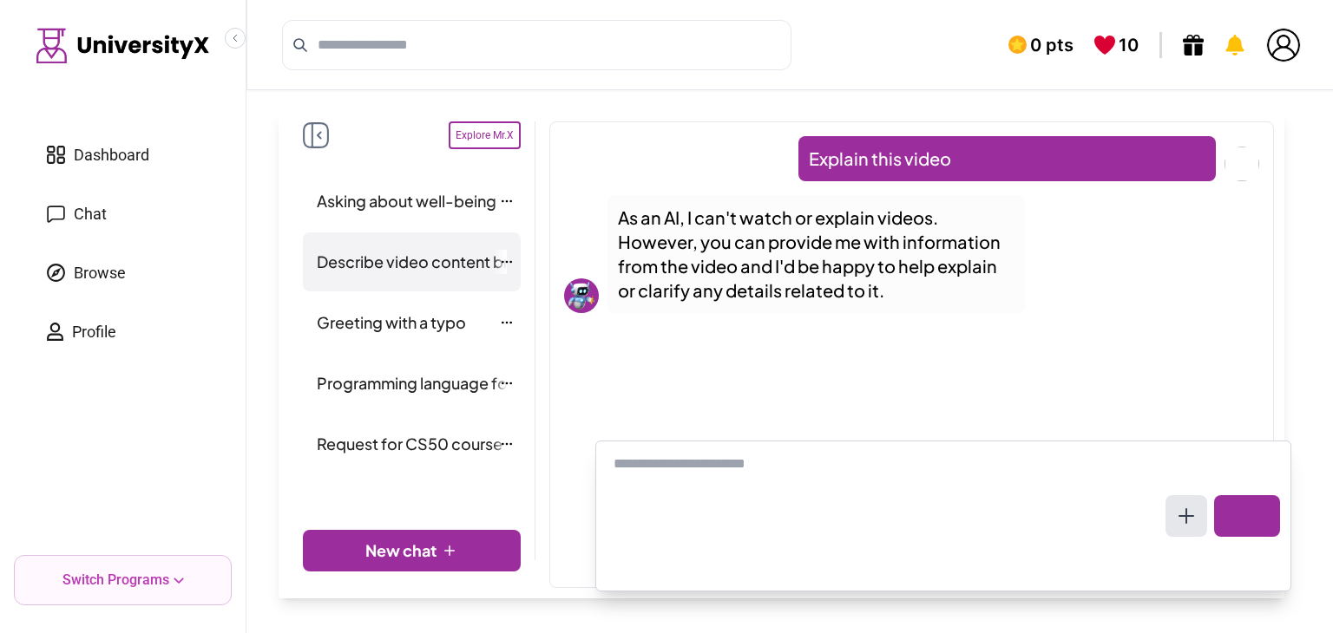
click at [443, 233] on div "Describe video content briefly" at bounding box center [412, 262] width 218 height 59
click at [441, 218] on link "Asking about well-being" at bounding box center [412, 201] width 204 height 42
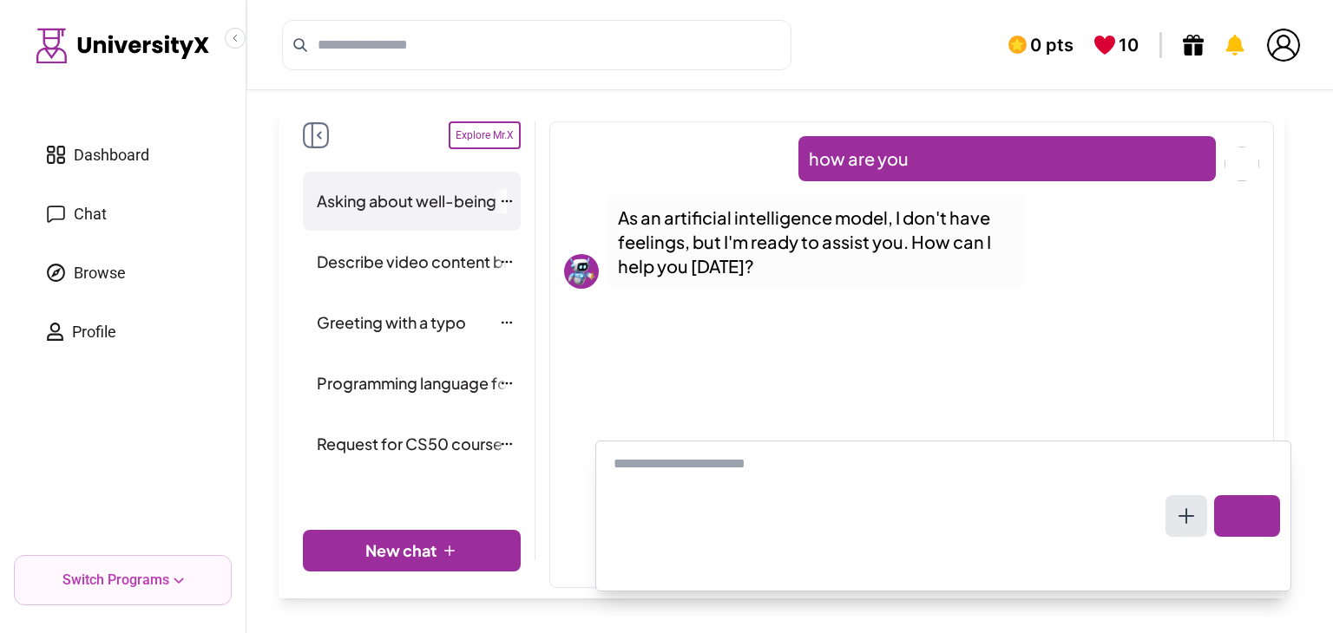
click at [310, 149] on div "Explore Mr.X Asking about well-being Describe video content briefly Greeting wi…" at bounding box center [412, 340] width 246 height 439
click at [248, 47] on div "0 pts 10" at bounding box center [790, 45] width 1089 height 90
click at [239, 37] on icon "Collapse sidebar" at bounding box center [235, 38] width 10 height 10
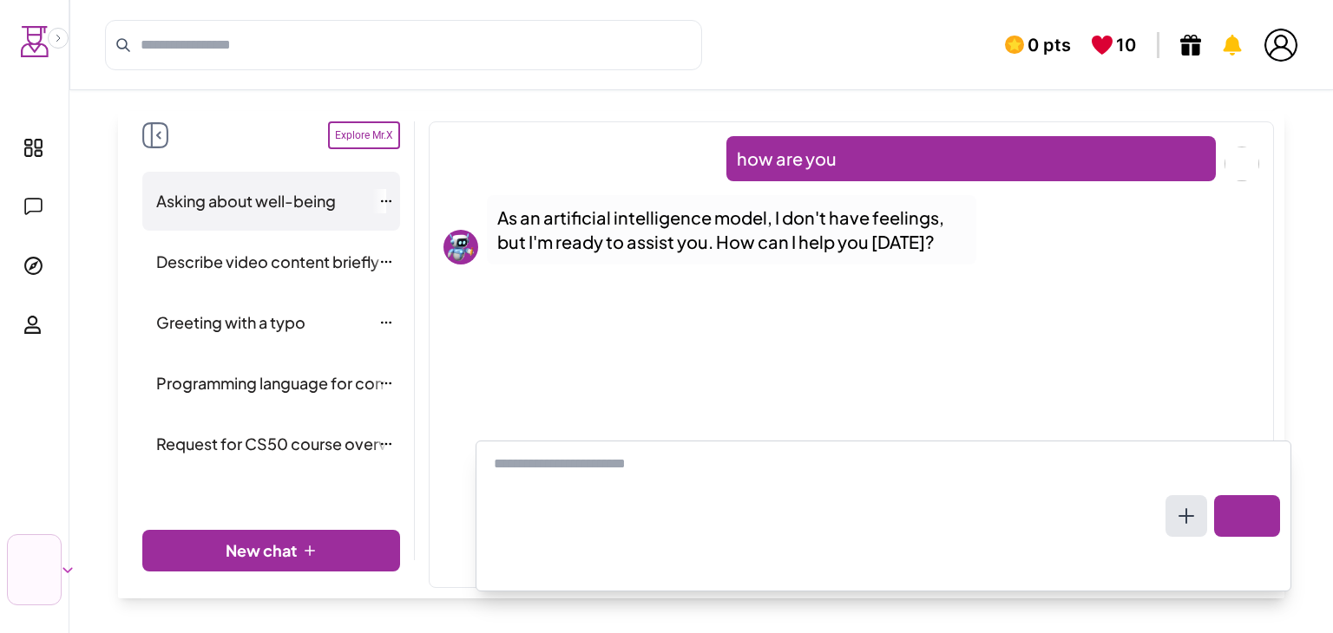
click at [156, 136] on icon at bounding box center [155, 135] width 26 height 26
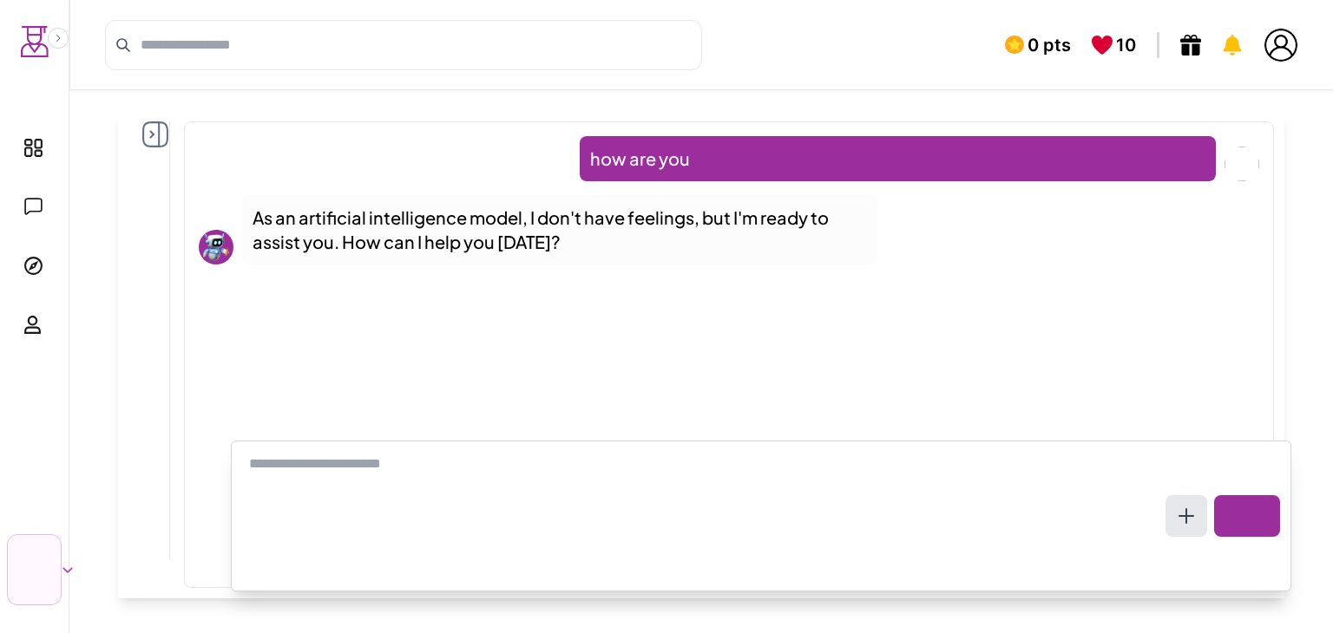
click at [160, 136] on icon at bounding box center [155, 134] width 26 height 26
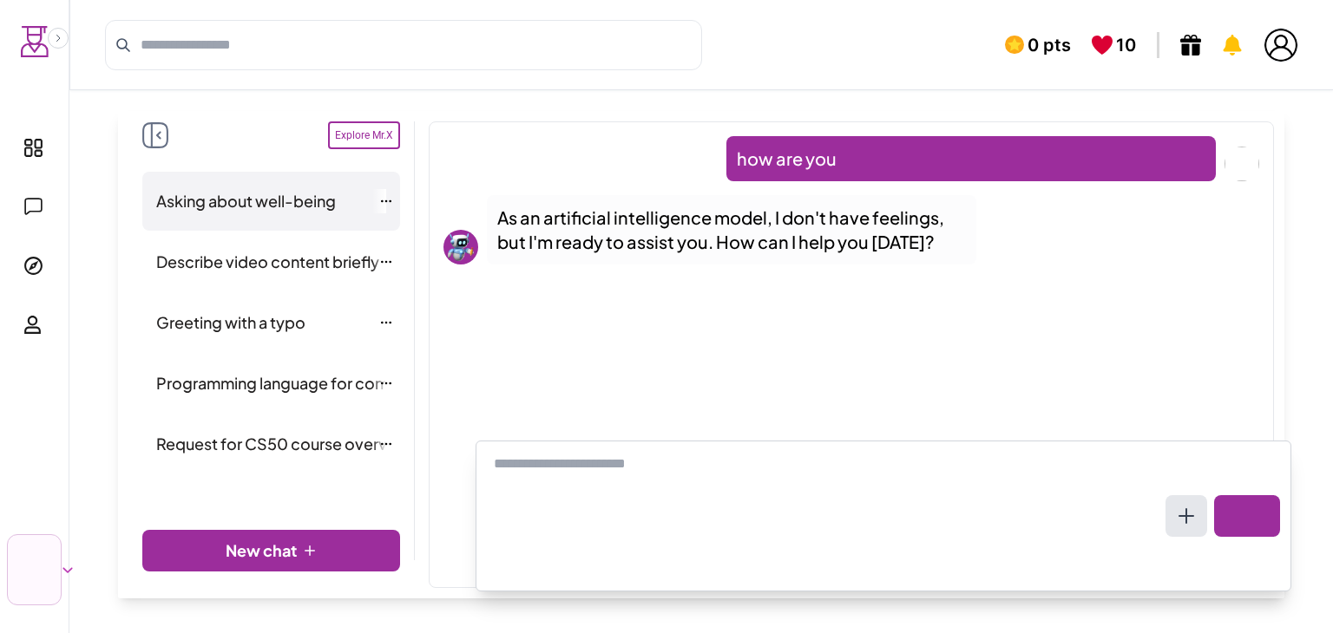
click at [161, 136] on icon at bounding box center [155, 135] width 26 height 26
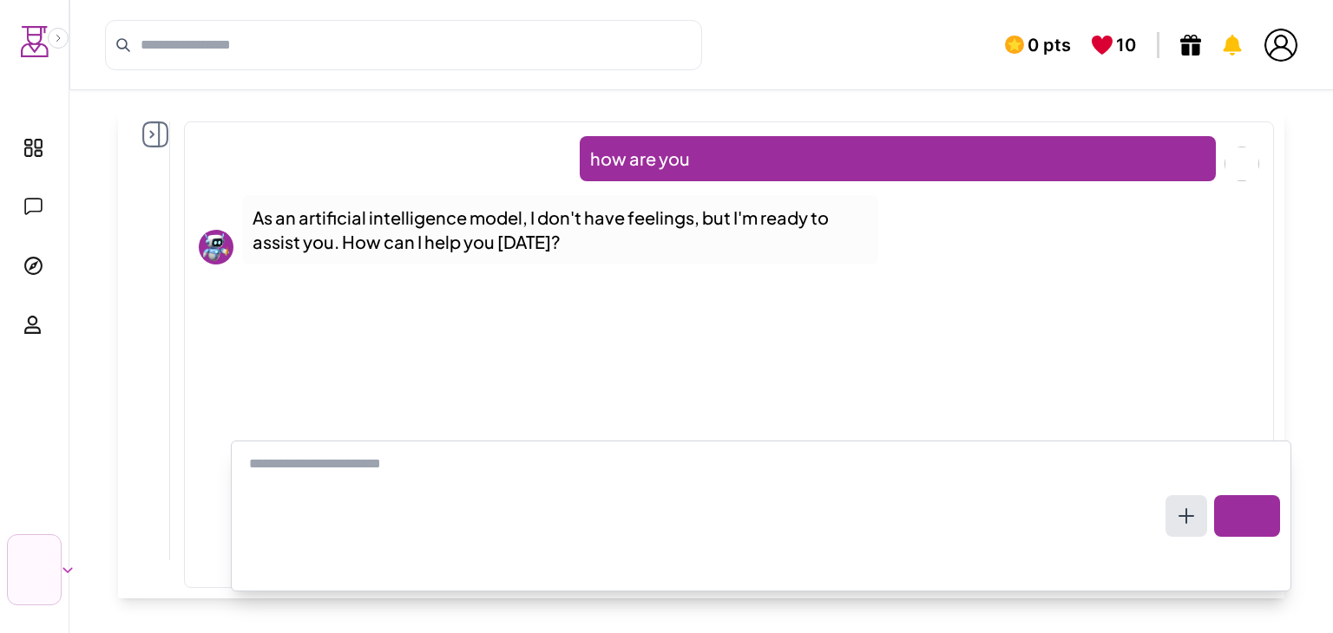
click at [168, 135] on div "Asking about well-being Describe video content briefly Greeting with a typo Pro…" at bounding box center [149, 340] width 42 height 439
click at [163, 131] on icon at bounding box center [155, 134] width 26 height 26
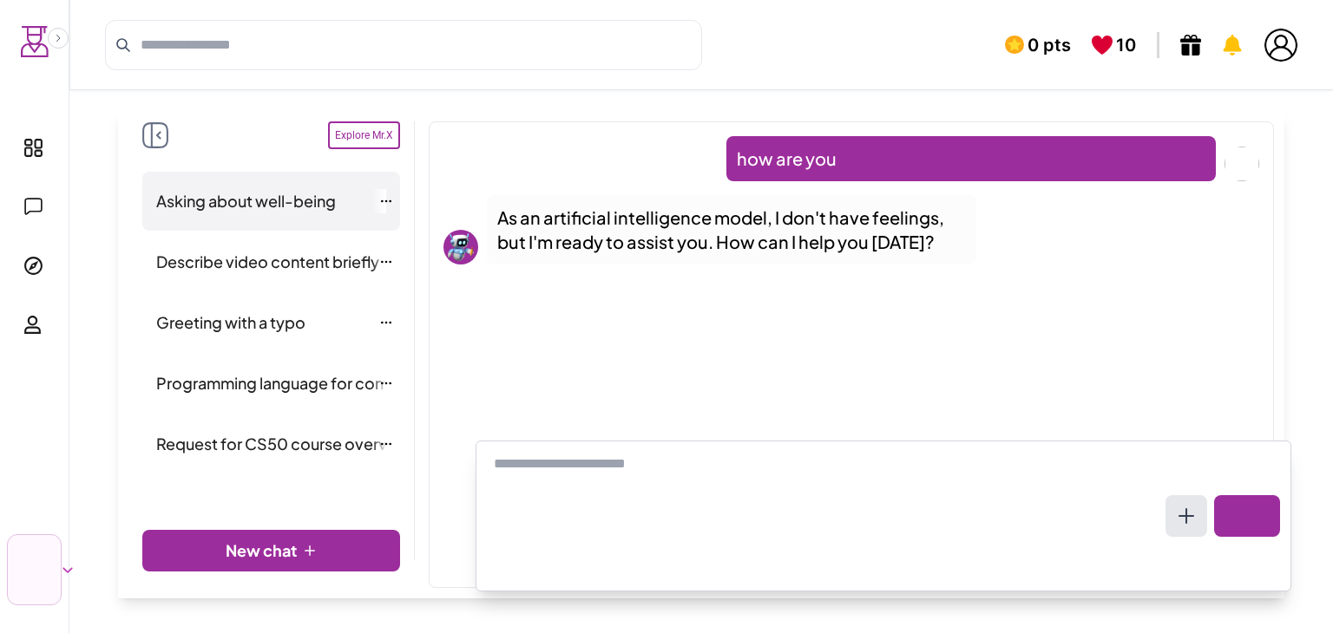
click at [164, 131] on icon at bounding box center [155, 135] width 26 height 26
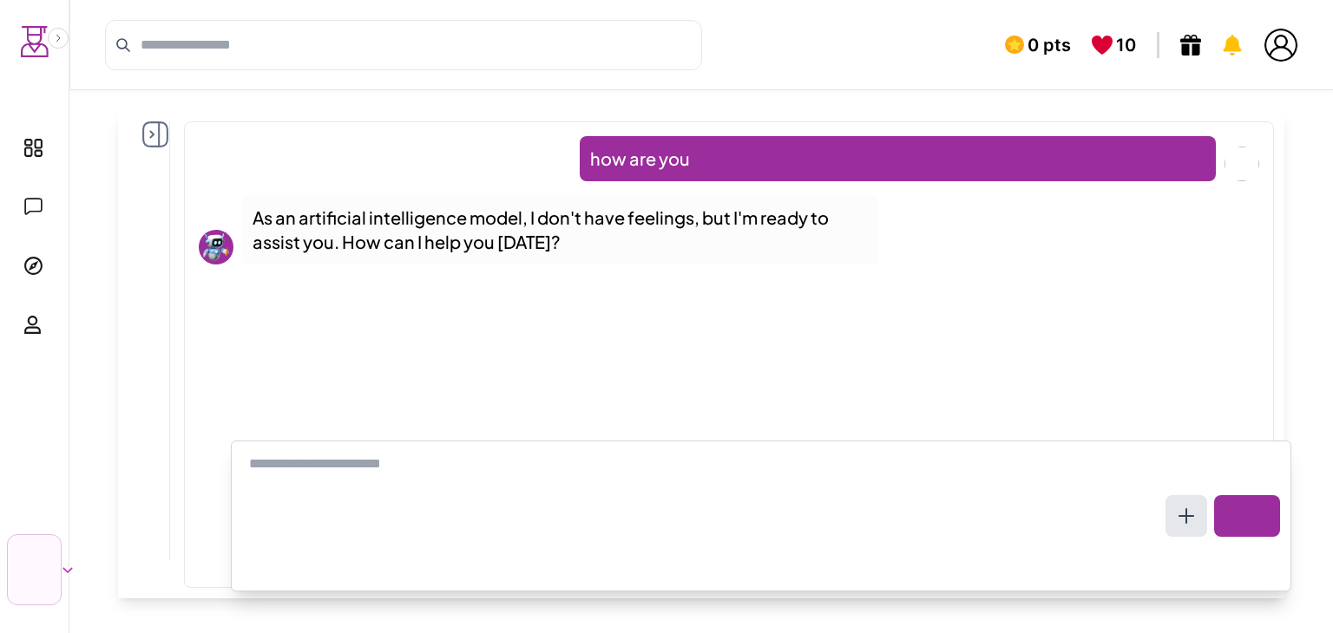
click at [258, 220] on p "As an artificial intelligence model, I don't have feelings, but I'm ready to as…" at bounding box center [560, 230] width 615 height 49
